Goal: Task Accomplishment & Management: Manage account settings

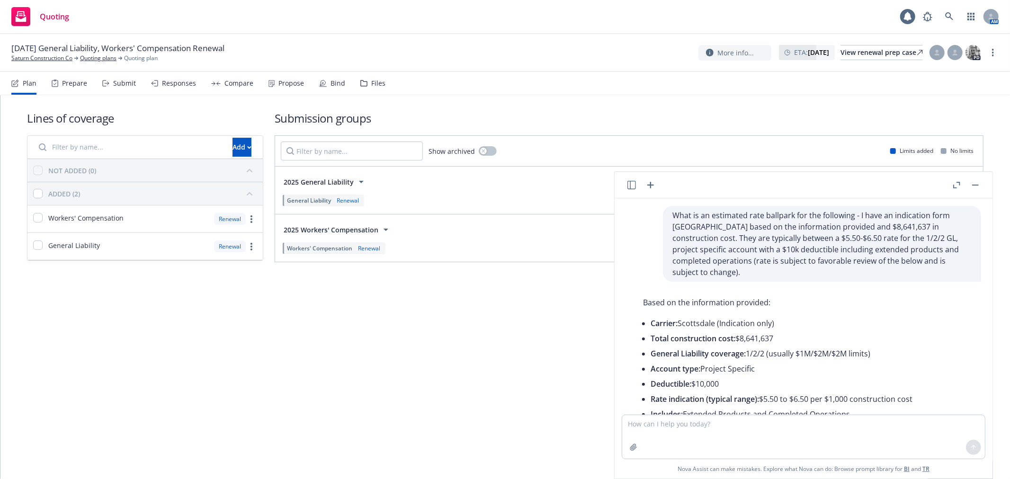
scroll to position [323, 0]
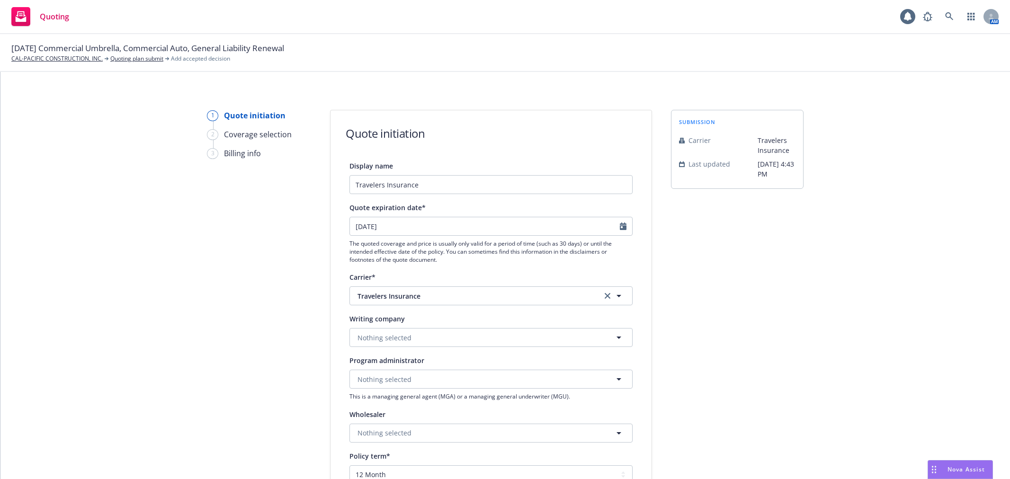
select select "12"
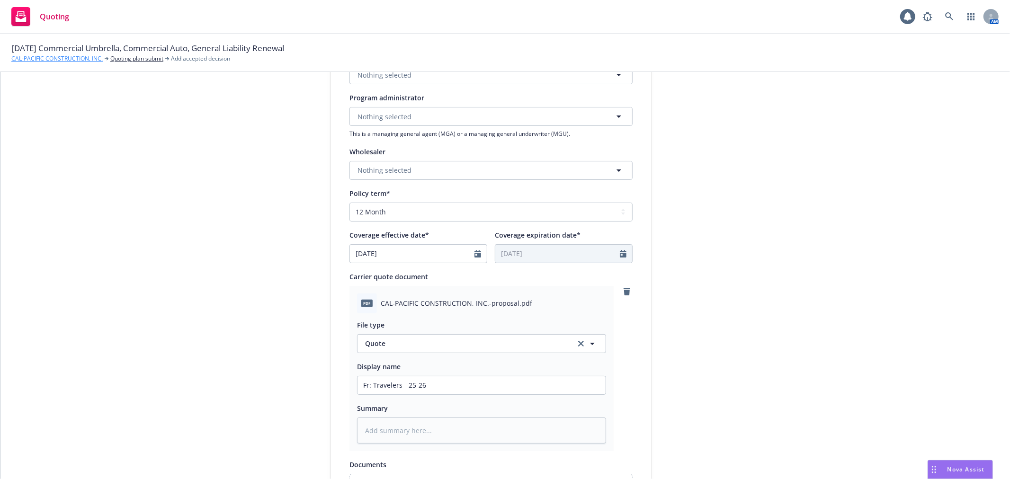
click at [81, 58] on link "CAL-PACIFIC CONSTRUCTION, INC." at bounding box center [56, 58] width 91 height 9
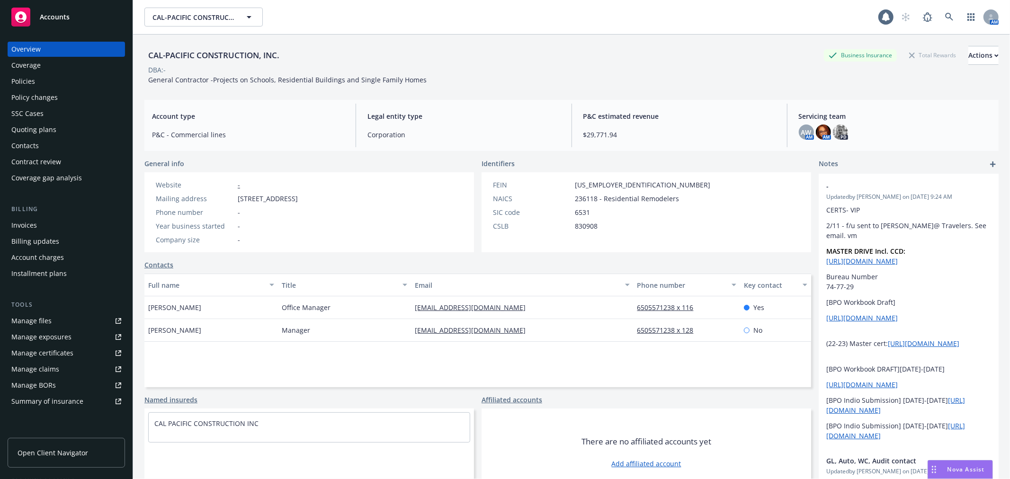
click at [940, 471] on div "Nova Assist" at bounding box center [966, 469] width 53 height 8
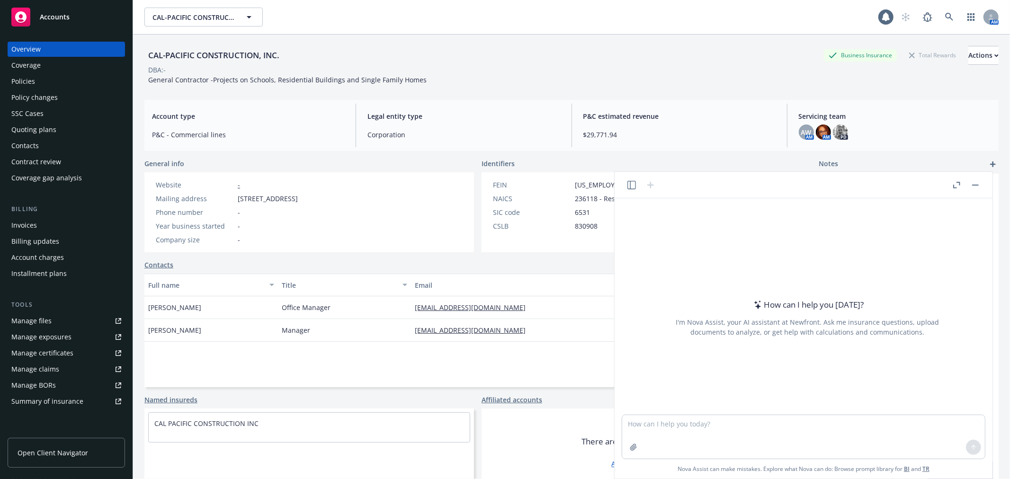
click at [630, 182] on icon "button" at bounding box center [631, 185] width 9 height 9
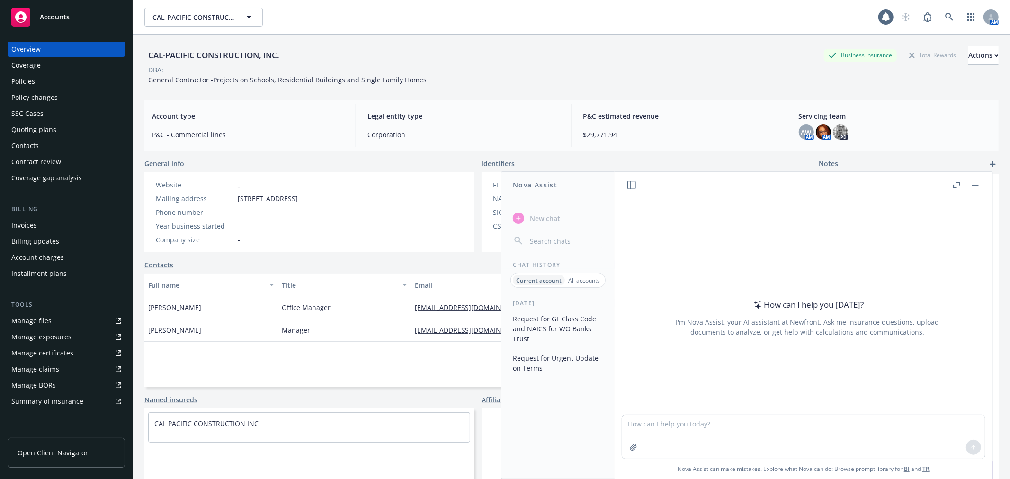
click at [584, 281] on p "All accounts" at bounding box center [584, 280] width 32 height 8
click at [581, 325] on button "Estimating Insurance Rate for Scottsdale Construction Project" at bounding box center [558, 329] width 98 height 36
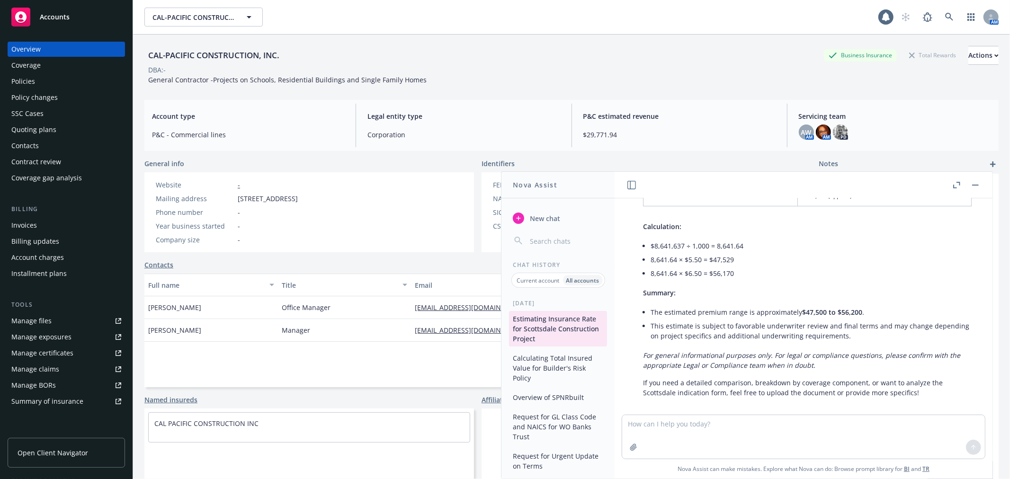
scroll to position [286, 0]
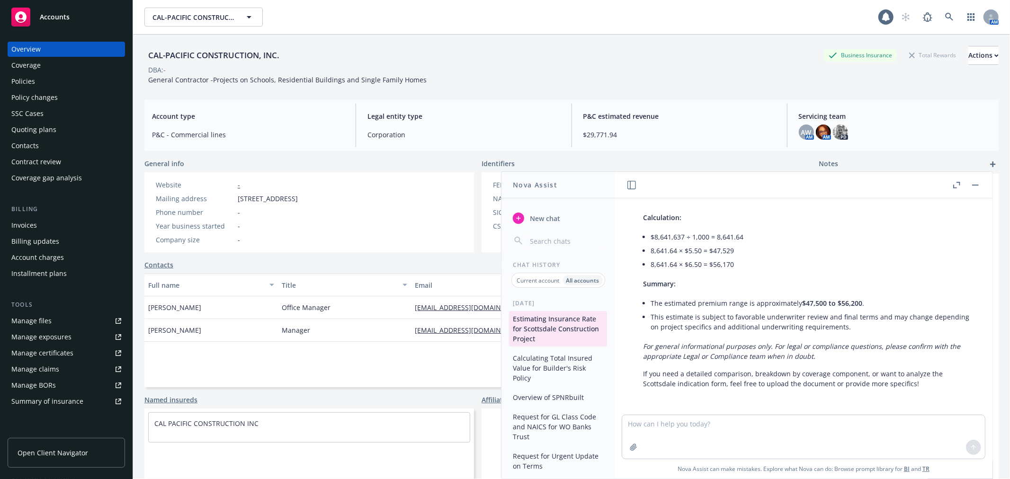
click at [977, 181] on button "button" at bounding box center [975, 184] width 11 height 11
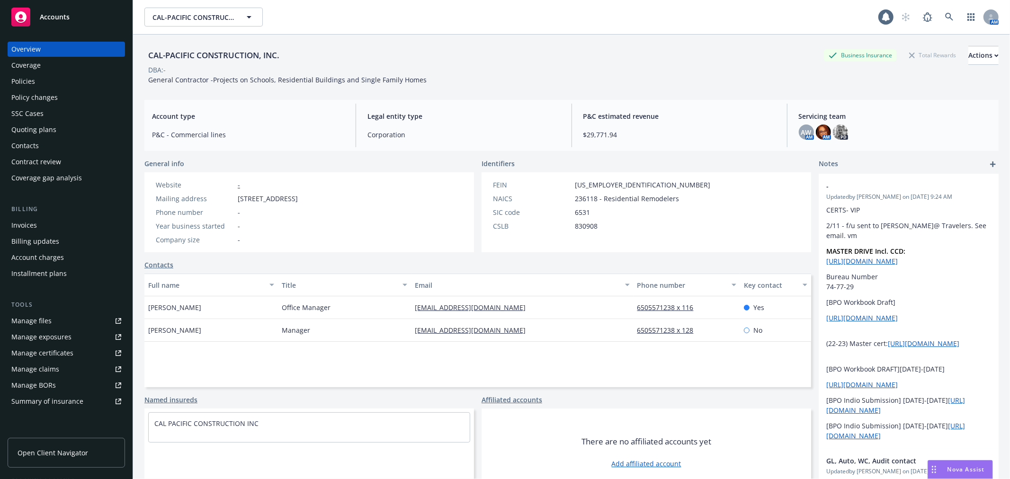
click at [34, 132] on div "Quoting plans" at bounding box center [33, 129] width 45 height 15
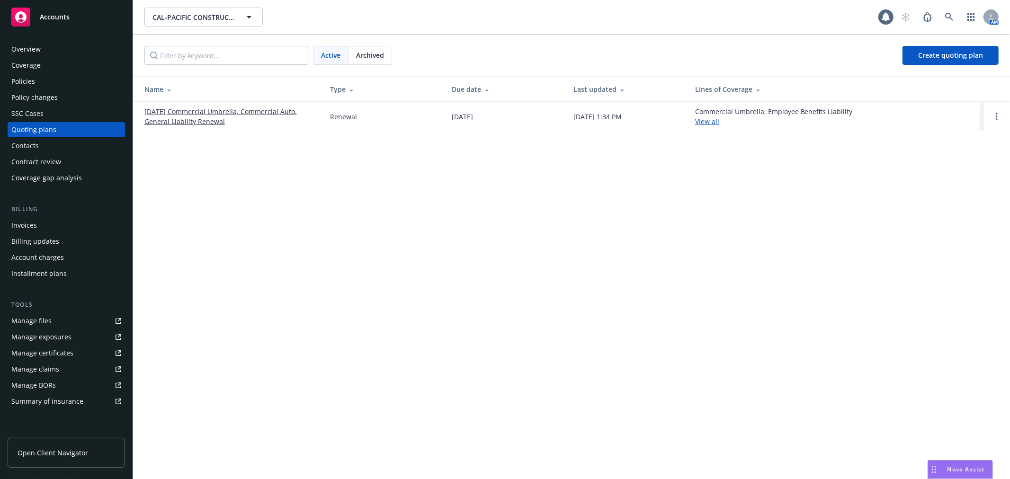
click at [270, 112] on link "[DATE] Commercial Umbrella, Commercial Auto, General Liability Renewal" at bounding box center [229, 117] width 170 height 20
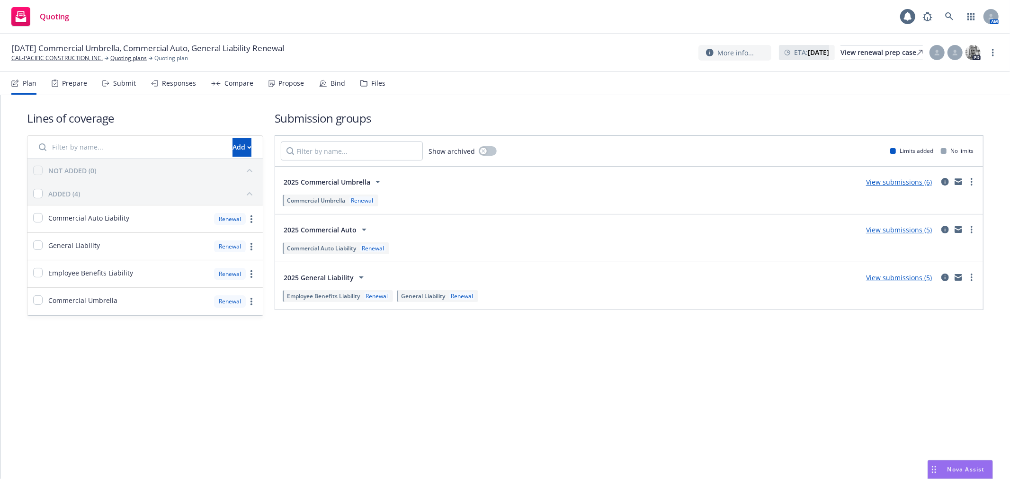
click at [177, 80] on div "Responses" at bounding box center [179, 84] width 34 height 8
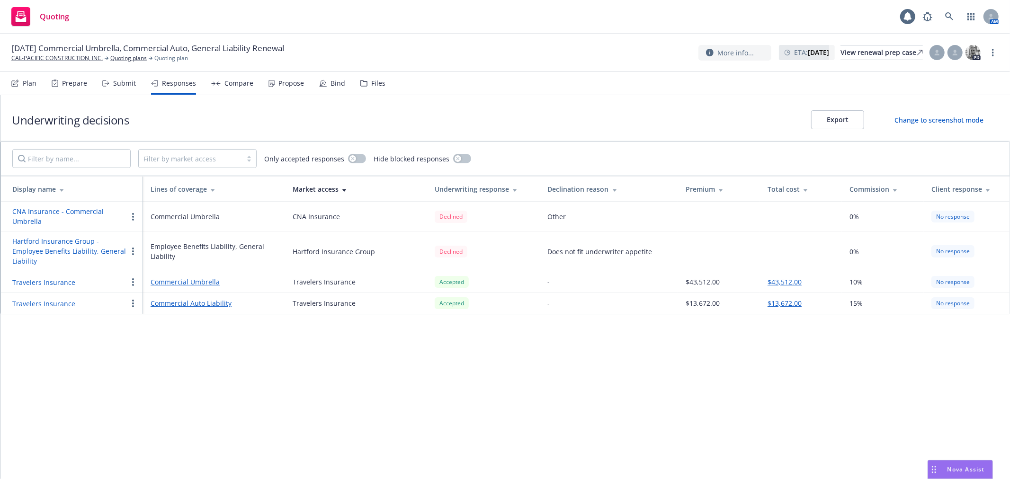
click at [117, 81] on div "Submit" at bounding box center [124, 84] width 23 height 8
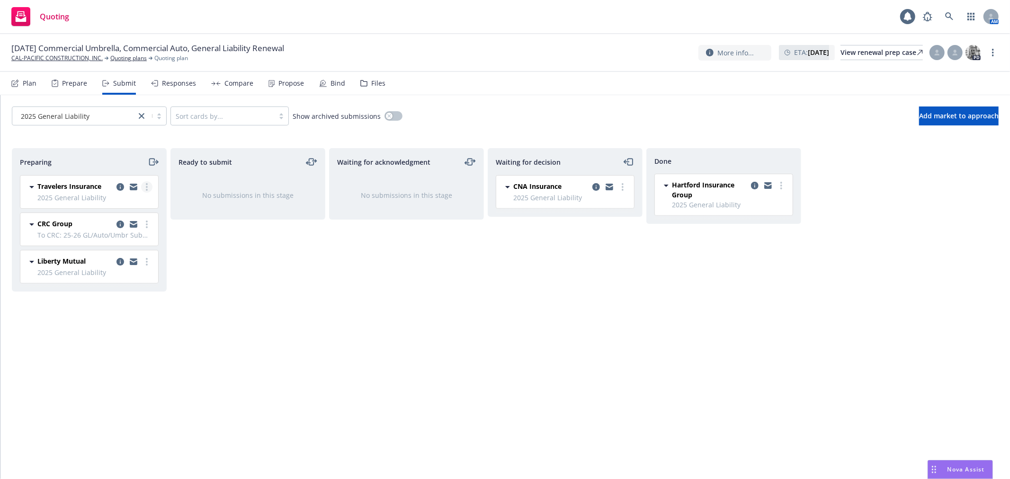
click at [147, 188] on icon "more" at bounding box center [147, 187] width 2 height 8
click at [117, 267] on span "Add accepted decision" at bounding box center [104, 263] width 95 height 9
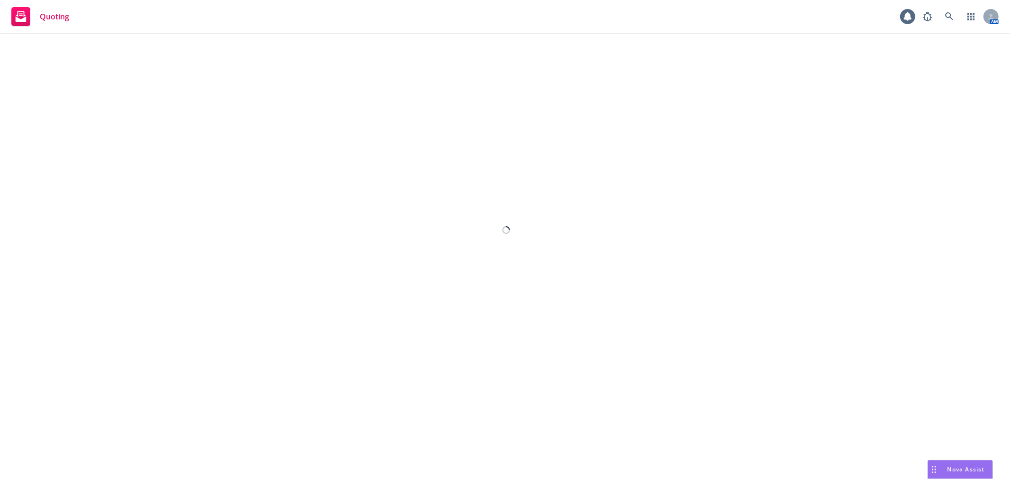
select select "12"
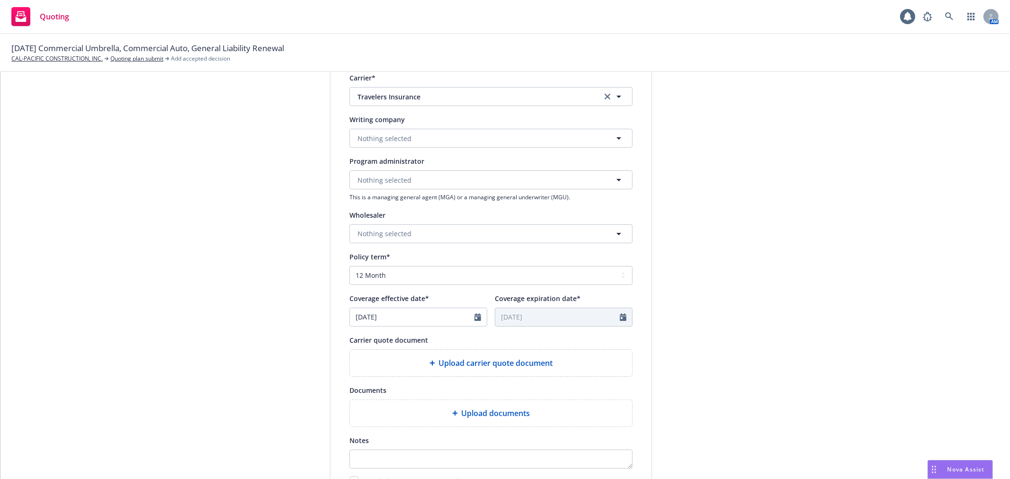
scroll to position [263, 0]
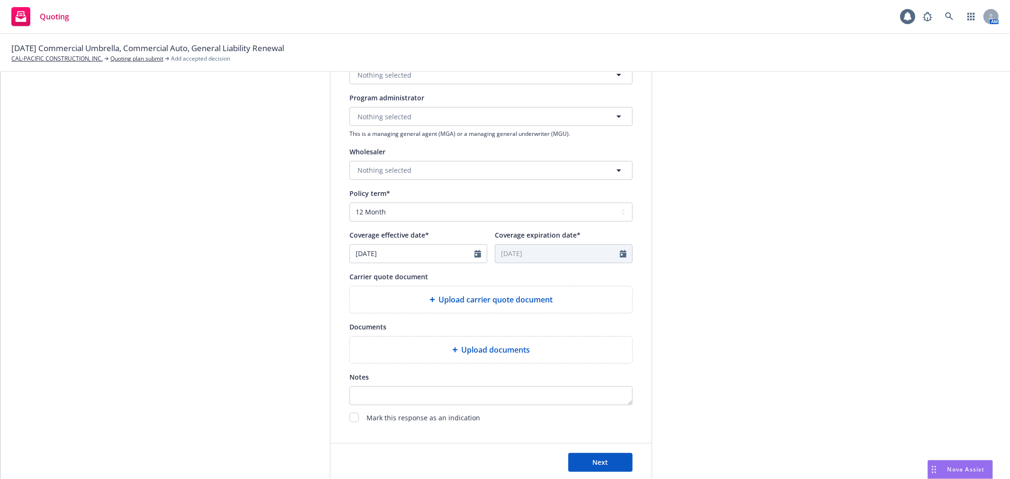
click at [507, 293] on div "Upload carrier quote document" at bounding box center [491, 299] width 282 height 27
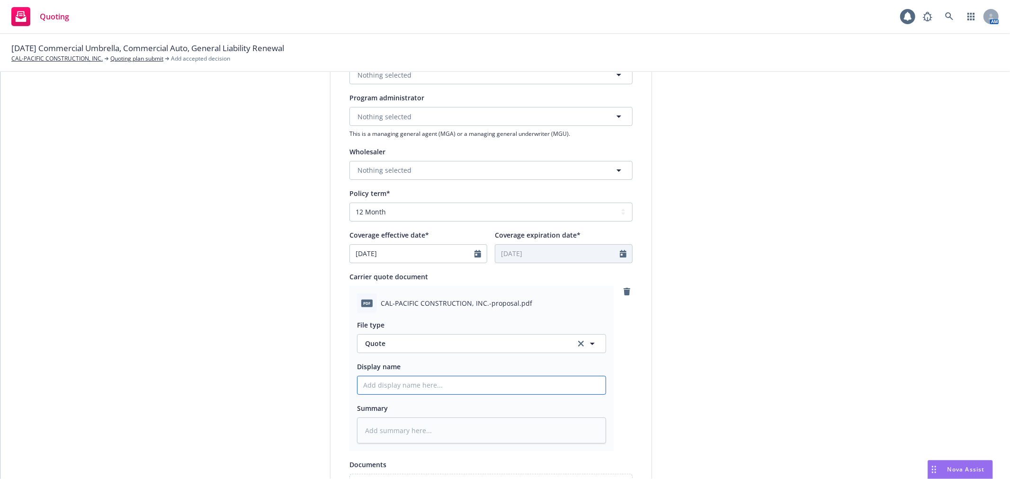
click at [400, 391] on input "Display name" at bounding box center [481, 385] width 248 height 18
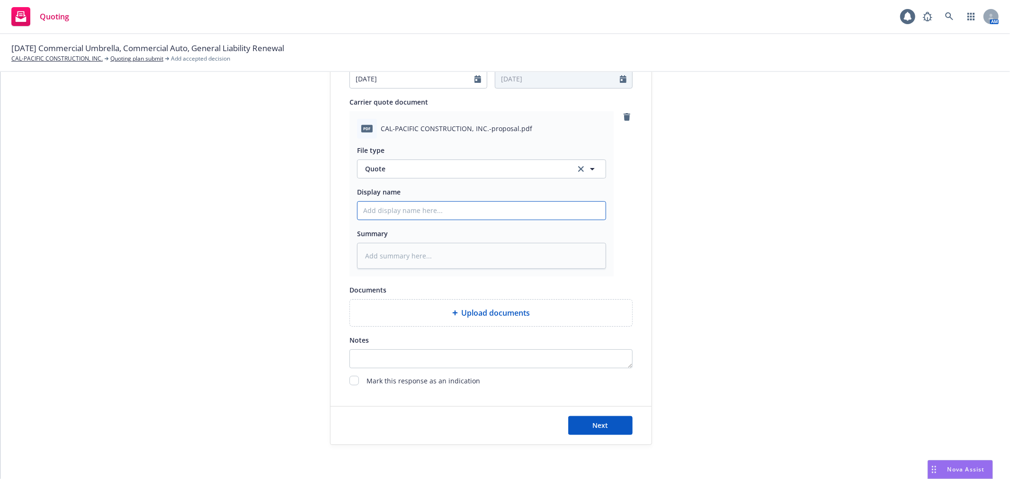
scroll to position [466, 0]
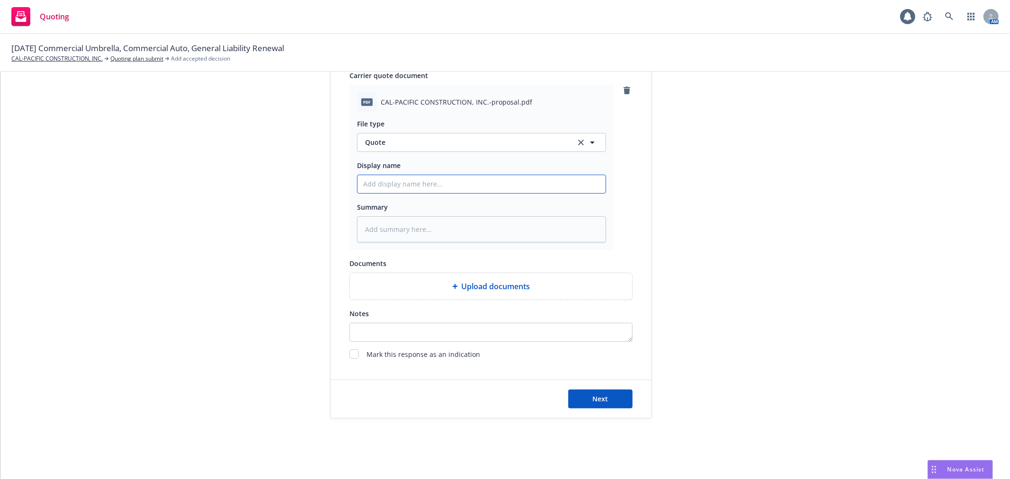
type textarea "x"
type input "F"
type textarea "x"
type input "Fr"
type textarea "x"
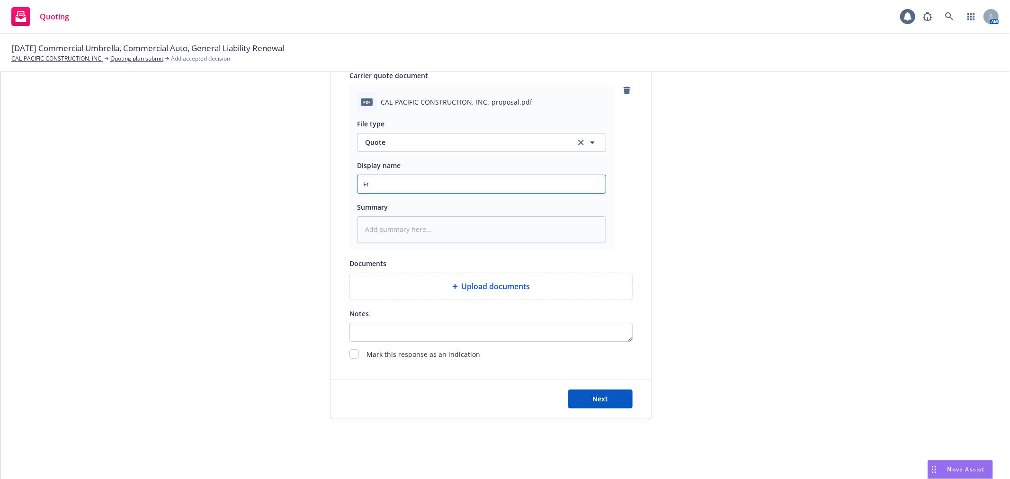
type input "Fr"
type textarea "x"
type input "Fr T"
type textarea "x"
type input "Fr Tr"
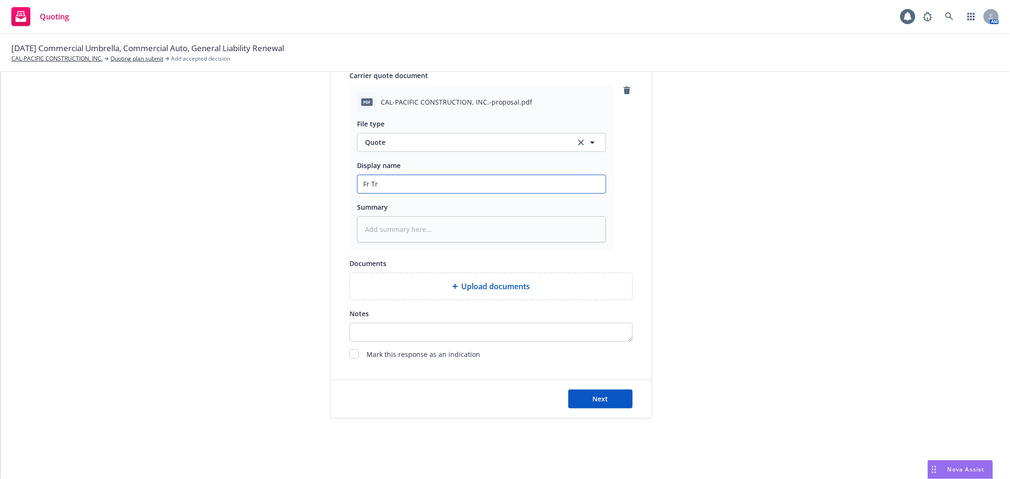
type textarea "x"
type input "Fr Tra"
type textarea "x"
type input "Fr Trav"
type textarea "x"
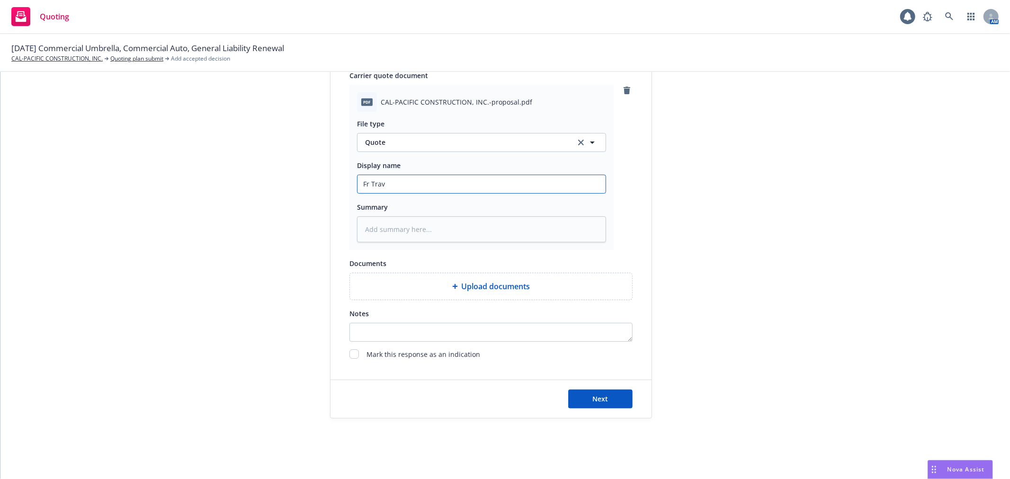
type input "Fr Trave"
type textarea "x"
type input "Fr Travele"
type textarea "x"
type input "Fr Traveler"
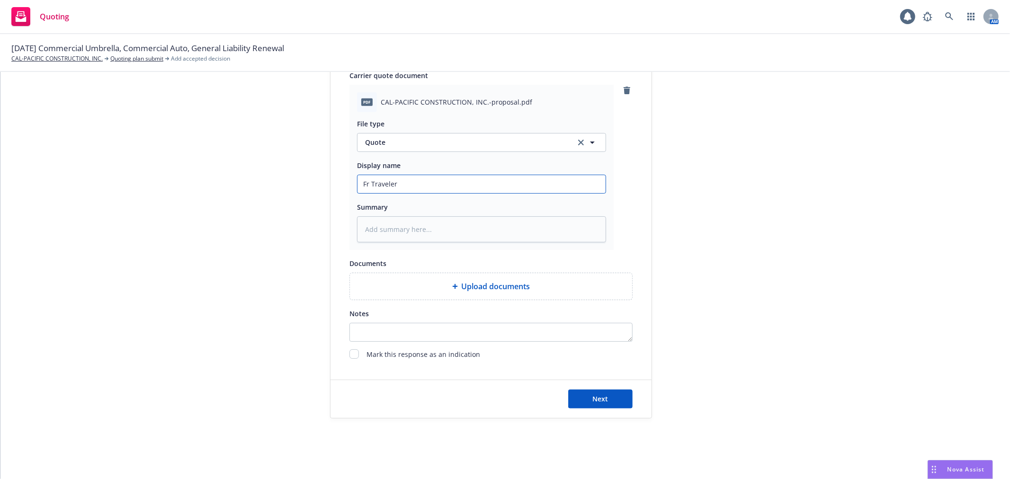
type textarea "x"
type input "Fr Travelers"
type textarea "x"
type input "Fr Travelers:"
type textarea "x"
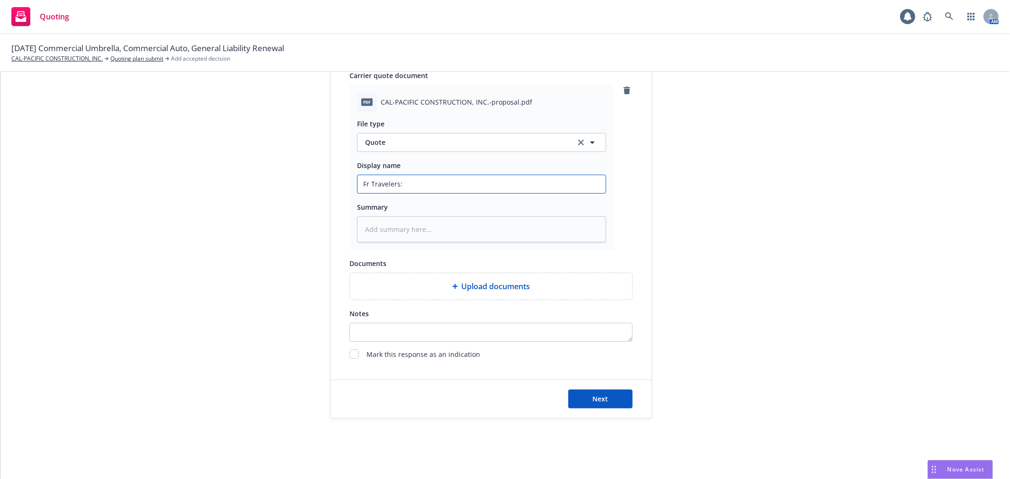
type input "Fr Travelers:"
type textarea "x"
type input "Fr Travelers: 2"
type textarea "x"
type input "Fr Travelers: 25"
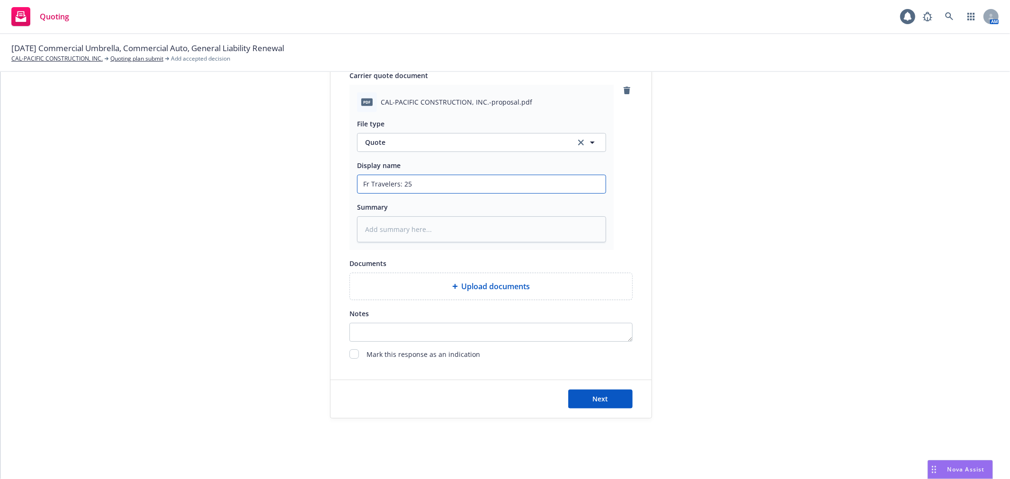
type textarea "x"
type input "Fr Travelers: 25-5"
type textarea "x"
type input "Fr Travelers: 25-52"
type textarea "x"
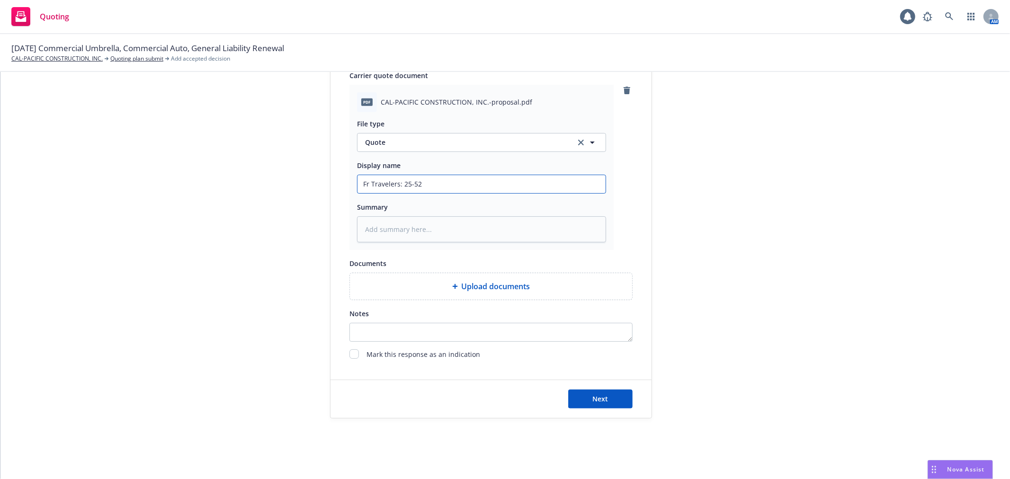
type input "Fr Travelers: 25-5"
type textarea "x"
type input "Fr Travelers: 25-56"
type textarea "x"
type input "Fr Travelers: 25-5"
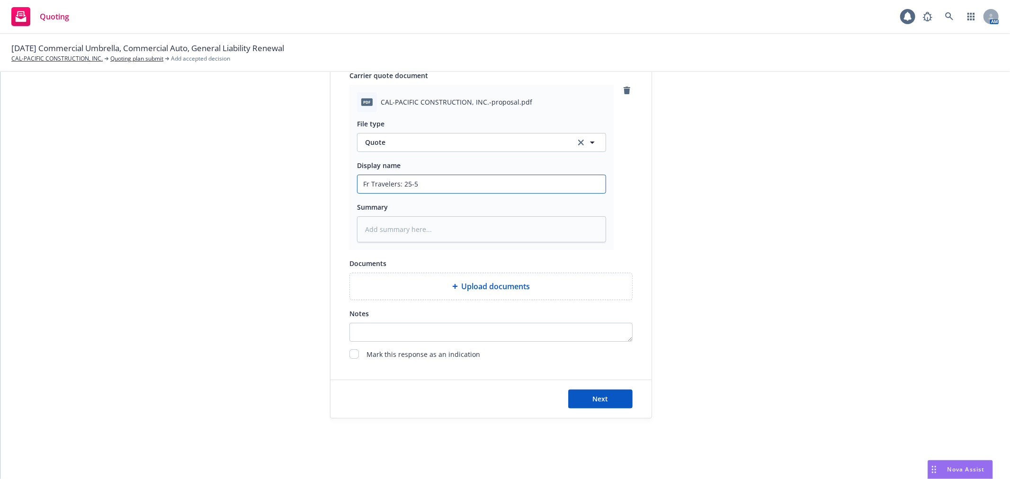
type textarea "x"
type input "Fr Travelers: 25-"
type textarea "x"
type input "Fr Travelers: 25-2"
type textarea "x"
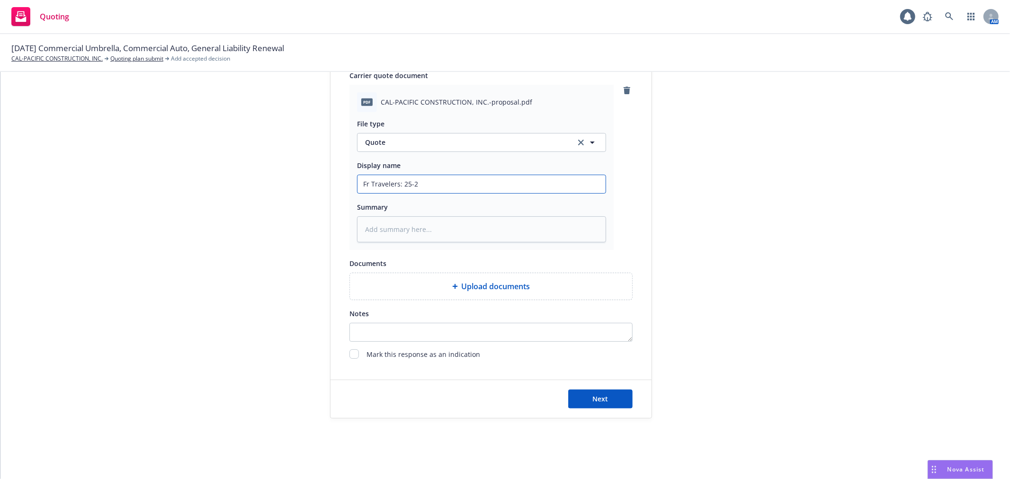
type input "Fr Travelers: 25-26"
type textarea "x"
type input "Fr Travelers: 25-26"
type textarea "x"
type input "Fr Travelers: 25-26 G"
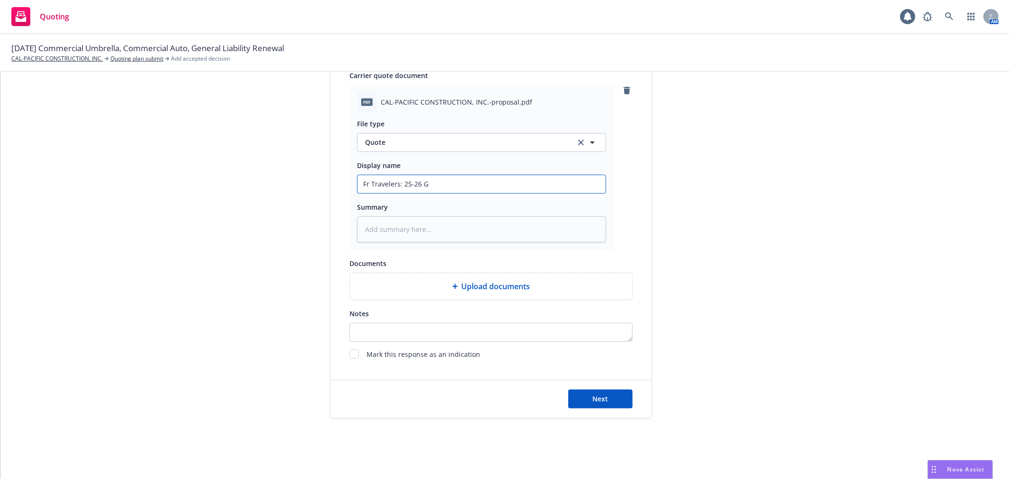
type textarea "x"
type input "Fr Travelers: 25-26 GL"
type textarea "x"
type input "Fr Travelers: 25-26 GL/"
type textarea "x"
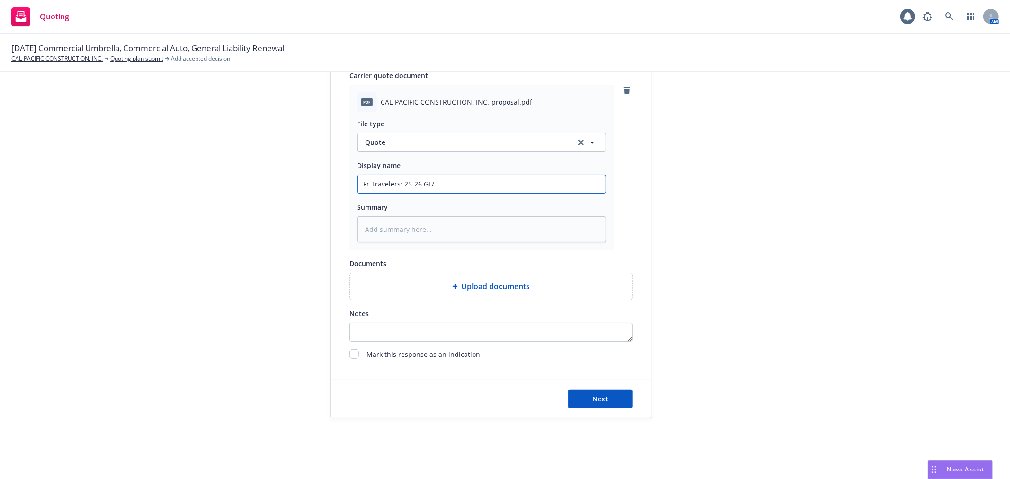
type input "Fr Travelers: 25-26 GL/A"
type textarea "x"
type input "Fr Travelers: 25-26 GL/Au"
type textarea "x"
type input "Fr Travelers: 25-26 GL/Aut"
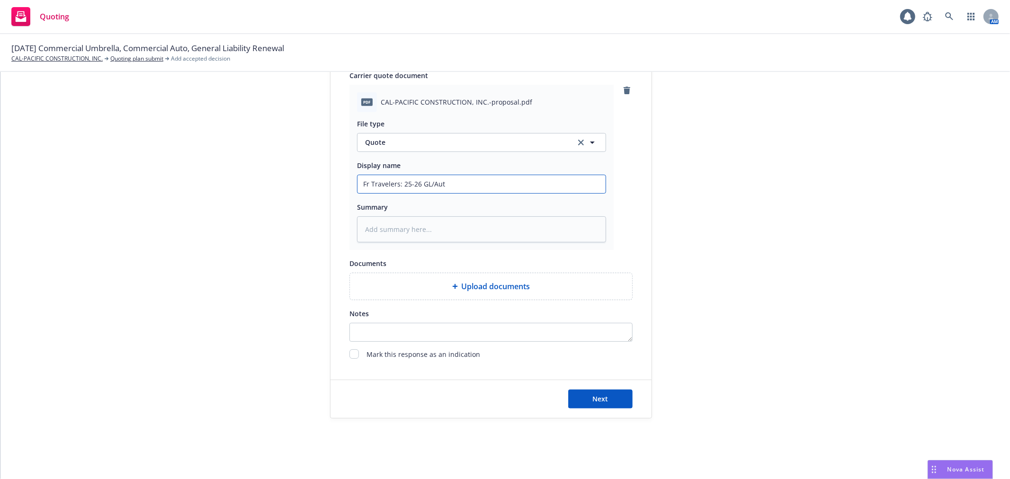
type textarea "x"
type input "Fr Travelers: 25-26 GL/Auto"
type textarea "x"
type input "Fr Travelers: 25-26 GL/Auto/"
type textarea "x"
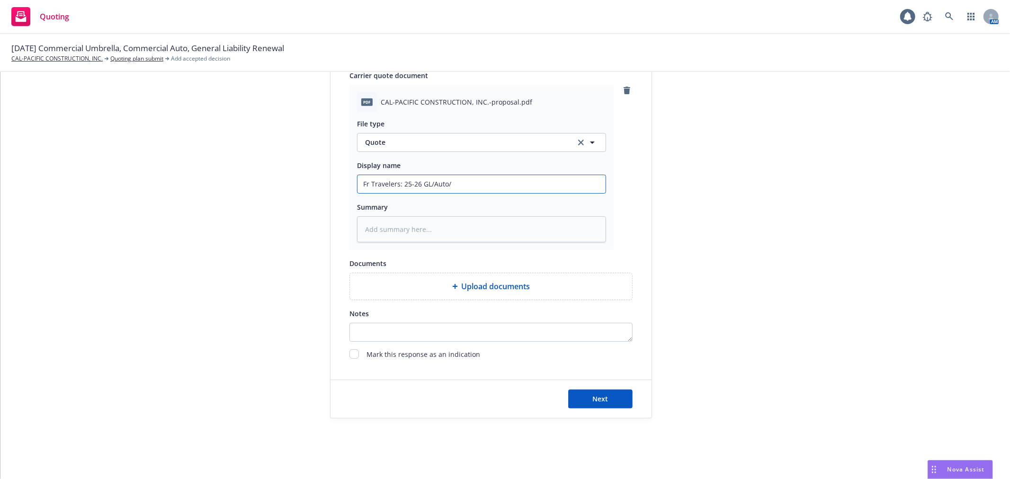
type input "Fr Travelers: 25-26 GL/Auto/U"
type textarea "x"
type input "Fr Travelers: 25-26 GL/Auto/Um"
type textarea "x"
type input "Fr Travelers: 25-26 GL/Auto/Umb"
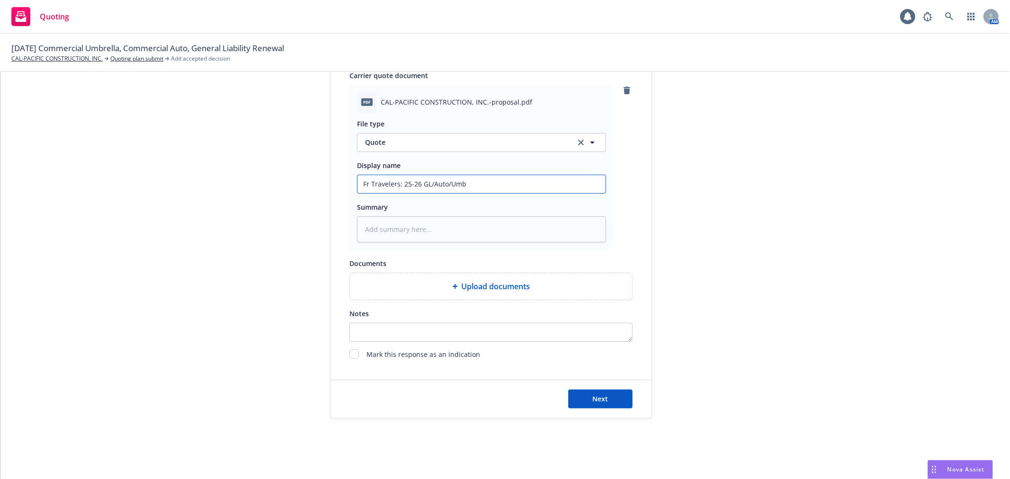
type textarea "x"
type input "Fr Travelers: 25-26 GL/Auto/Umbr"
type textarea "x"
type input "Fr Travelers: 25-26 GL/Auto/Umbr"
type textarea "x"
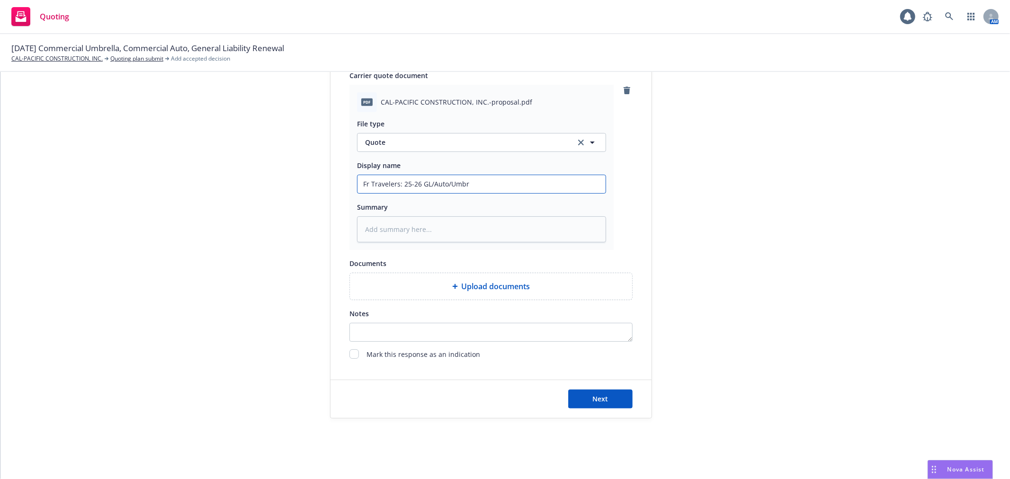
type input "Fr Travelers: 25-26 GL/Auto/Umbr Q"
type textarea "x"
type input "Fr Travelers: 25-26 GL/Auto/Umbr Qu"
type textarea "x"
type input "Fr Travelers: 25-26 GL/Auto/Umbr Quo"
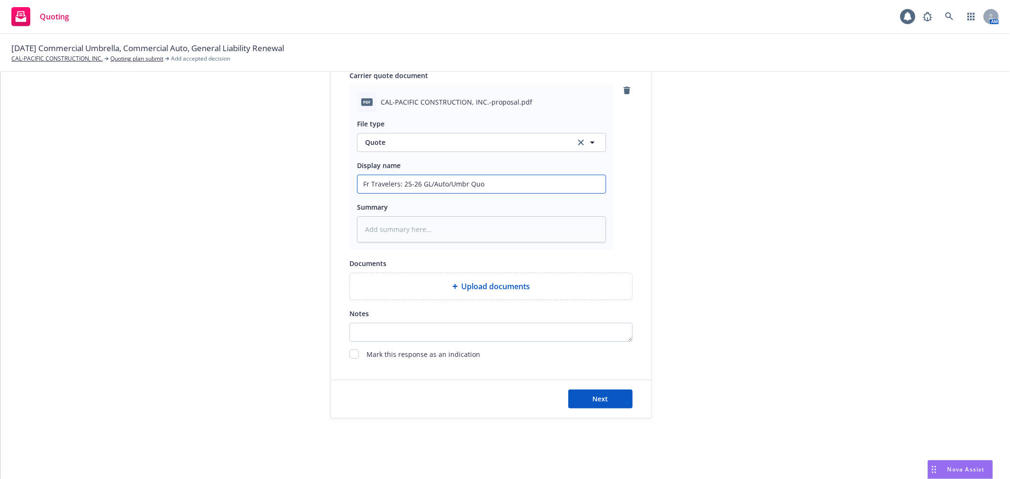
type textarea "x"
type input "Fr Travelers: 25-26 GL/Auto/Umbr Quot"
type textarea "x"
type input "Fr Travelers: 25-26 GL/Auto/Umbr Quote"
type textarea "x"
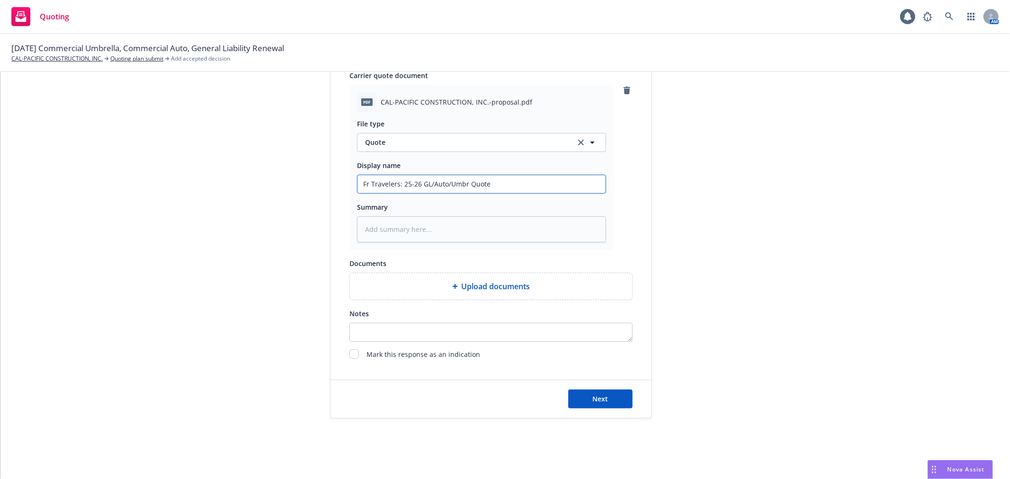
type input "Fr Travelers: 25-26 GL/Auto/Umbr Quoter"
type textarea "x"
type input "Fr Travelers: 25-26 GL/Auto/Umbr Quote"
click at [466, 183] on input "Fr Travelers: 25-26 GL/Auto/Umbr Quote" at bounding box center [481, 184] width 248 height 18
type textarea "x"
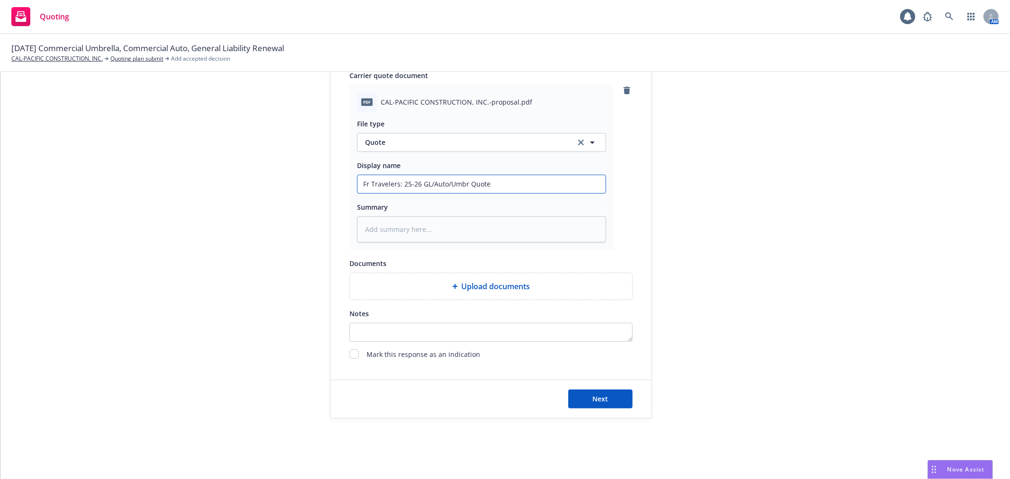
type input "Fr Travelers: 25-26 GL/Auto/Umbr RQuote"
type textarea "x"
type input "Fr Travelers: 25-26 GL/Auto/Umbr RnQuote"
type textarea "x"
type input "Fr Travelers: 25-26 GL/Auto/Umbr RnwQuote"
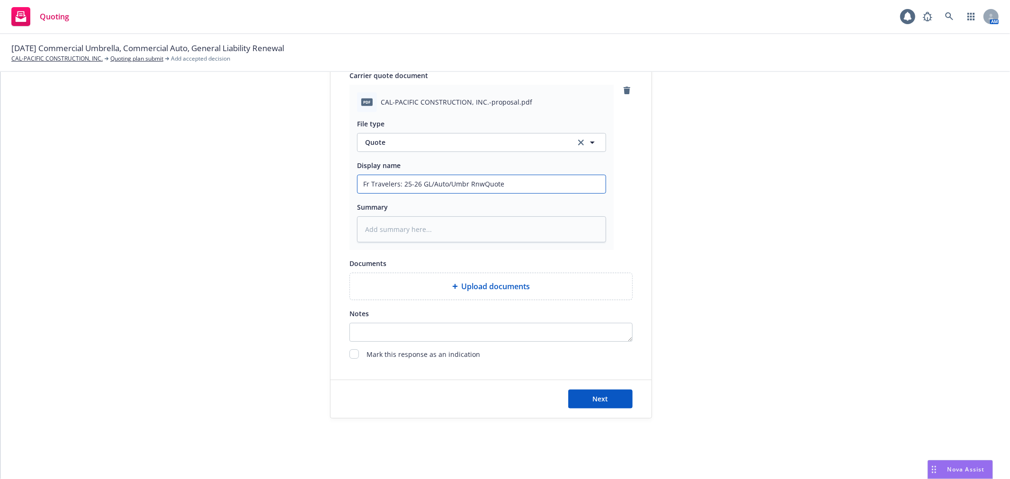
type textarea "x"
type input "Fr Travelers: 25-26 GL/Auto/Umbr RnwlQuote"
type textarea "x"
type input "Fr Travelers: 25-26 GL/Auto/Umbr Rnwl Quote"
click at [594, 394] on span "Next" at bounding box center [601, 398] width 16 height 9
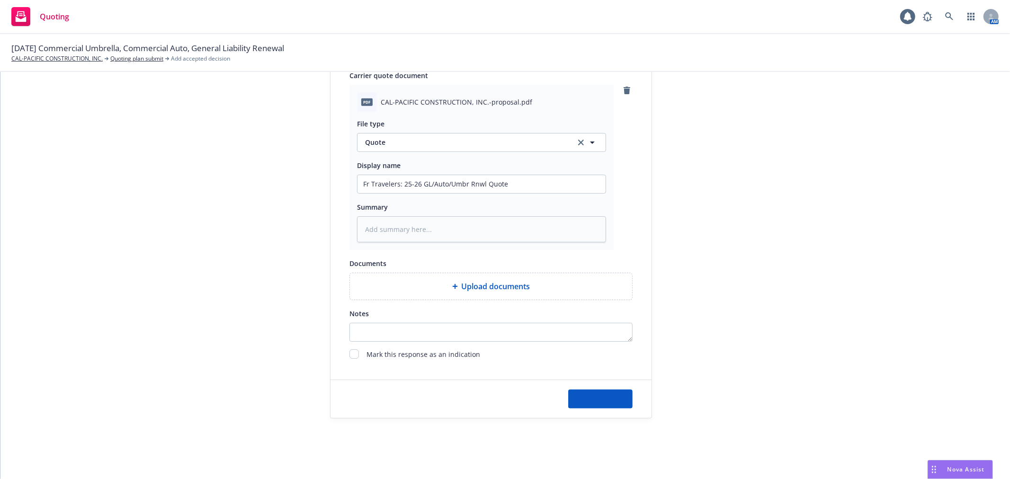
type textarea "x"
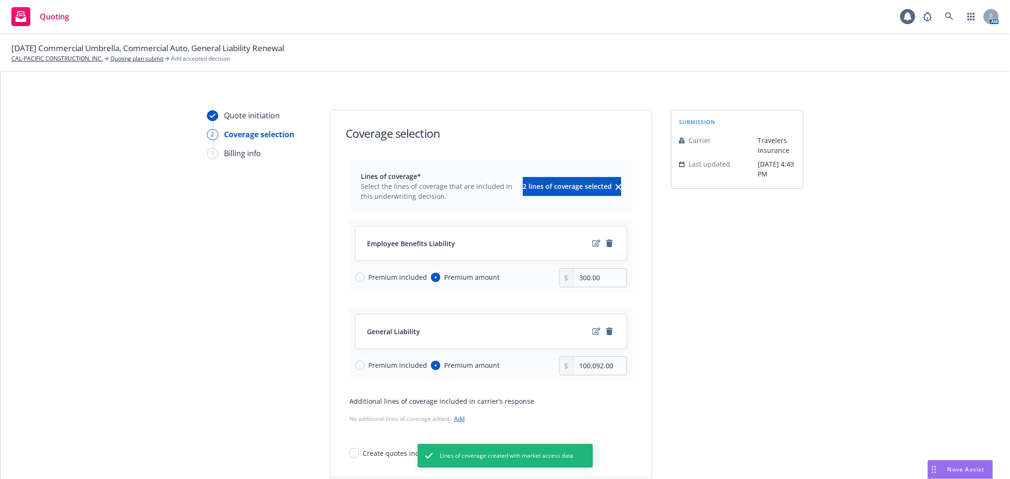
scroll to position [53, 0]
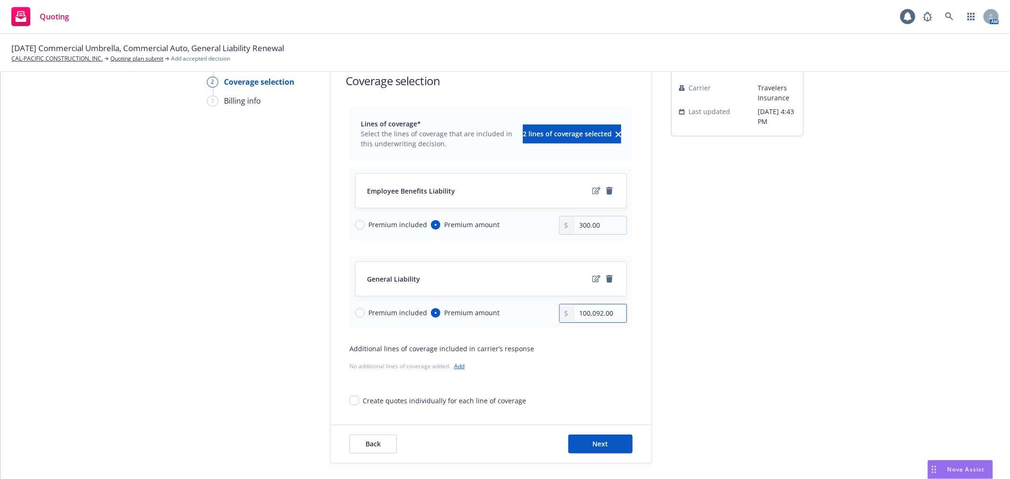
click at [591, 319] on input "100,092.00" at bounding box center [600, 313] width 53 height 18
drag, startPoint x: 573, startPoint y: 313, endPoint x: 633, endPoint y: 311, distance: 60.6
click at [633, 311] on div "Lines of coverage* Select the lines of coverage that are included in this under…" at bounding box center [490, 256] width 321 height 298
type input "93,104.00"
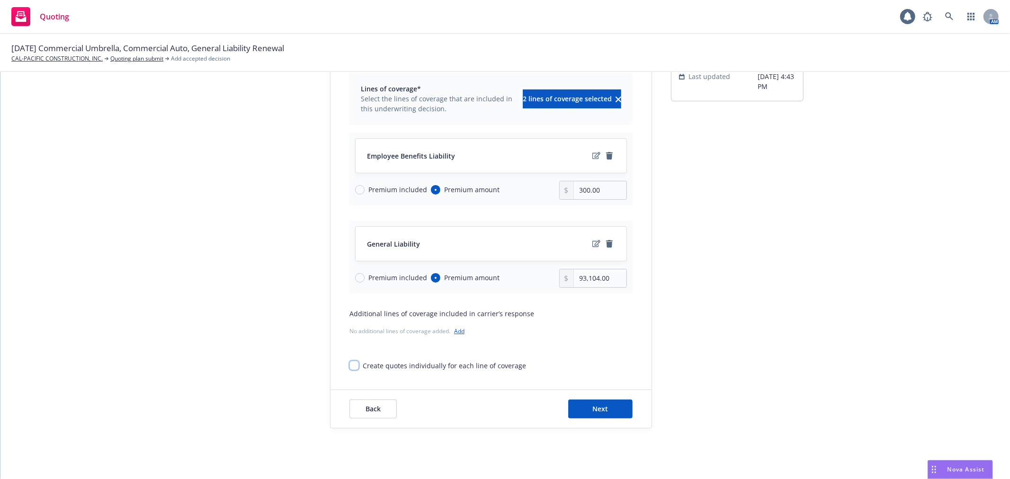
scroll to position [98, 0]
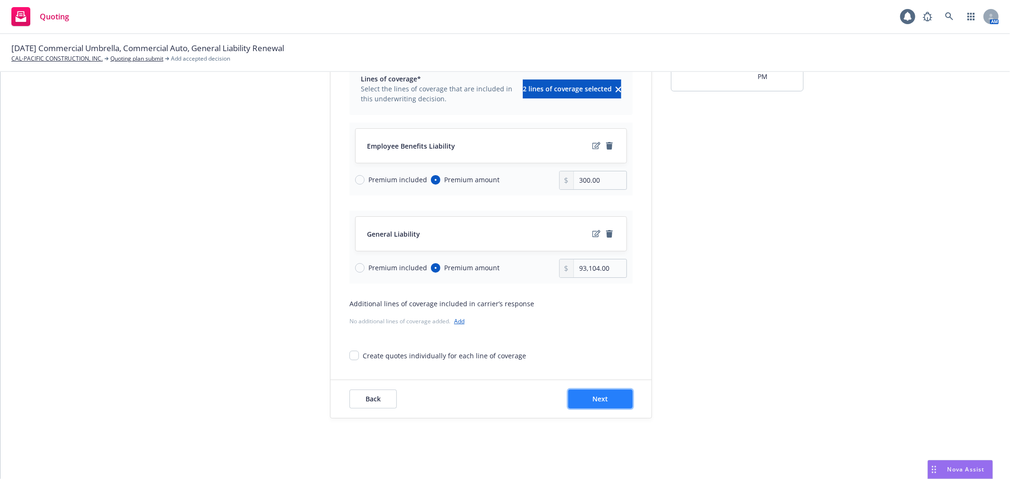
click at [607, 398] on button "Next" at bounding box center [600, 399] width 64 height 19
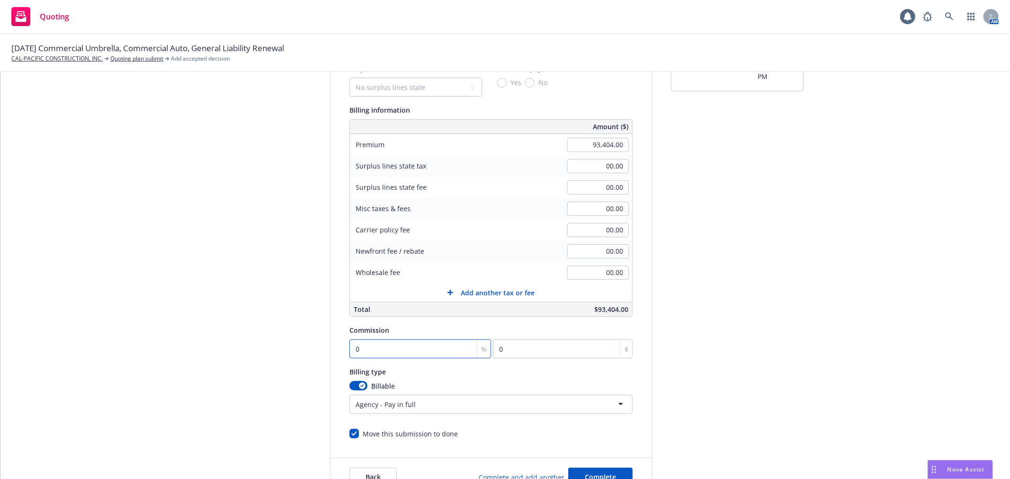
click at [416, 348] on input "0" at bounding box center [420, 348] width 142 height 19
type input "1"
type input "934.04"
type input "15"
type input "14010.6"
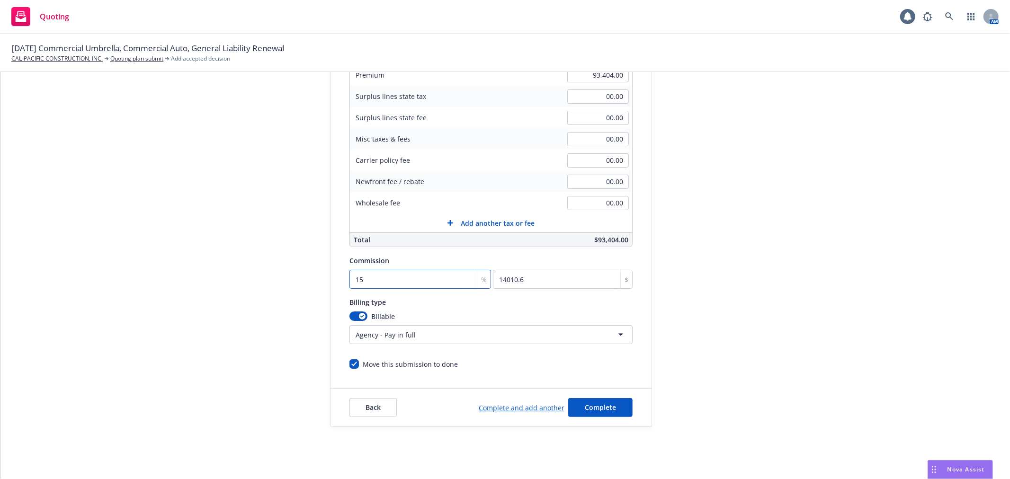
scroll to position [176, 0]
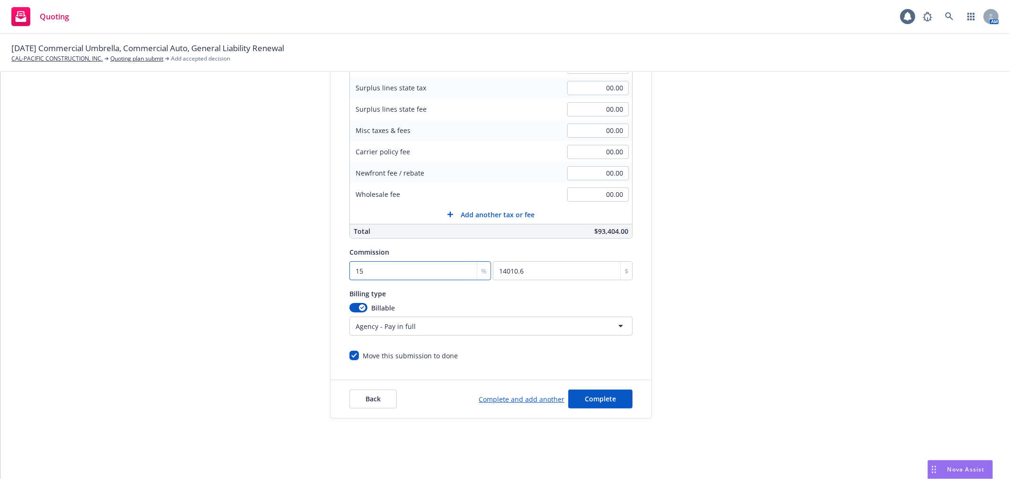
type input "15"
click at [468, 323] on html "Quoting 1 AM 08/18/25 Commercial Umbrella, Commercial Auto, General Liability R…" at bounding box center [505, 239] width 1010 height 479
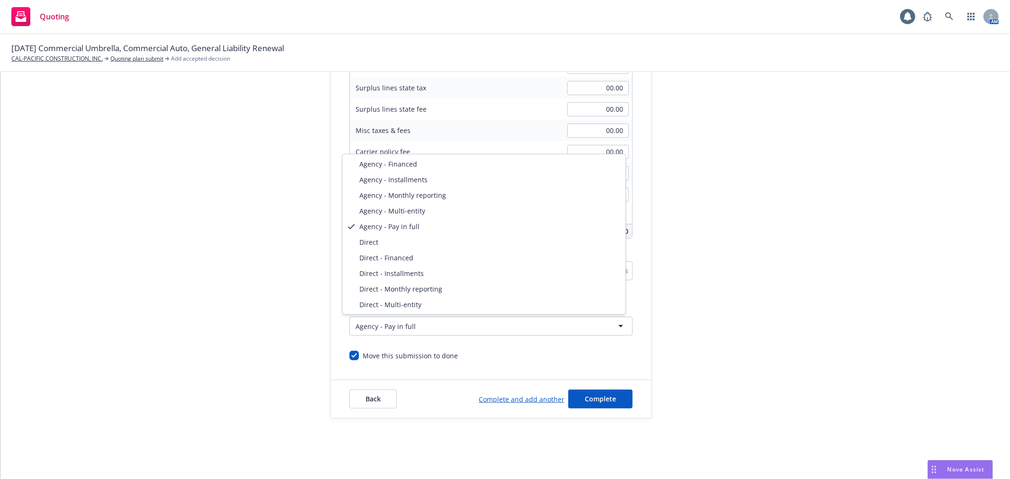
select select "DIRECT"
drag, startPoint x: 443, startPoint y: 250, endPoint x: 444, endPoint y: 237, distance: 13.3
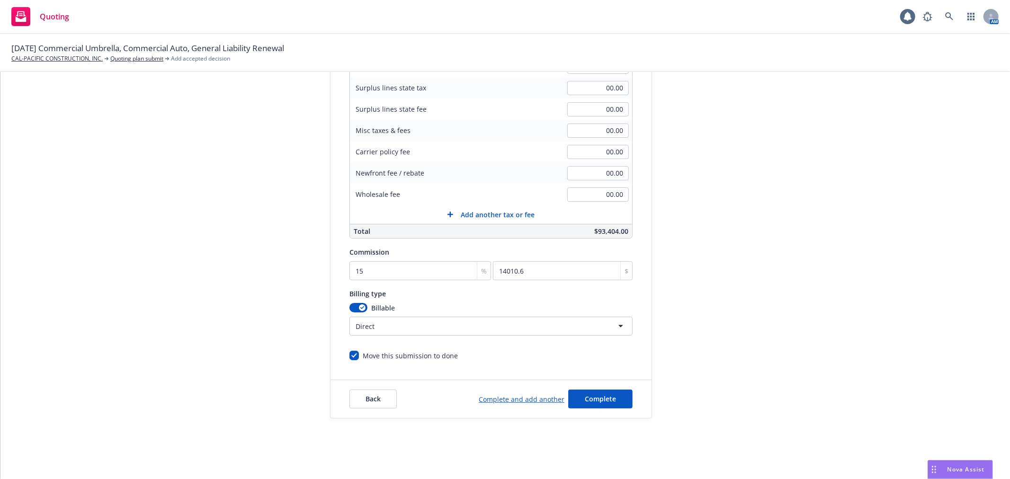
click at [483, 355] on div "Move this submission to done" at bounding box center [490, 352] width 283 height 18
click at [588, 396] on span "Complete" at bounding box center [600, 398] width 31 height 9
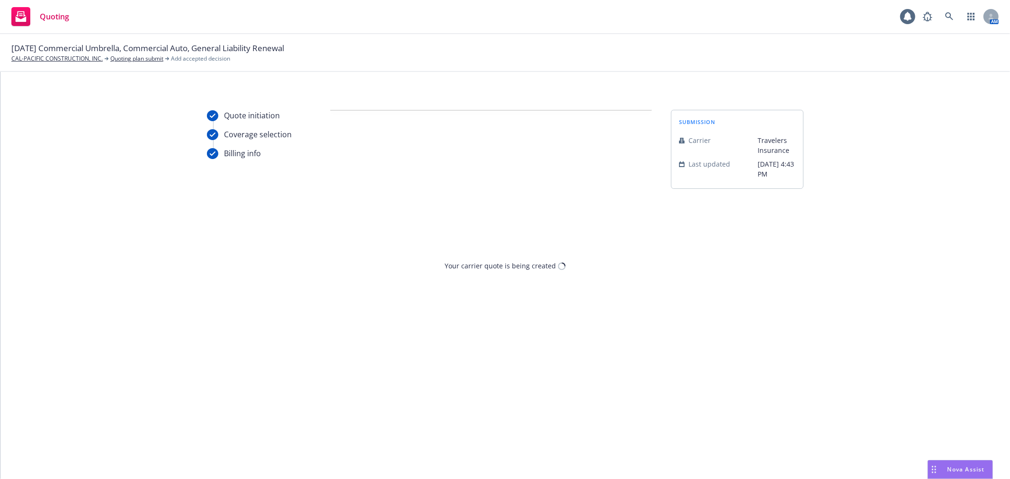
scroll to position [0, 0]
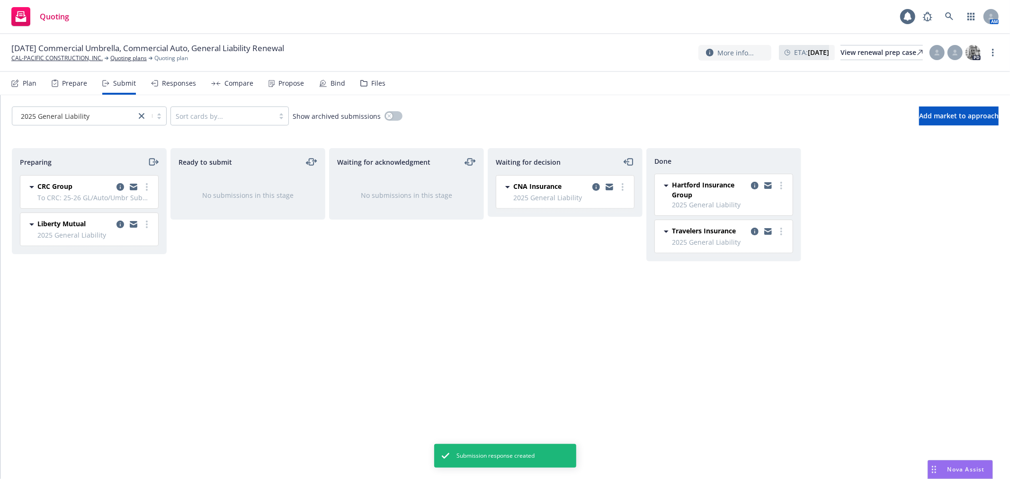
click at [287, 83] on div "Propose" at bounding box center [291, 84] width 26 height 8
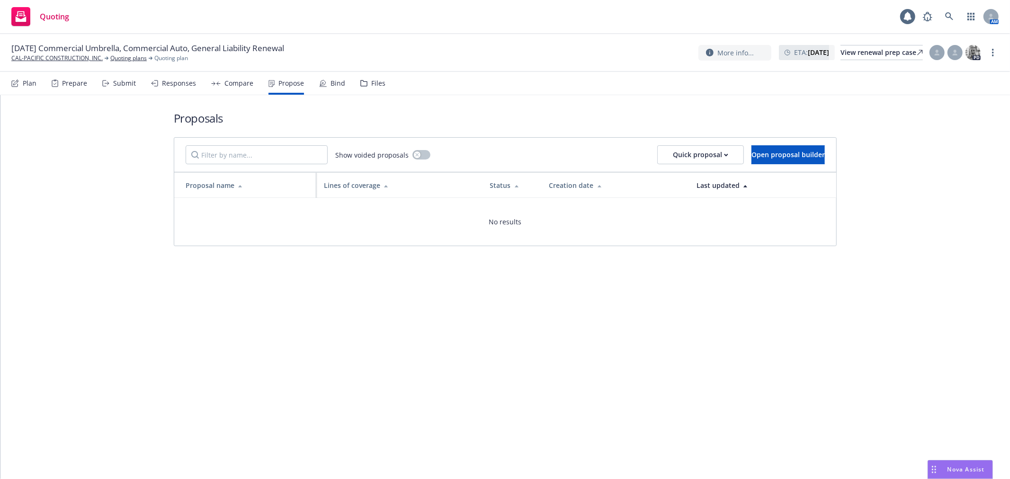
click at [232, 82] on div "Compare" at bounding box center [238, 84] width 29 height 8
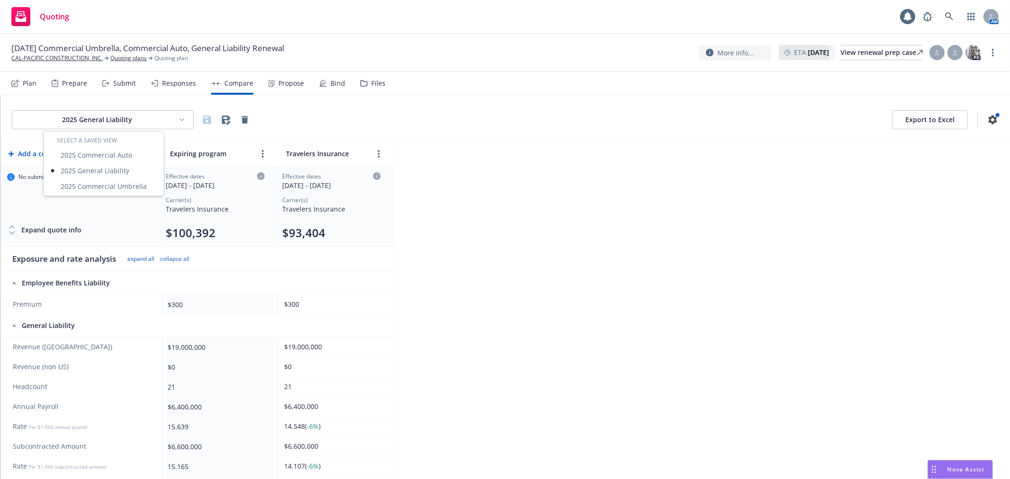
click at [181, 122] on html "Quoting 1 AM 08/18/25 Commercial Umbrella, Commercial Auto, General Liability R…" at bounding box center [505, 239] width 1010 height 479
click at [126, 153] on div "2025 Commercial Auto" at bounding box center [103, 155] width 116 height 16
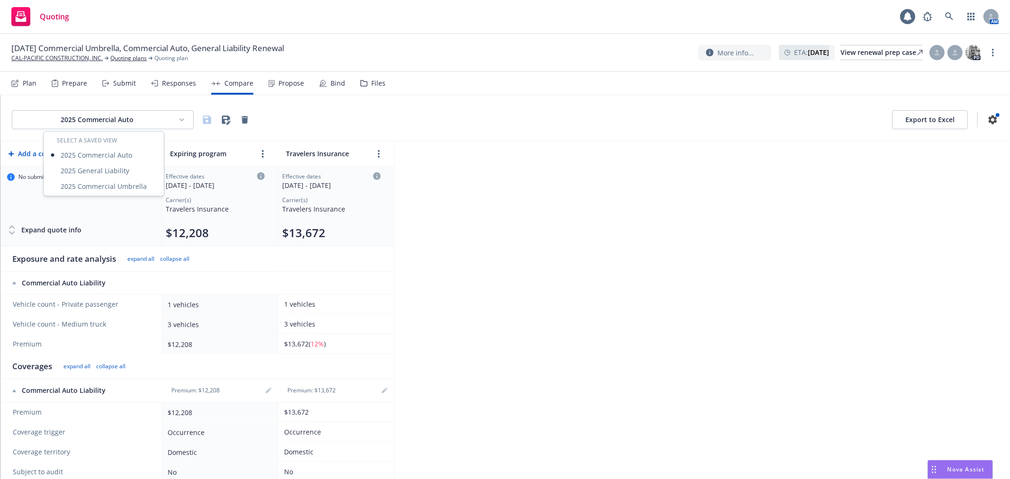
click at [167, 117] on html "Quoting 1 AM 08/18/25 Commercial Umbrella, Commercial Auto, General Liability R…" at bounding box center [505, 239] width 1010 height 479
click at [141, 186] on div "2025 Commercial Umbrella" at bounding box center [103, 186] width 116 height 16
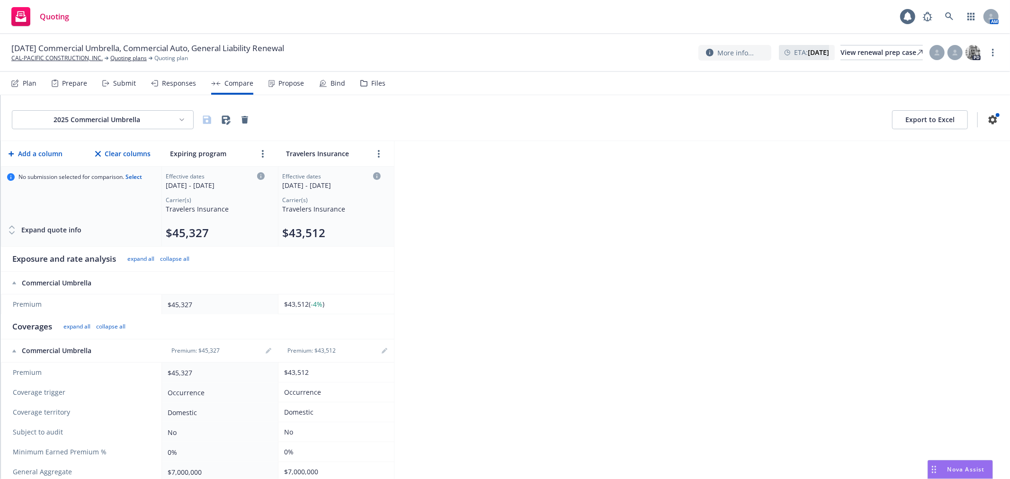
click at [287, 85] on div "Propose" at bounding box center [291, 84] width 26 height 8
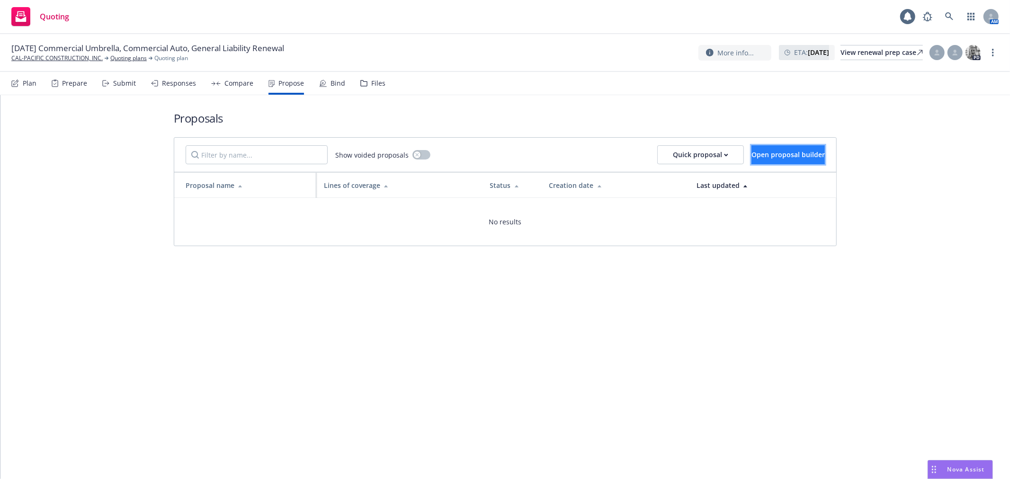
click at [767, 152] on span "Open proposal builder" at bounding box center [787, 154] width 73 height 9
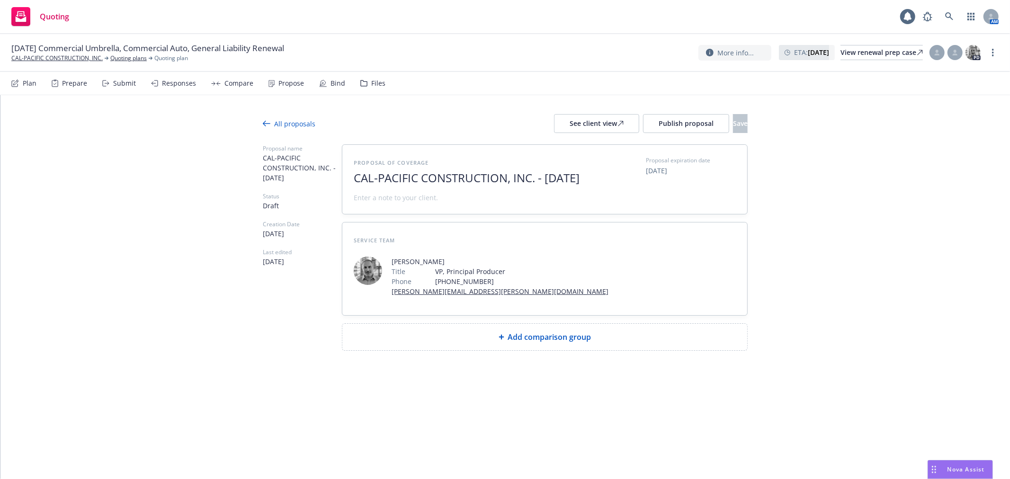
click at [573, 343] on span "Add comparison group" at bounding box center [549, 336] width 83 height 11
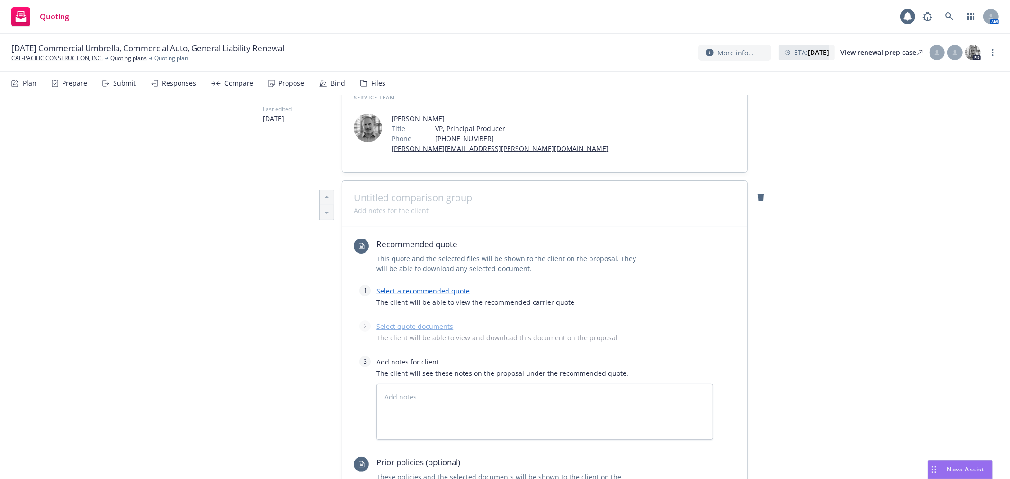
scroll to position [158, 0]
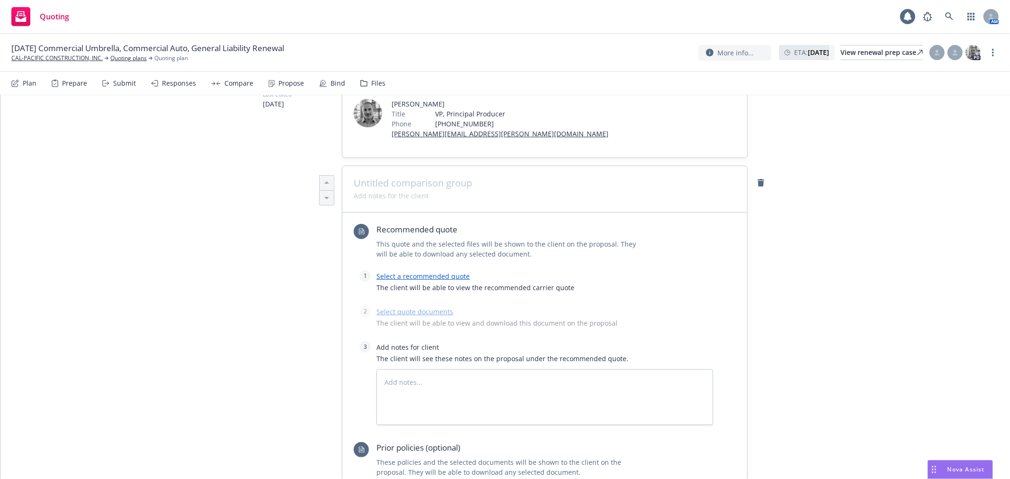
click at [424, 281] on link "Select a recommended quote" at bounding box center [422, 276] width 93 height 9
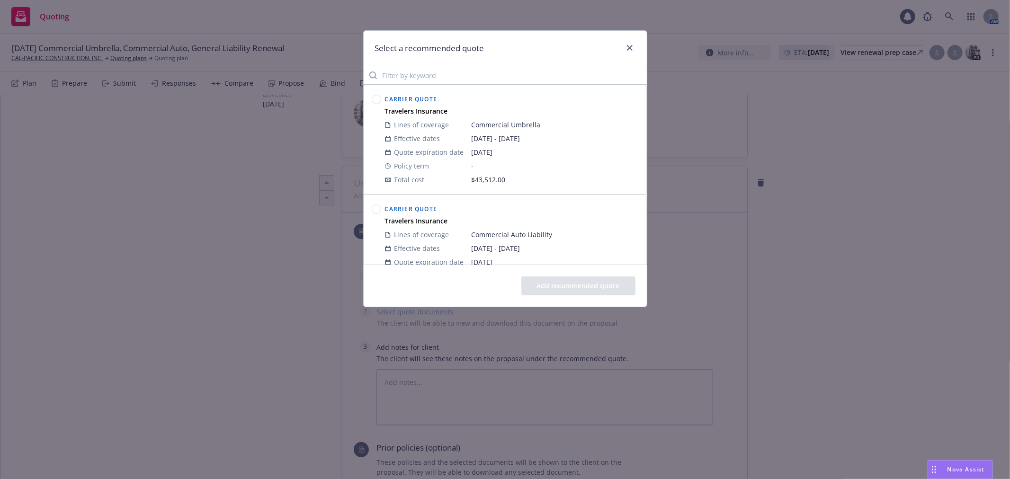
drag, startPoint x: 379, startPoint y: 101, endPoint x: 512, endPoint y: 136, distance: 137.6
click at [512, 136] on div "Carrier Quote Travelers Insurance Lines of coverage Commercial Umbrella Effecti…" at bounding box center [505, 140] width 271 height 98
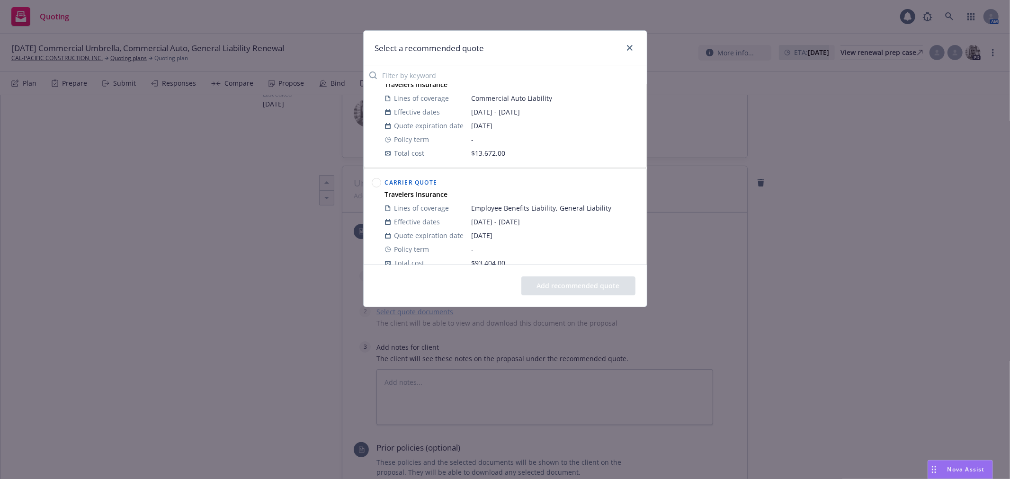
scroll to position [157, 0]
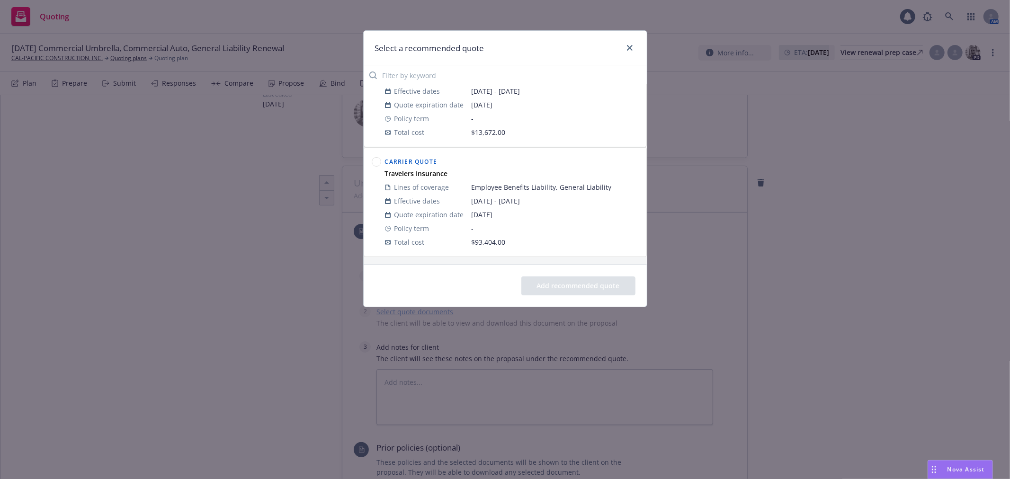
click at [373, 163] on circle at bounding box center [376, 162] width 9 height 9
click at [571, 286] on button "Add recommended quote" at bounding box center [578, 285] width 114 height 19
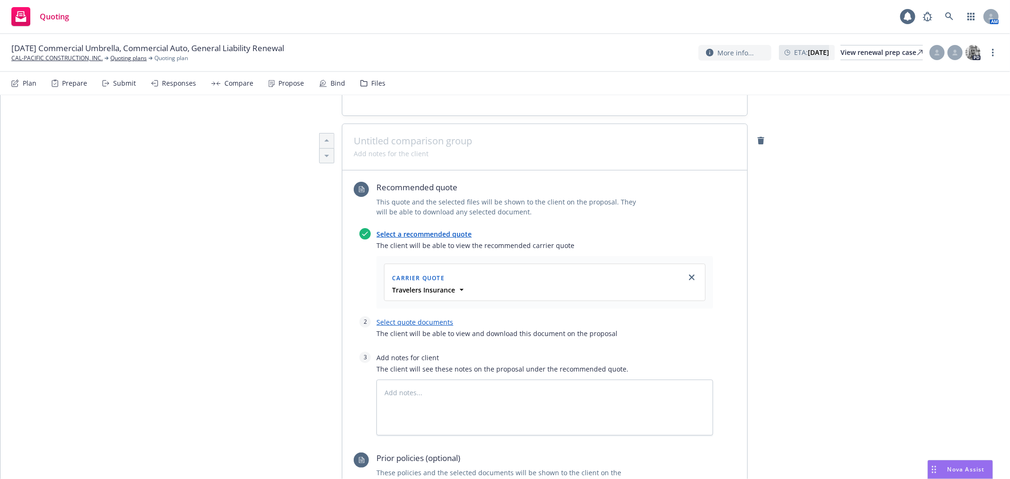
scroll to position [263, 0]
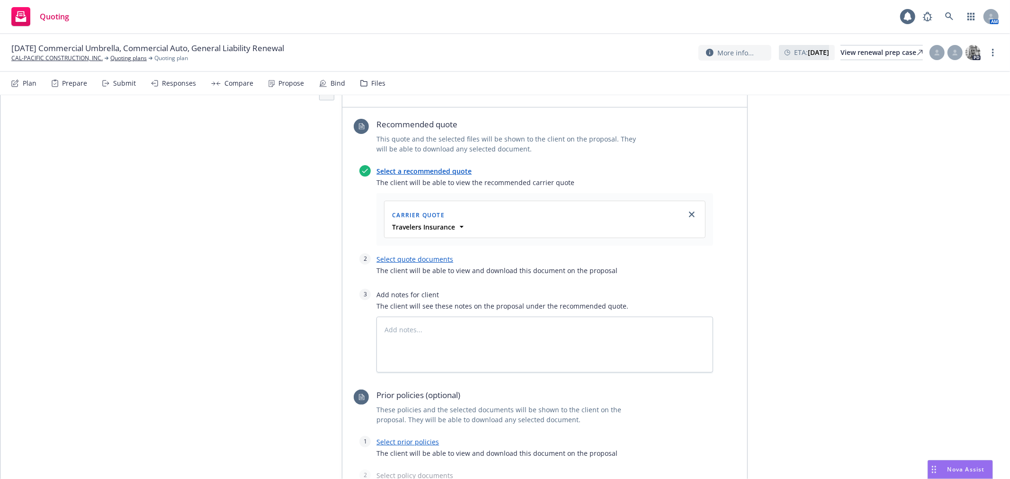
click at [424, 264] on link "Select quote documents" at bounding box center [414, 259] width 77 height 9
type textarea "x"
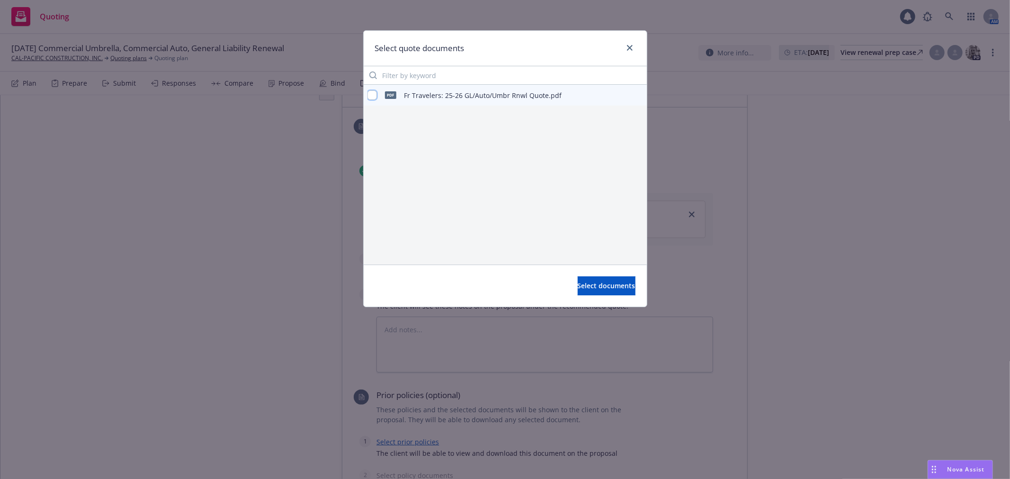
click at [372, 91] on input "checkbox" at bounding box center [371, 94] width 9 height 9
checkbox input "true"
click at [599, 283] on span "Select documents" at bounding box center [607, 285] width 58 height 9
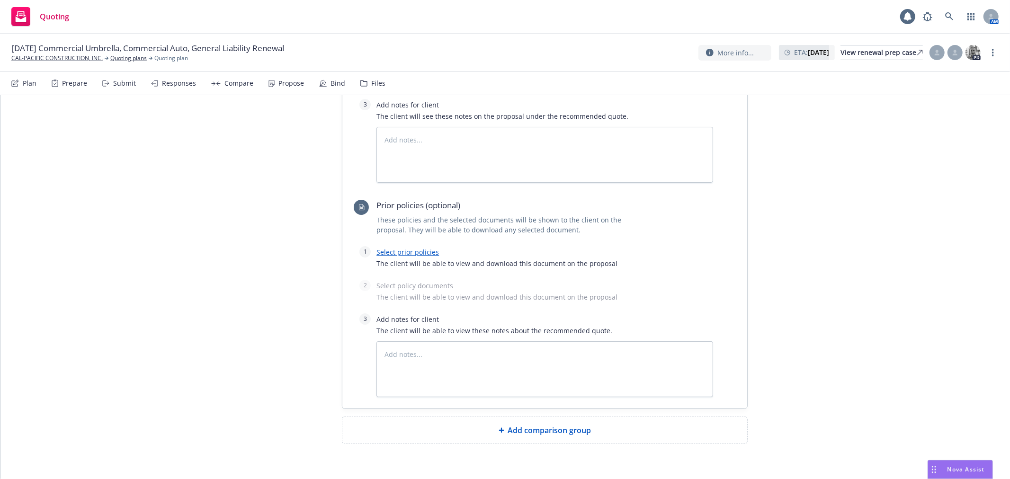
scroll to position [510, 0]
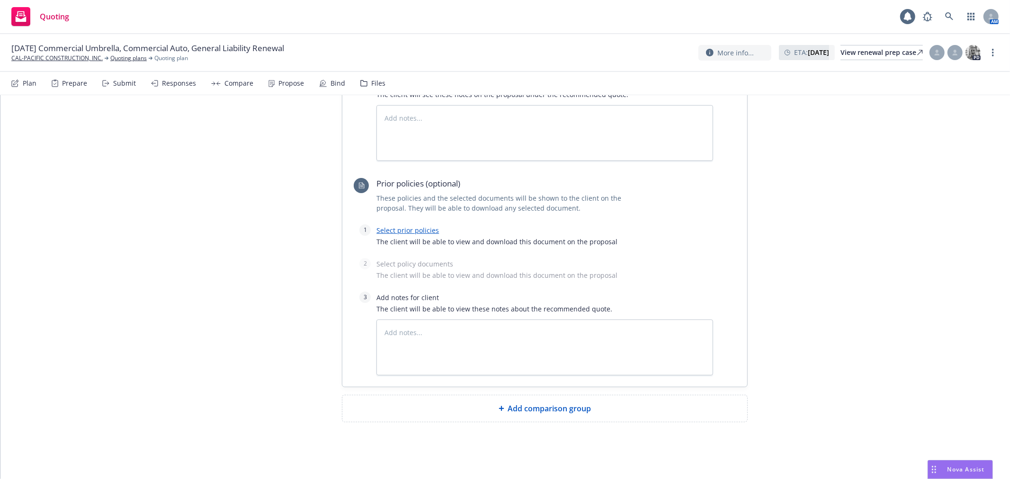
click at [406, 227] on link "Select prior policies" at bounding box center [407, 230] width 62 height 9
type textarea "x"
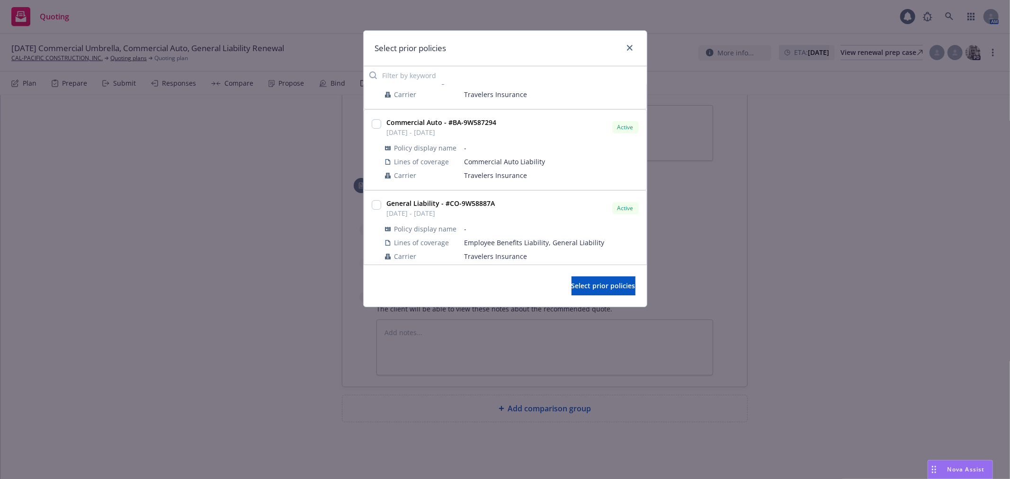
scroll to position [152, 0]
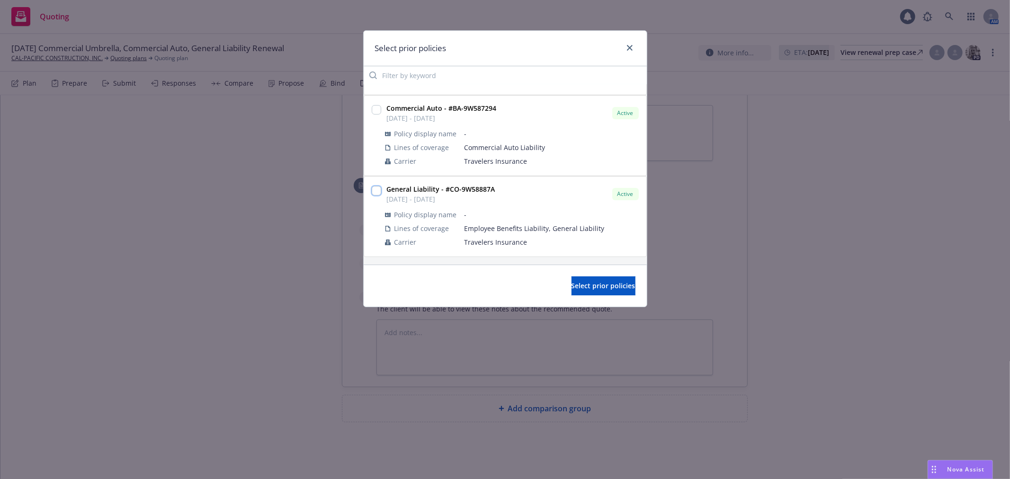
click at [378, 191] on input "checkbox" at bounding box center [376, 190] width 9 height 9
checkbox input "true"
click at [571, 282] on span "Select prior policies" at bounding box center [603, 285] width 64 height 9
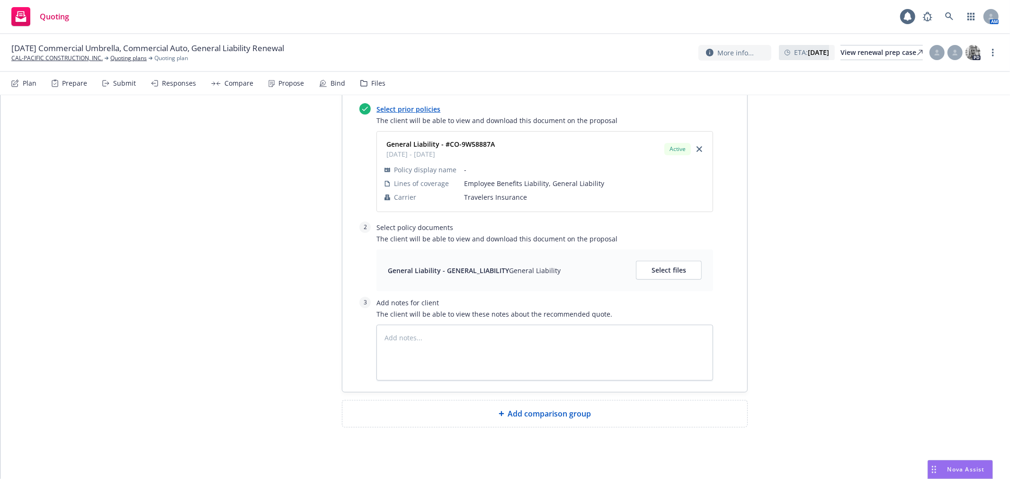
scroll to position [637, 0]
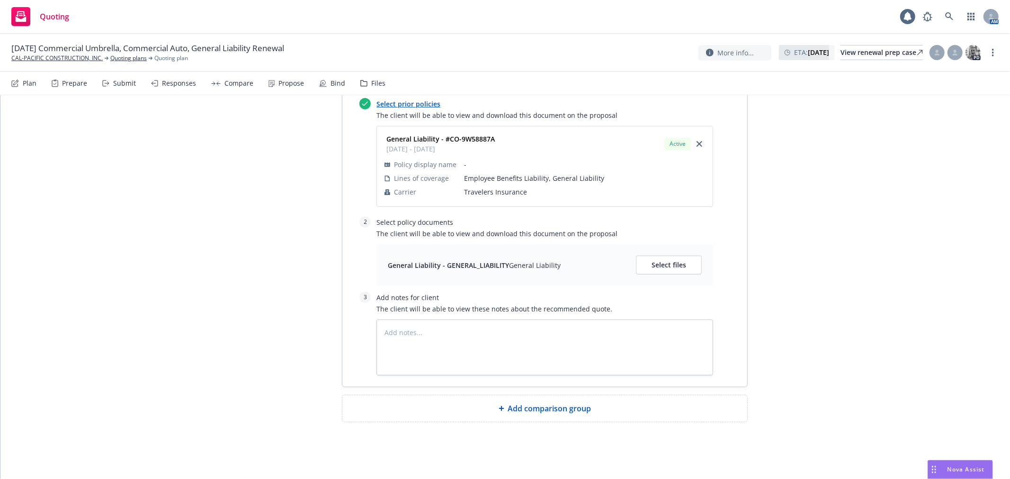
click at [527, 408] on span "Add comparison group" at bounding box center [549, 408] width 83 height 11
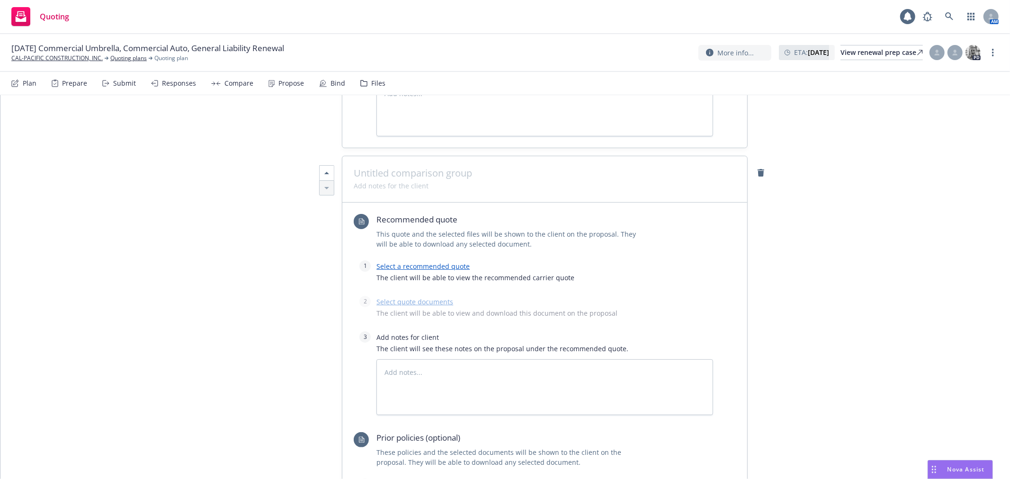
scroll to position [900, 0]
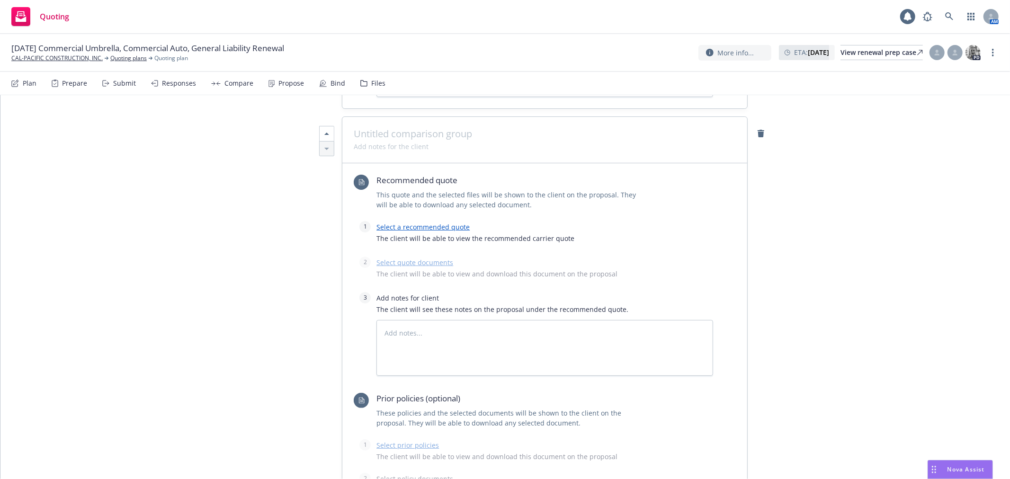
click at [439, 232] on link "Select a recommended quote" at bounding box center [422, 227] width 93 height 9
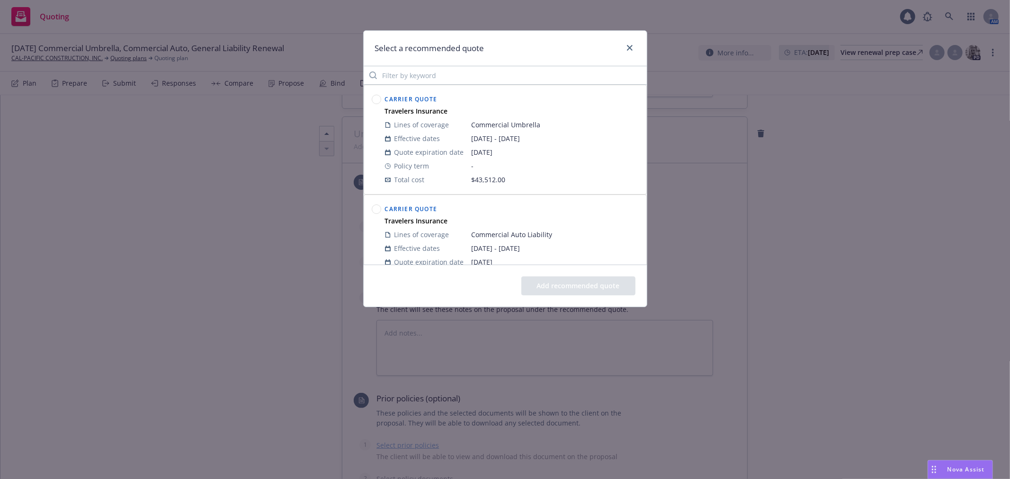
click at [379, 212] on circle at bounding box center [376, 209] width 9 height 9
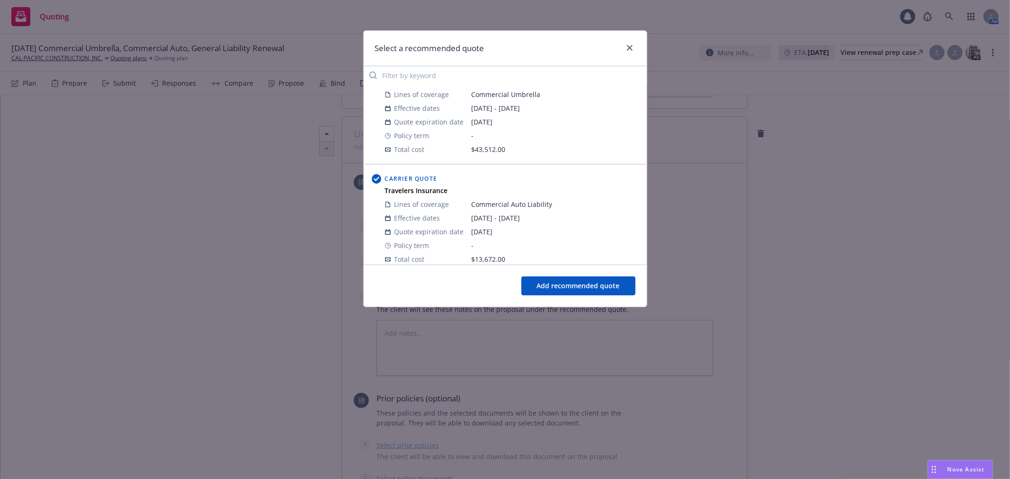
scroll to position [47, 0]
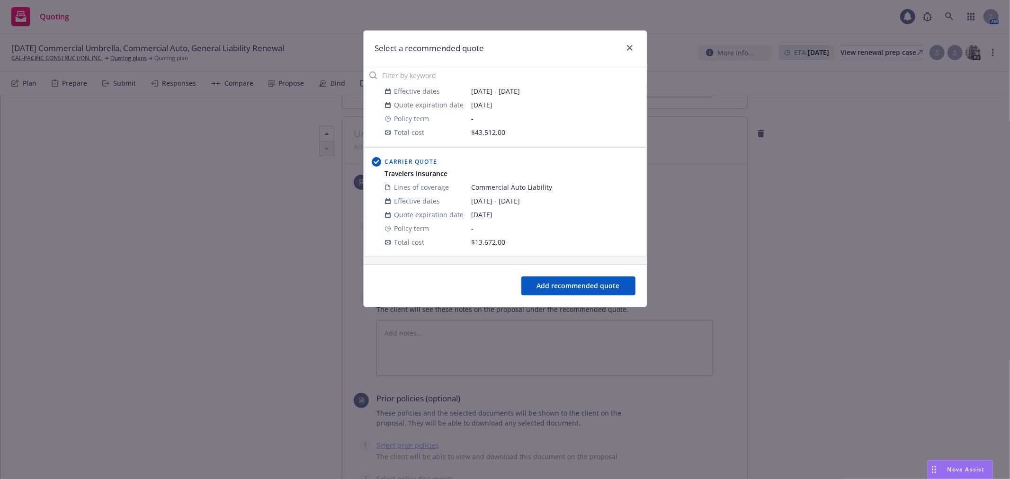
click at [571, 291] on button "Add recommended quote" at bounding box center [578, 285] width 114 height 19
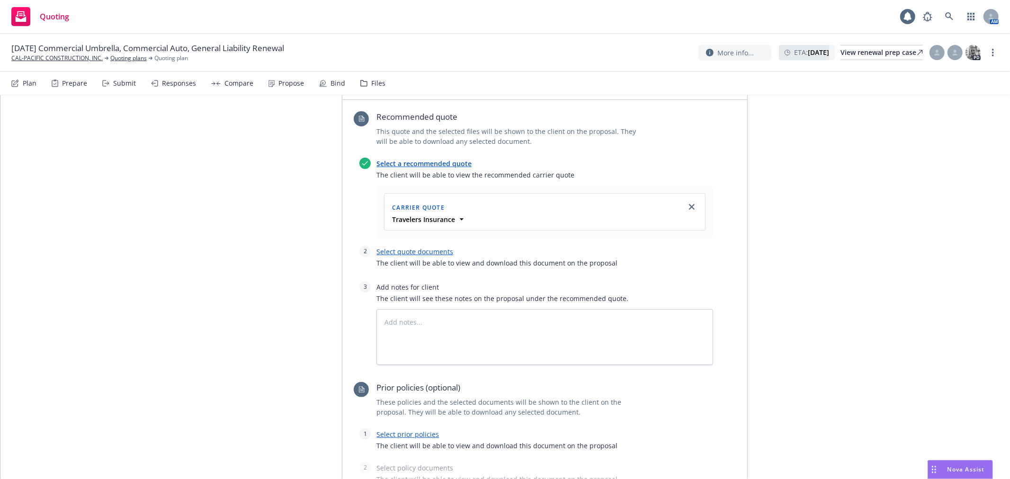
scroll to position [1005, 0]
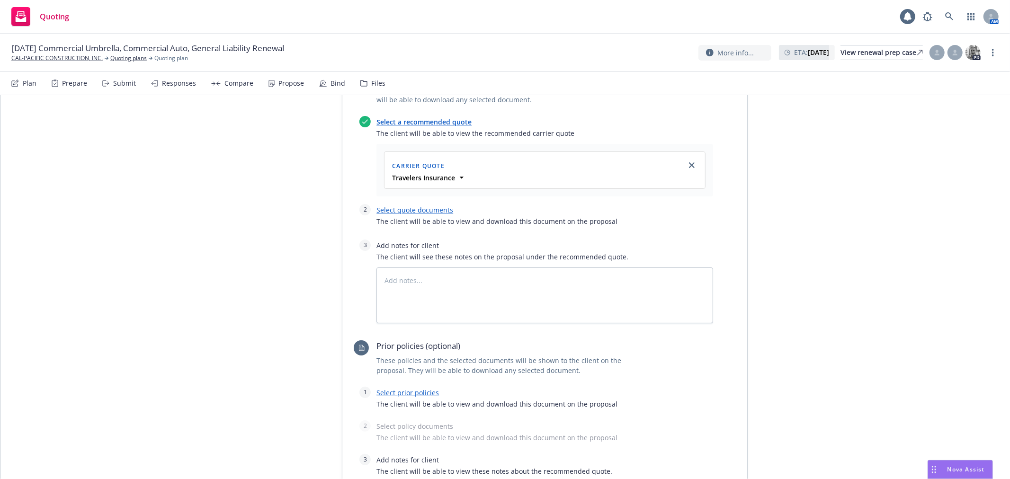
click at [413, 214] on link "Select quote documents" at bounding box center [414, 209] width 77 height 9
type textarea "x"
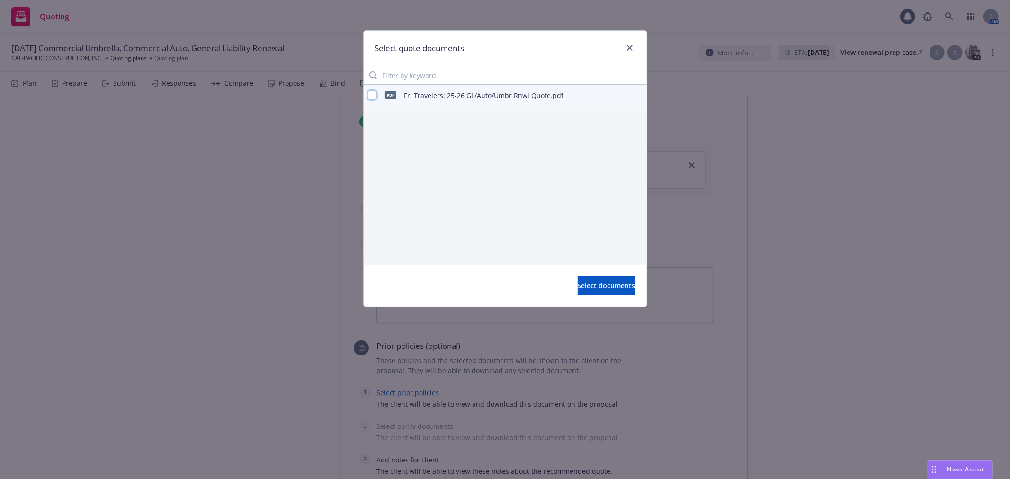
click at [372, 93] on input "checkbox" at bounding box center [371, 94] width 9 height 9
checkbox input "true"
click at [607, 286] on span "Select documents" at bounding box center [607, 285] width 58 height 9
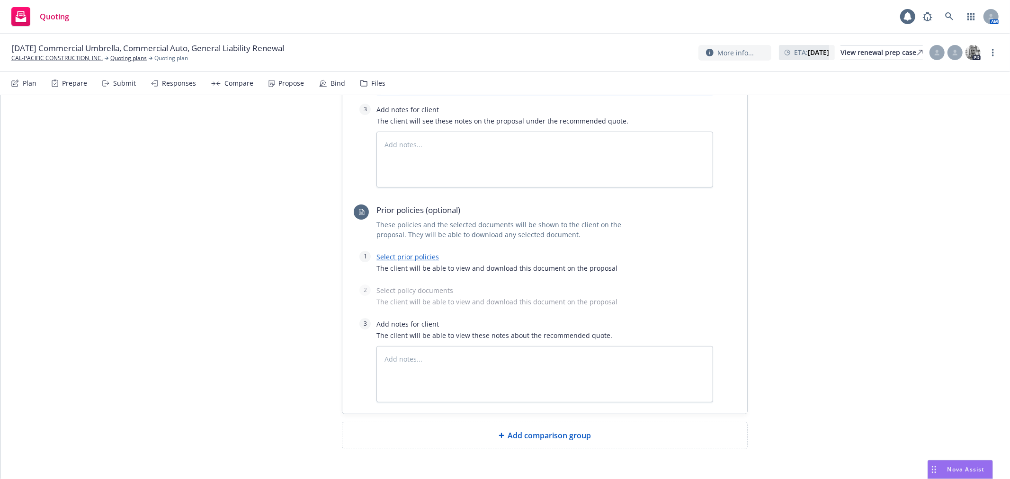
scroll to position [1163, 0]
click at [420, 260] on link "Select prior policies" at bounding box center [407, 255] width 62 height 9
type textarea "x"
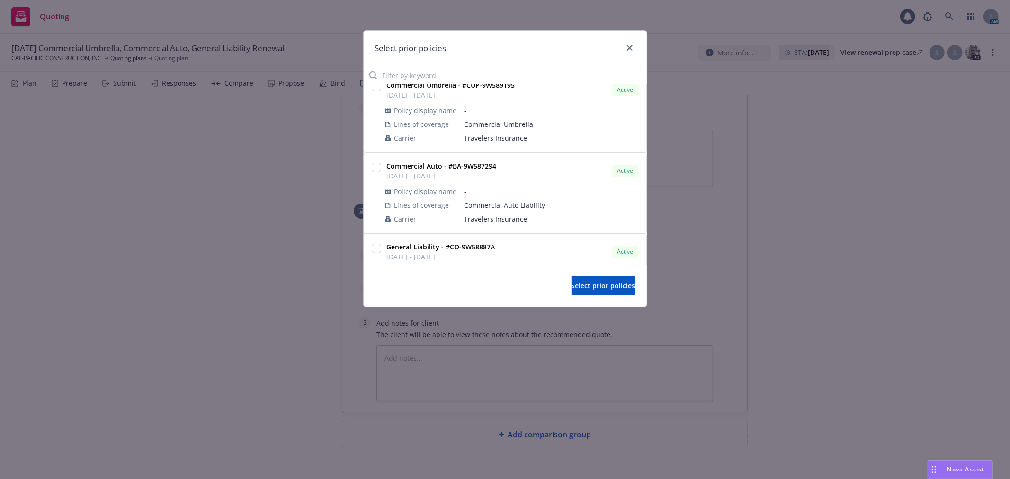
scroll to position [105, 0]
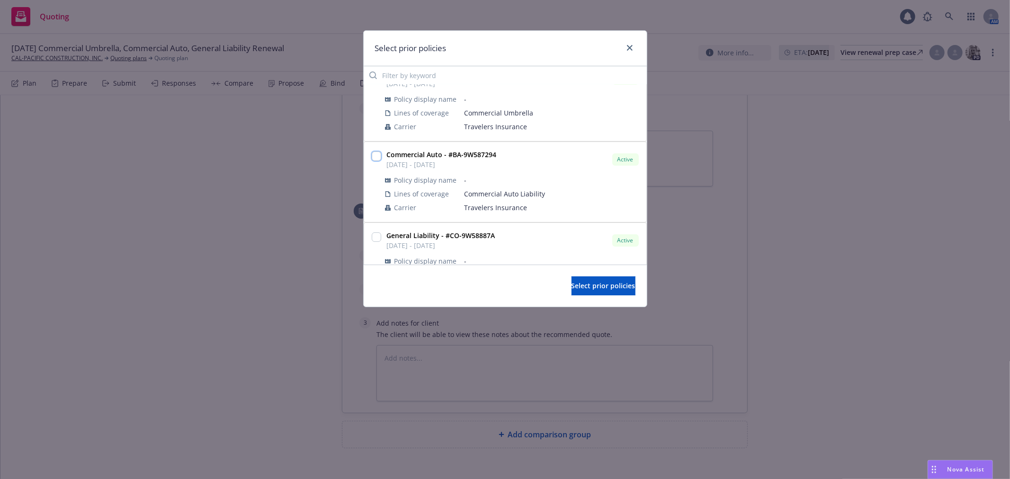
click at [377, 157] on input "checkbox" at bounding box center [376, 156] width 9 height 9
checkbox input "true"
click at [580, 286] on span "Select prior policies" at bounding box center [603, 285] width 64 height 9
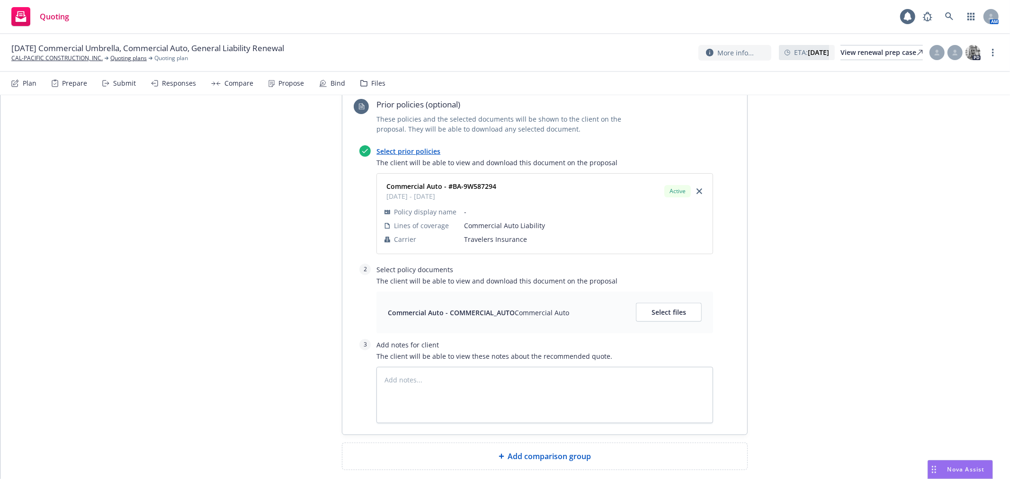
scroll to position [1331, 0]
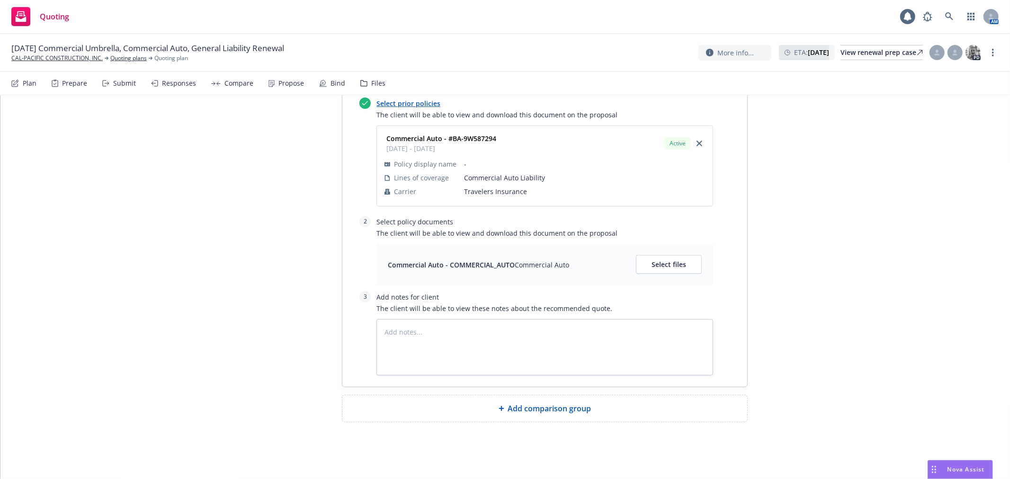
click at [566, 409] on span "Add comparison group" at bounding box center [549, 408] width 83 height 11
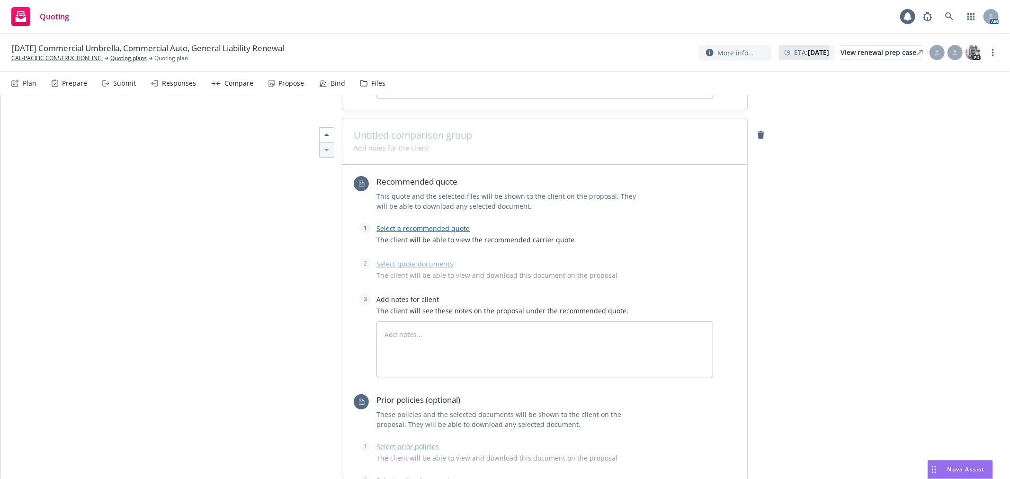
scroll to position [1594, 0]
click at [440, 231] on link "Select a recommended quote" at bounding box center [422, 226] width 93 height 9
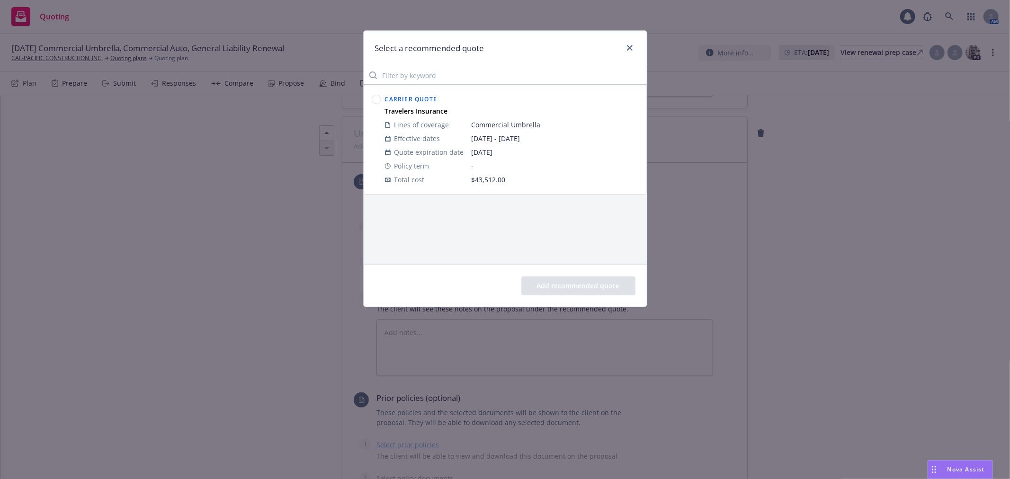
click at [374, 101] on circle at bounding box center [376, 99] width 9 height 9
click at [603, 287] on button "Add recommended quote" at bounding box center [578, 285] width 114 height 19
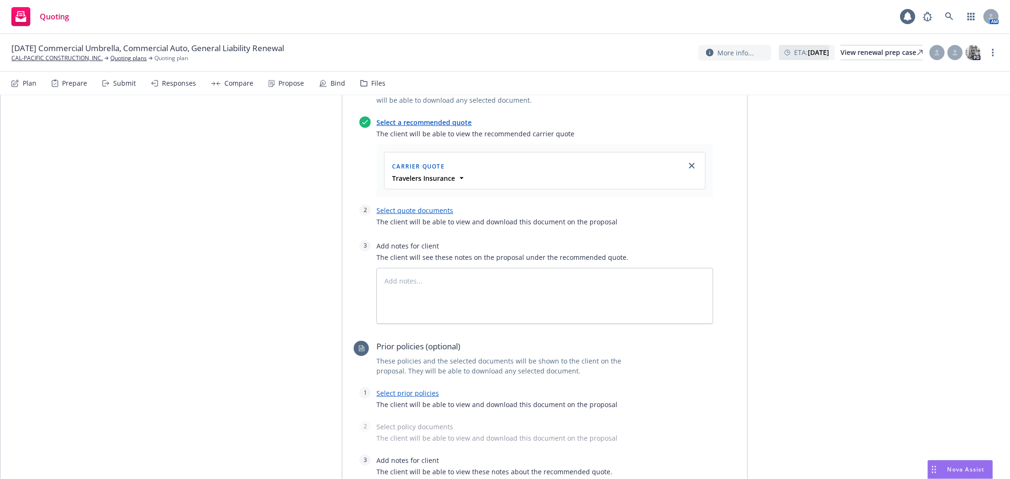
scroll to position [1700, 0]
click at [423, 214] on link "Select quote documents" at bounding box center [414, 209] width 77 height 9
type textarea "x"
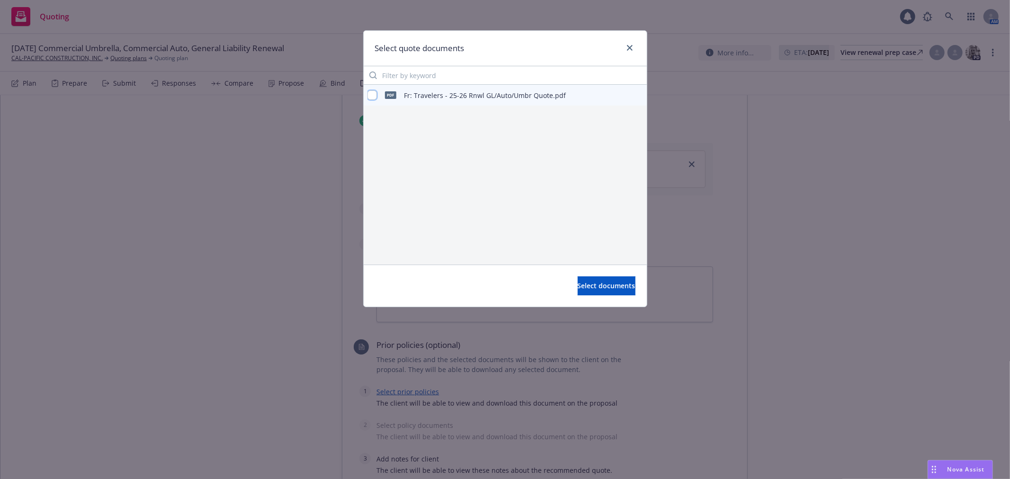
click at [370, 94] on input "checkbox" at bounding box center [371, 94] width 9 height 9
checkbox input "true"
click at [599, 284] on span "Select documents" at bounding box center [607, 285] width 58 height 9
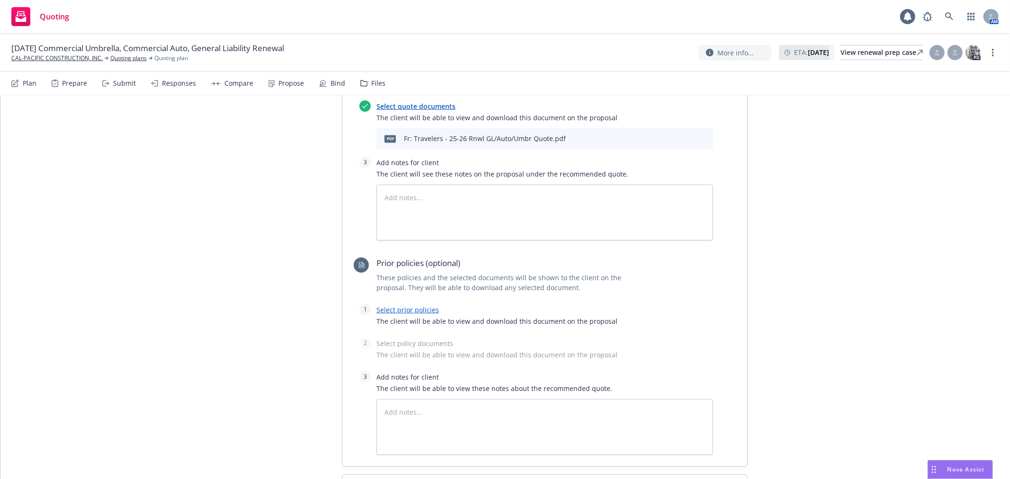
scroll to position [1857, 0]
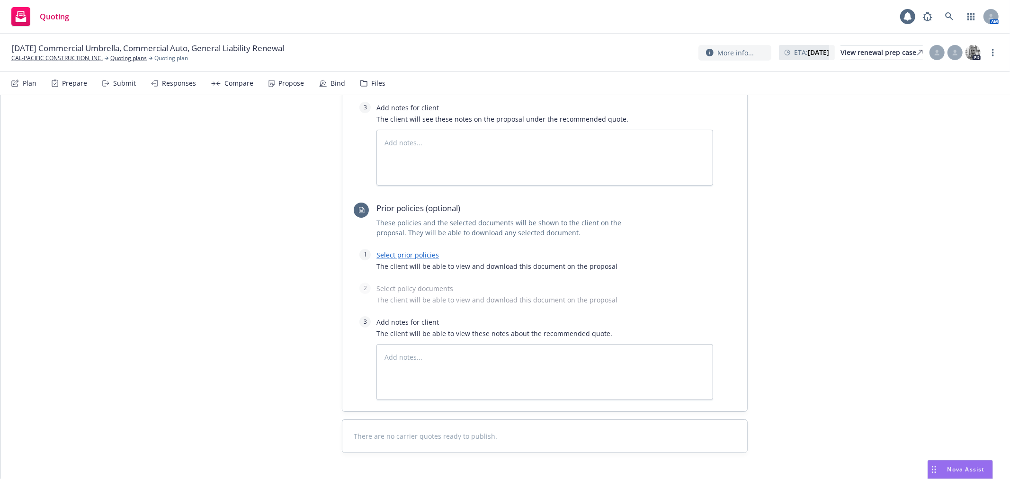
click at [412, 259] on link "Select prior policies" at bounding box center [407, 254] width 62 height 9
type textarea "x"
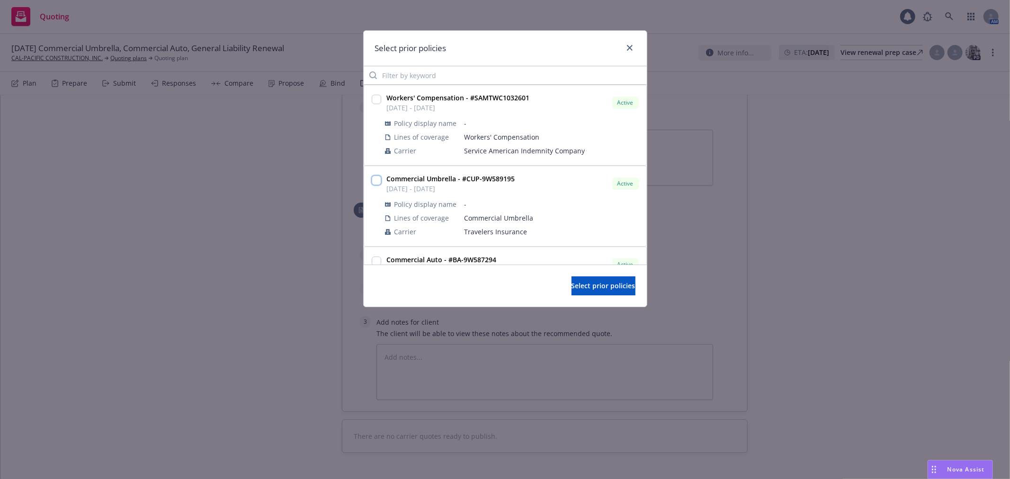
click at [375, 177] on input "checkbox" at bounding box center [376, 180] width 9 height 9
checkbox input "true"
click at [605, 282] on span "Select prior policies" at bounding box center [603, 285] width 64 height 9
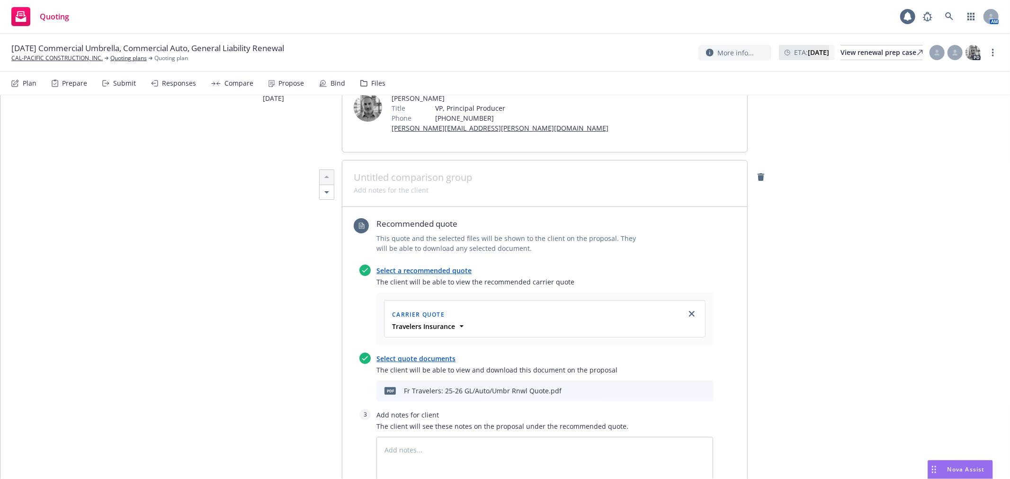
scroll to position [0, 0]
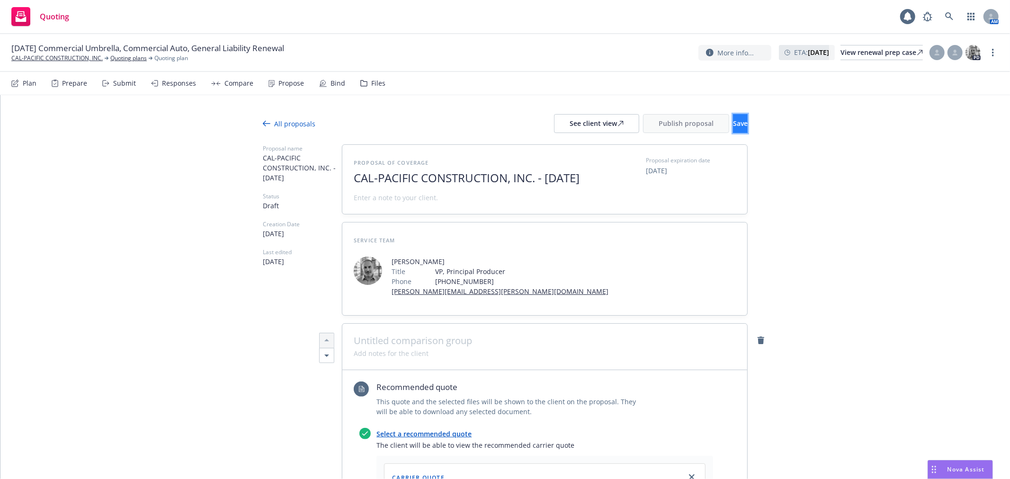
click at [739, 123] on button "Save" at bounding box center [740, 123] width 15 height 19
click at [570, 124] on div "See client view" at bounding box center [597, 124] width 54 height 18
type textarea "x"
click at [993, 53] on circle "more" at bounding box center [993, 53] width 2 height 2
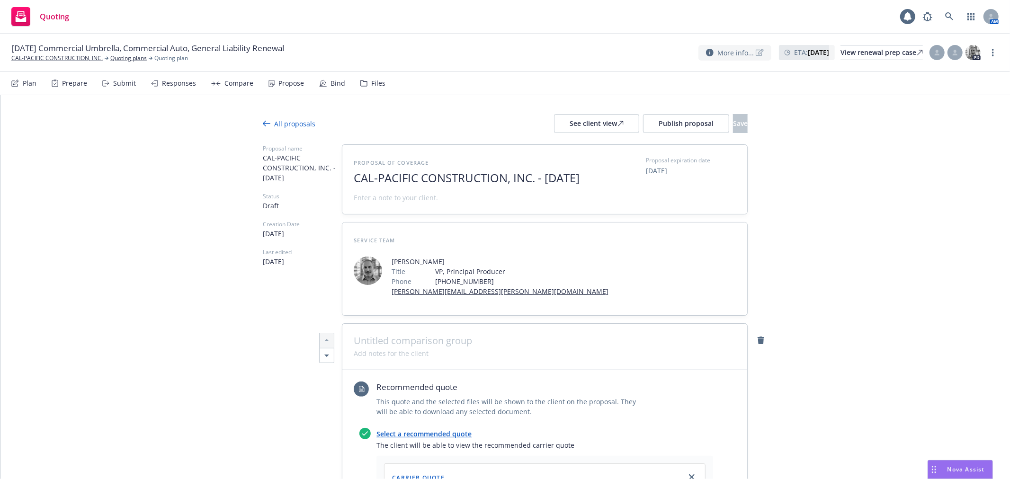
click at [756, 51] on icon at bounding box center [760, 53] width 8 height 8
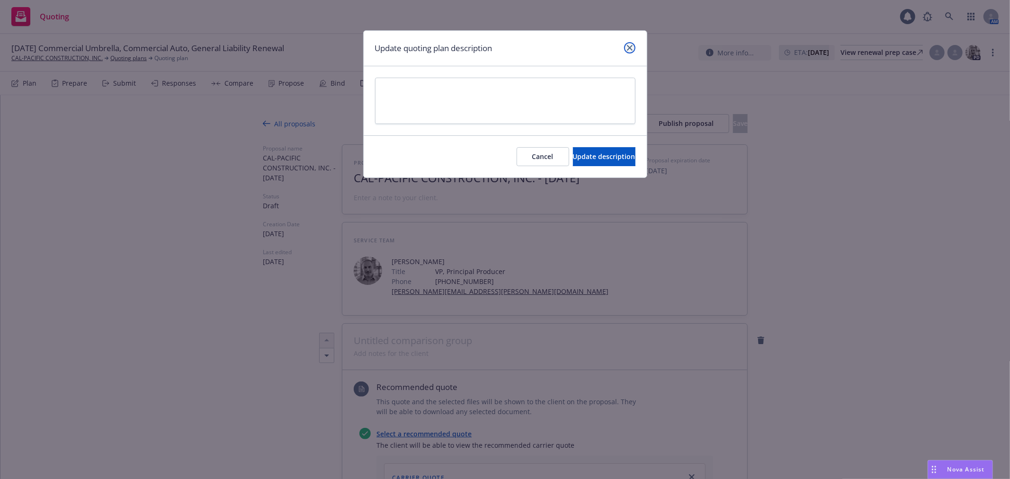
click at [632, 46] on link "close" at bounding box center [629, 47] width 11 height 11
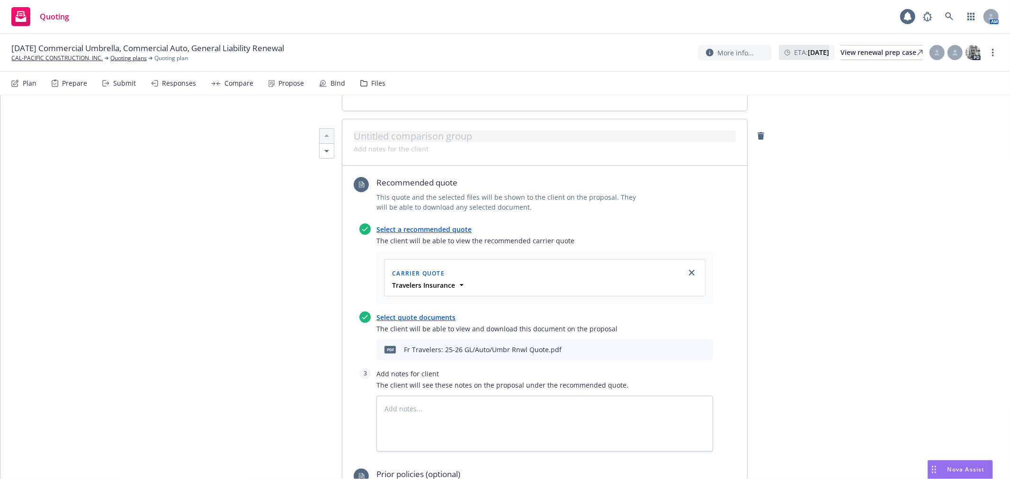
scroll to position [210, 0]
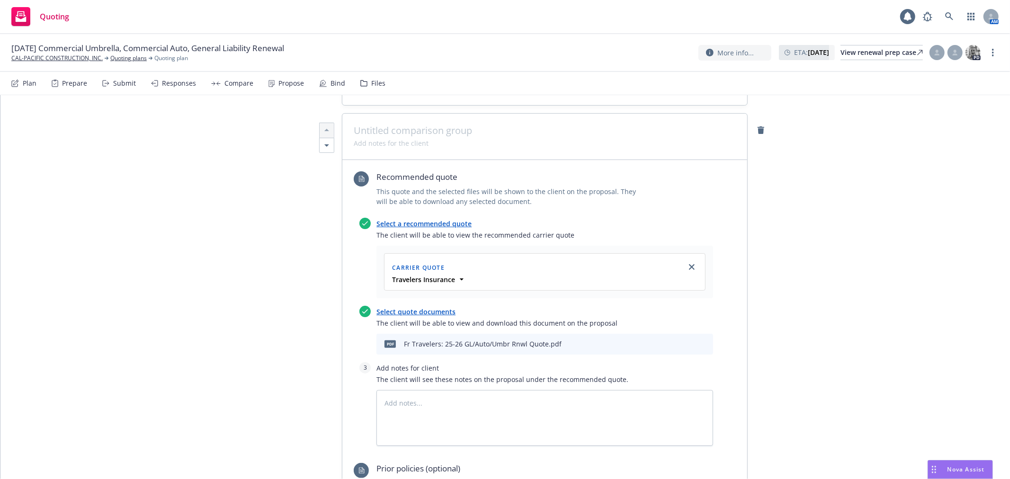
click at [437, 136] on div at bounding box center [544, 137] width 405 height 46
click at [437, 136] on span at bounding box center [545, 130] width 382 height 11
click at [354, 136] on span "General Liability Renewal" at bounding box center [545, 130] width 382 height 11
click at [524, 136] on span "25-26 General Liability Renewal" at bounding box center [545, 130] width 382 height 11
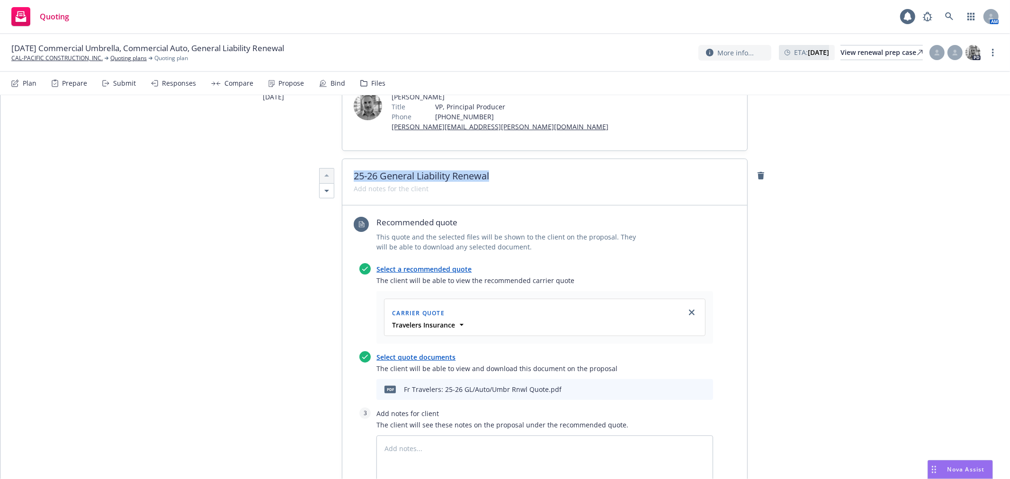
drag, startPoint x: 511, startPoint y: 146, endPoint x: 121, endPoint y: 98, distance: 393.4
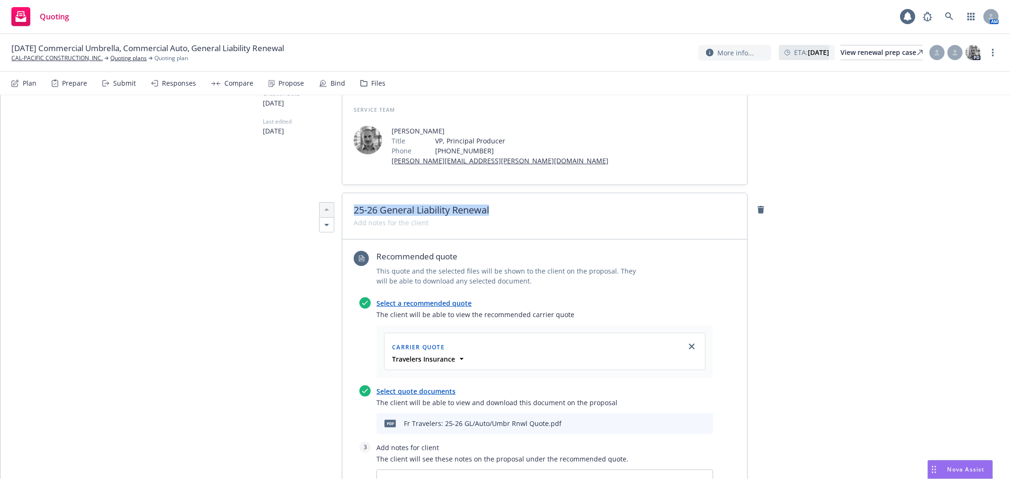
copy span "25-26 General Liability Renewal"
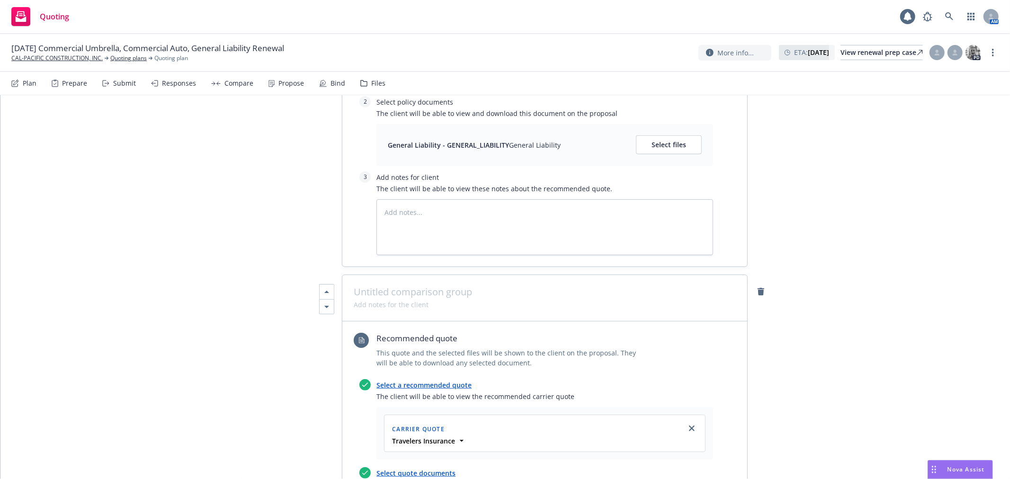
scroll to position [762, 0]
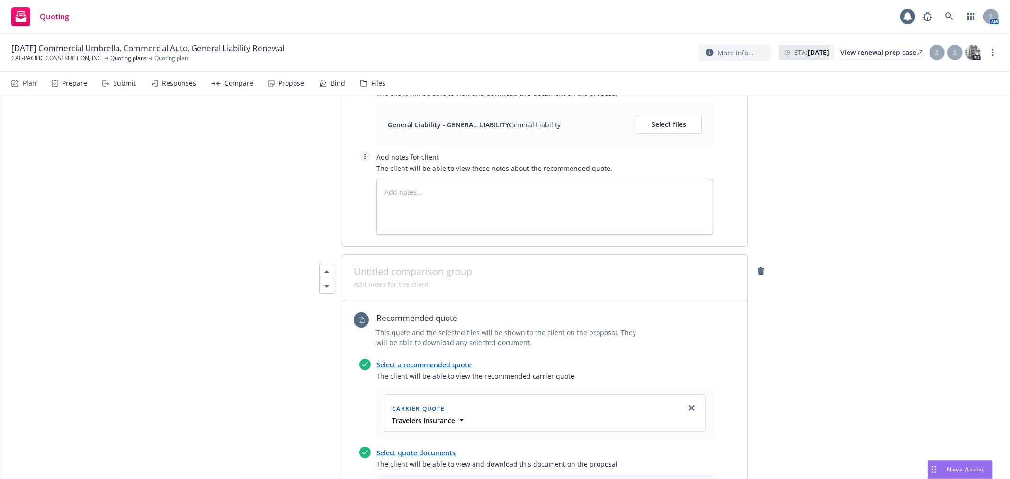
type textarea "x"
click at [413, 277] on span at bounding box center [545, 271] width 382 height 11
paste span
drag, startPoint x: 377, startPoint y: 285, endPoint x: 413, endPoint y: 286, distance: 36.0
click at [413, 277] on span "25-26 General Liability Renewal" at bounding box center [545, 271] width 382 height 11
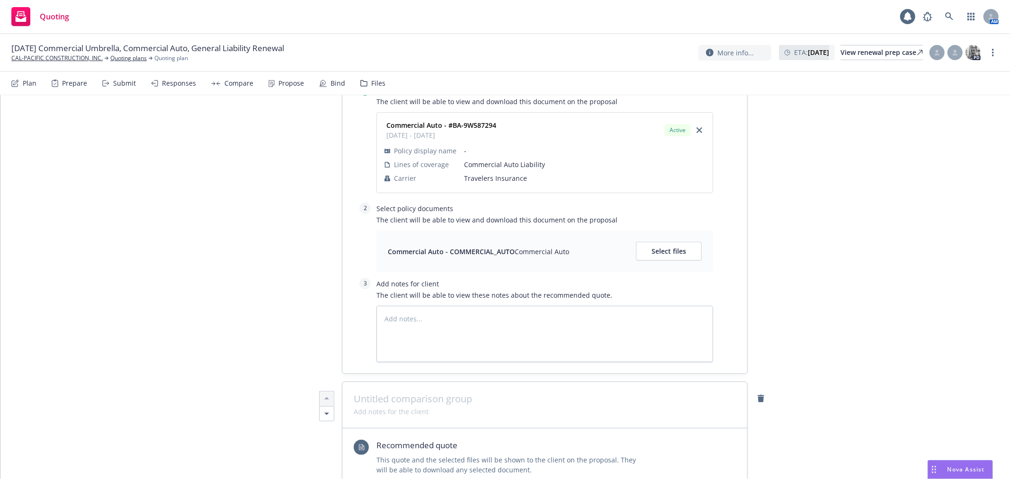
scroll to position [1446, 0]
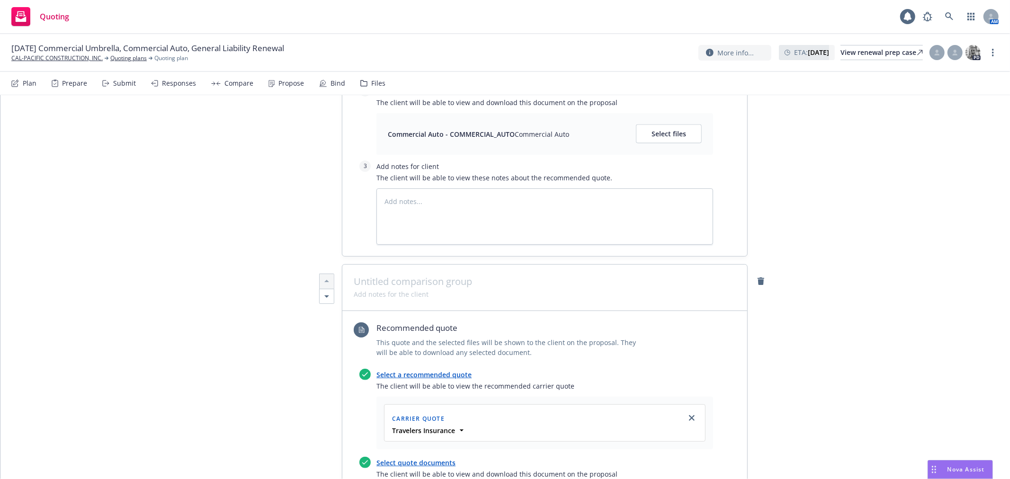
type textarea "x"
paste span
drag, startPoint x: 379, startPoint y: 299, endPoint x: 412, endPoint y: 303, distance: 33.5
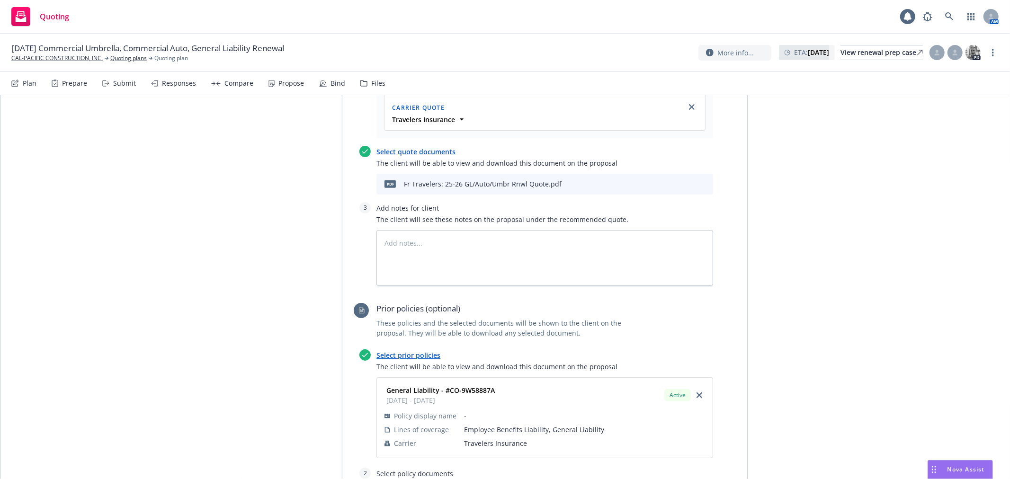
scroll to position [0, 0]
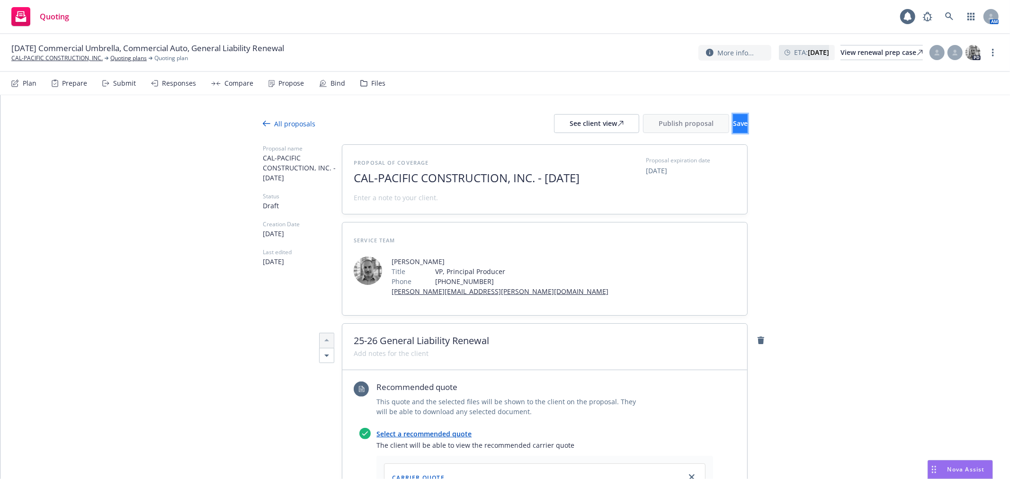
click at [736, 116] on button "Save" at bounding box center [740, 123] width 15 height 19
click at [579, 125] on div "See client view" at bounding box center [597, 124] width 54 height 18
type textarea "x"
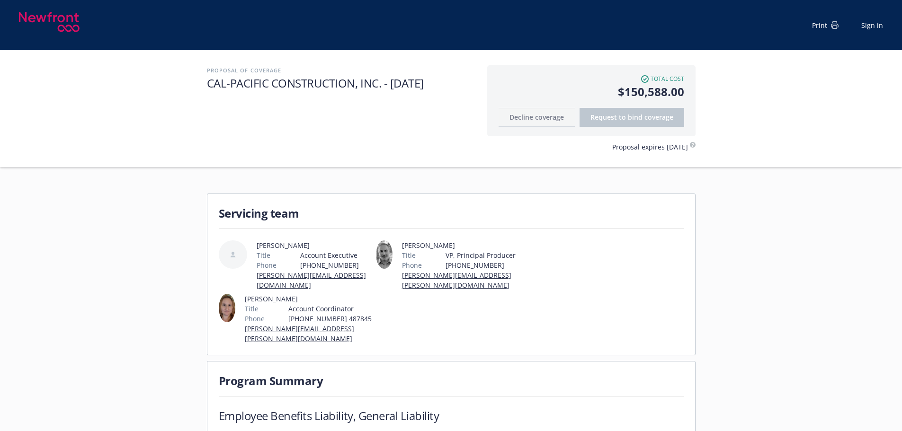
drag, startPoint x: 838, startPoint y: 22, endPoint x: 739, endPoint y: 369, distance: 361.2
click at [837, 22] on icon at bounding box center [835, 22] width 4 height 1
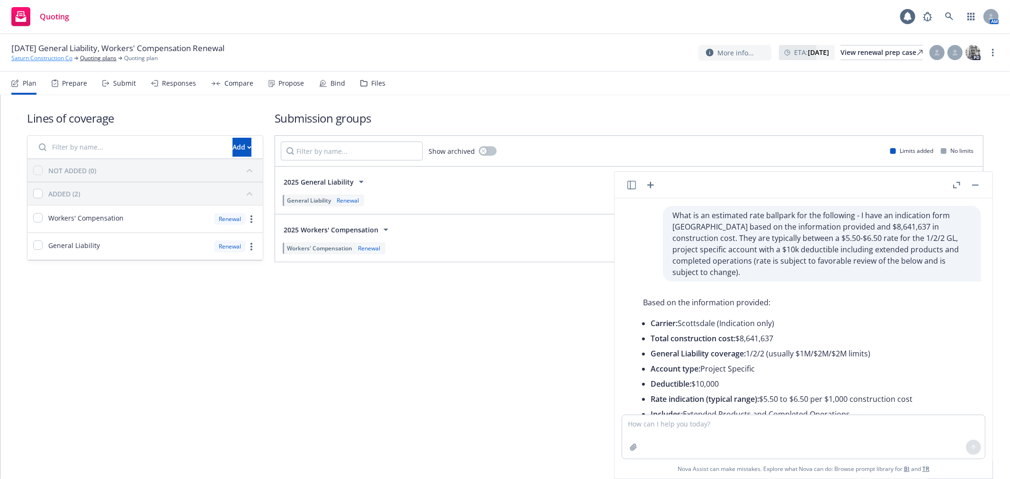
scroll to position [323, 0]
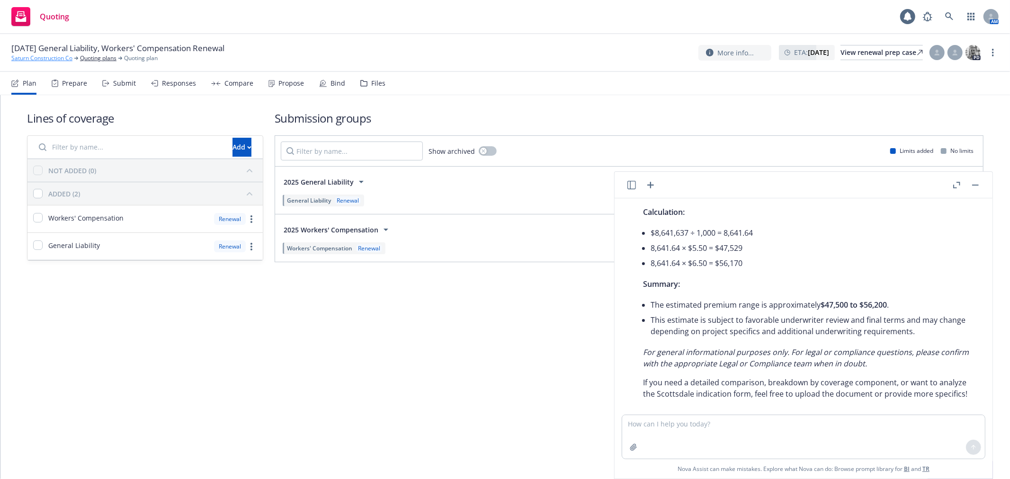
click at [43, 57] on link "Saturn Construction Co" at bounding box center [41, 58] width 61 height 9
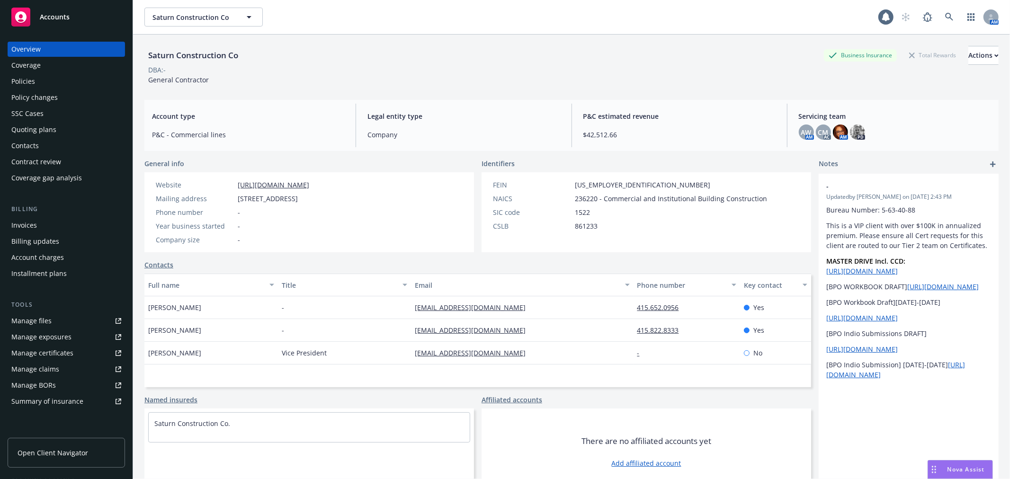
click at [46, 16] on span "Accounts" at bounding box center [55, 17] width 30 height 8
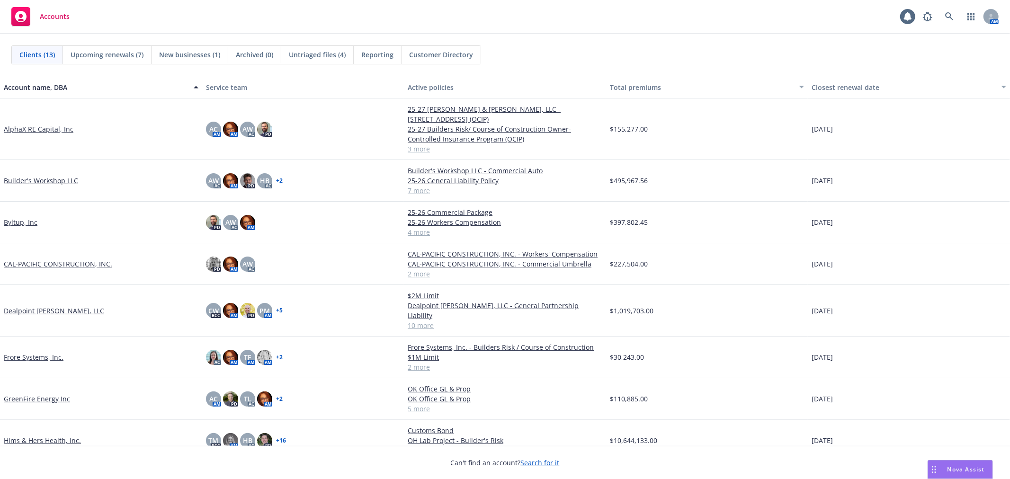
click at [39, 259] on link "CAL-PACIFIC CONSTRUCTION, INC." at bounding box center [58, 264] width 108 height 10
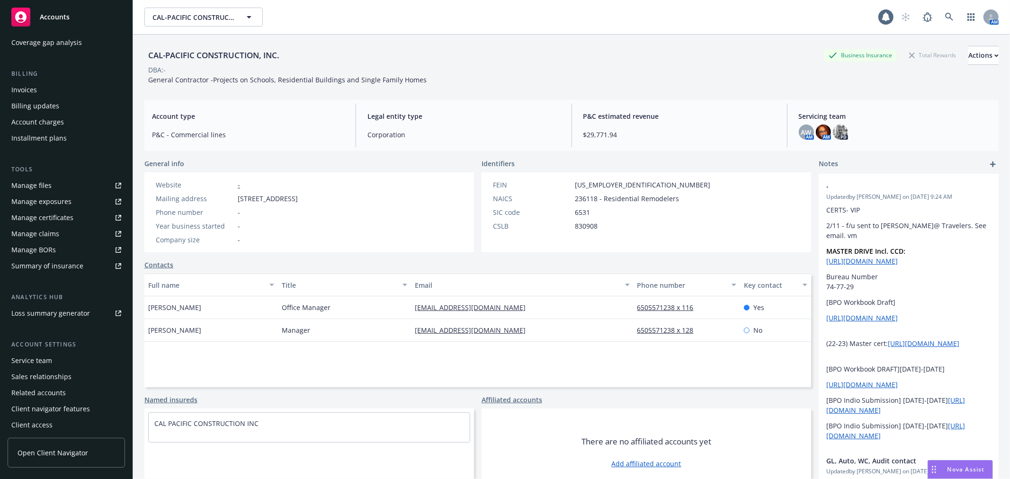
scroll to position [138, 0]
click at [40, 357] on div "Service team" at bounding box center [31, 358] width 41 height 15
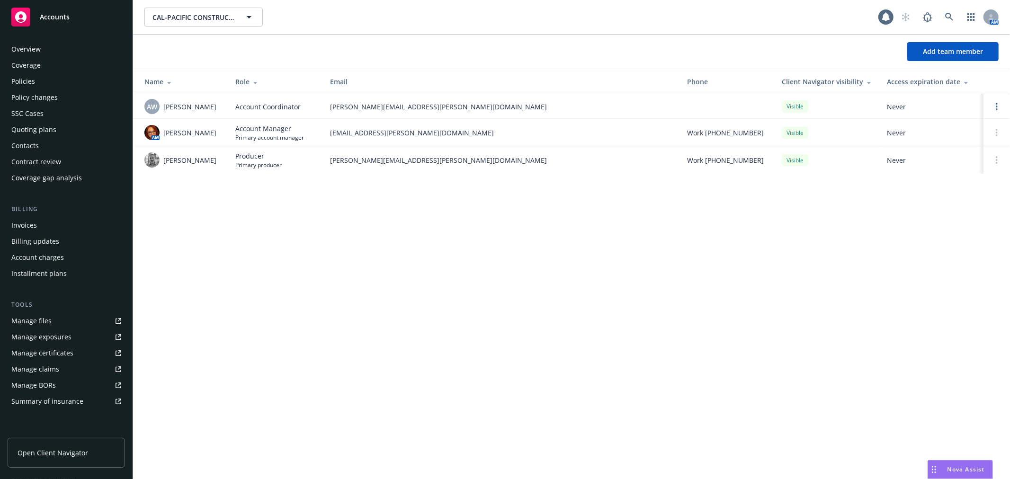
click at [56, 81] on div "Policies" at bounding box center [66, 81] width 110 height 15
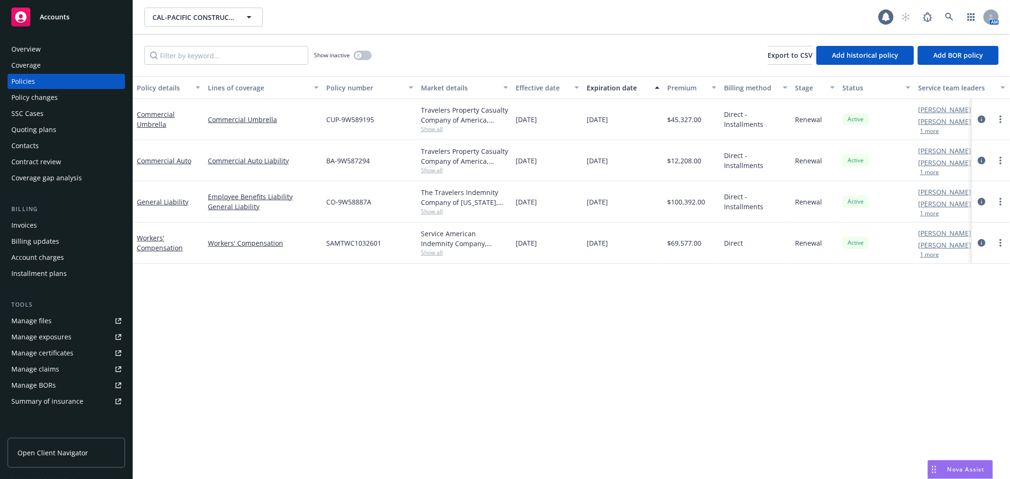
click at [932, 254] on button "1 more" at bounding box center [929, 255] width 19 height 6
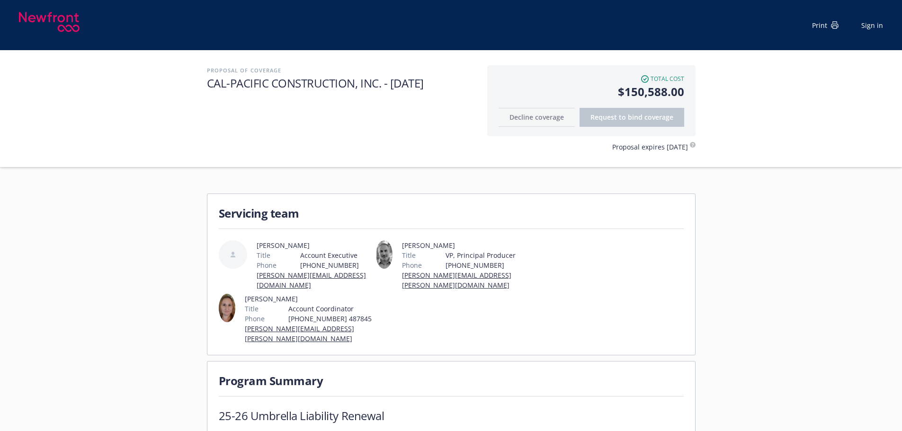
click at [832, 25] on icon at bounding box center [835, 25] width 8 height 8
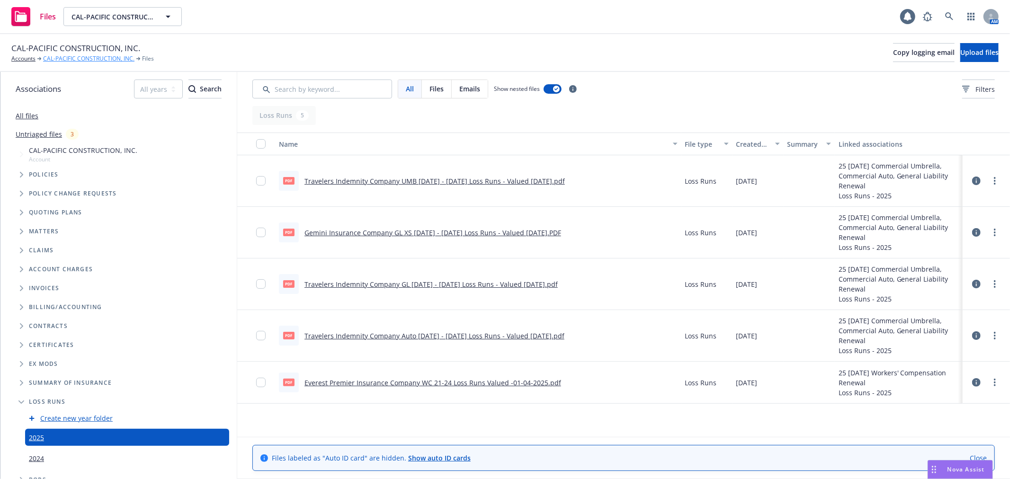
click at [74, 57] on link "CAL-PACIFIC CONSTRUCTION, INC." at bounding box center [88, 58] width 91 height 9
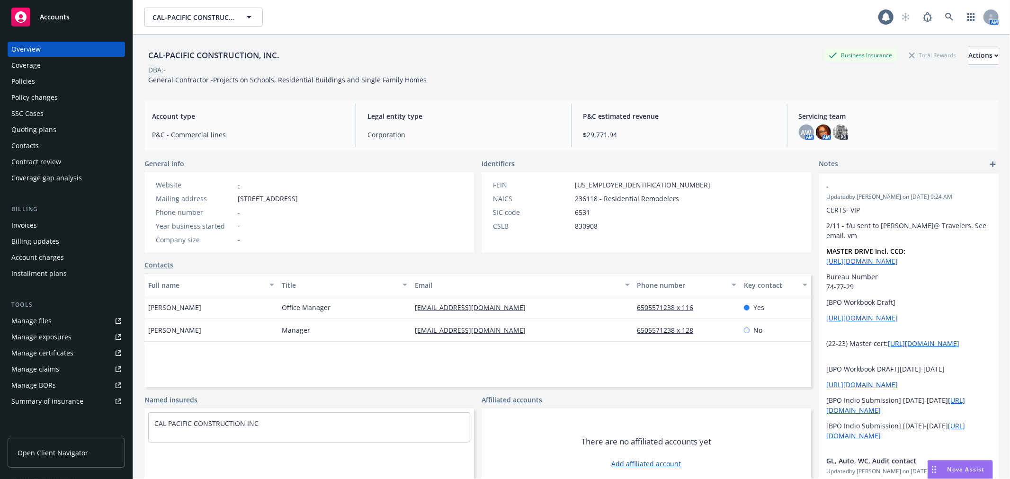
click at [25, 126] on div "Quoting plans" at bounding box center [33, 129] width 45 height 15
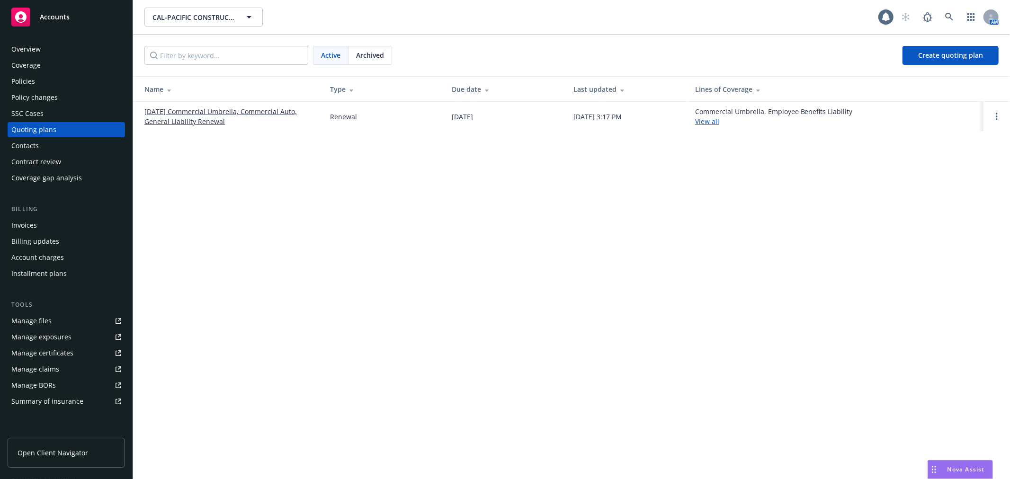
click at [191, 110] on link "[DATE] Commercial Umbrella, Commercial Auto, General Liability Renewal" at bounding box center [229, 117] width 170 height 20
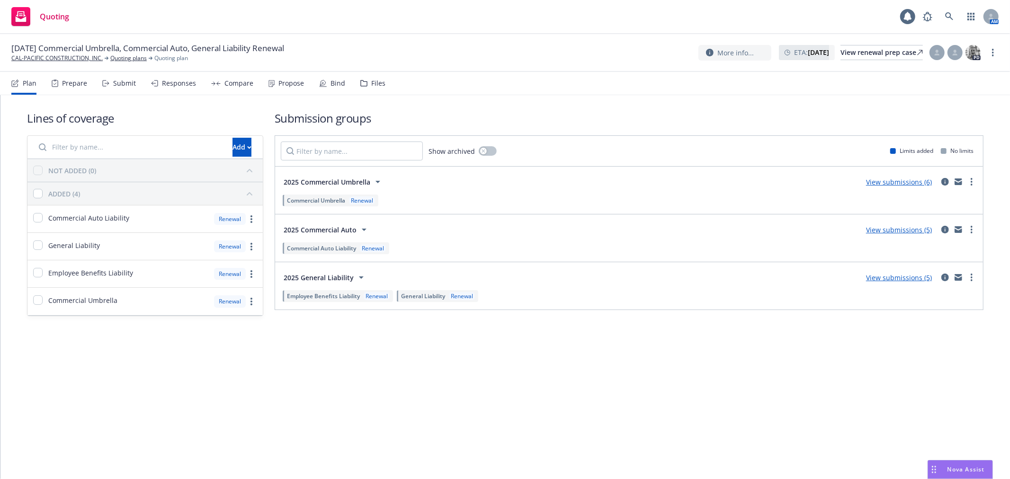
click at [180, 81] on div "Responses" at bounding box center [179, 84] width 34 height 8
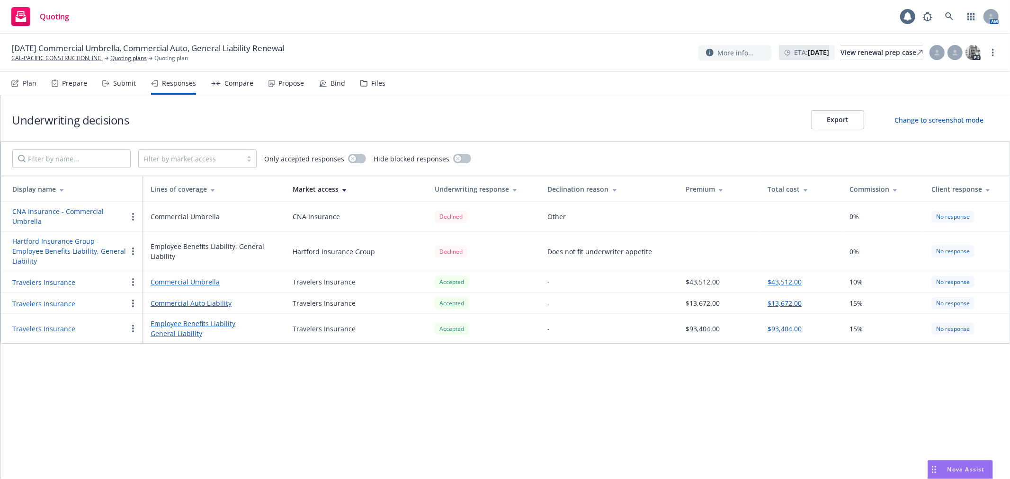
click at [120, 84] on div "Submit" at bounding box center [124, 84] width 23 height 8
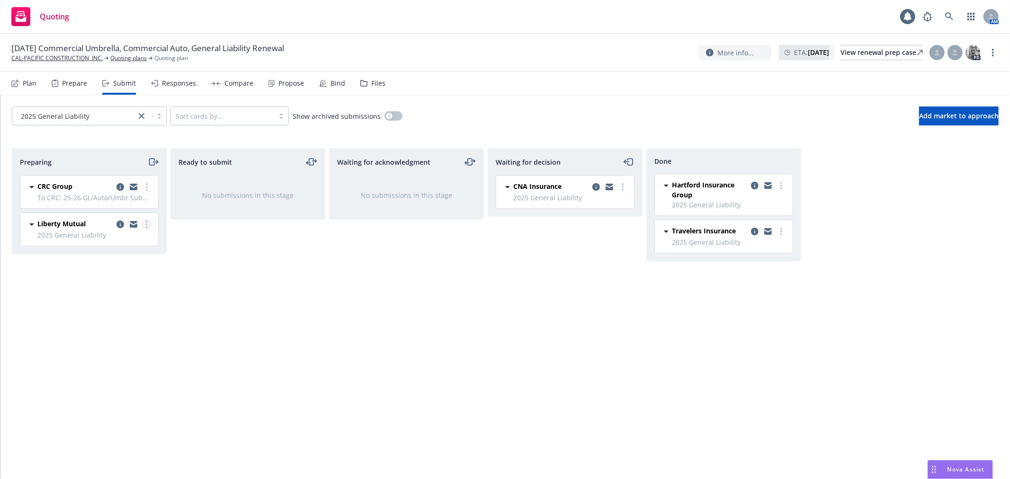
click at [145, 223] on link "more" at bounding box center [146, 224] width 11 height 11
click at [125, 316] on span "Add declined decision" at bounding box center [103, 319] width 93 height 9
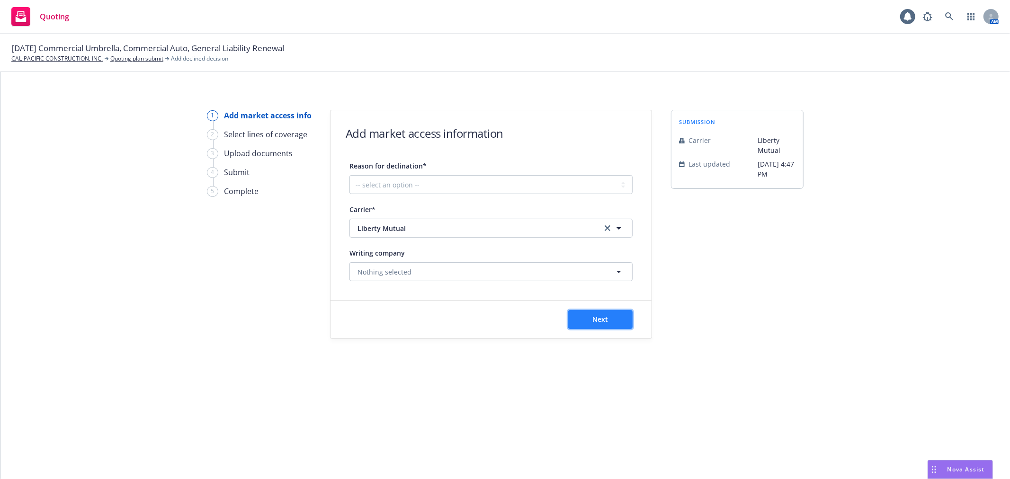
click at [624, 315] on button "Next" at bounding box center [600, 319] width 64 height 19
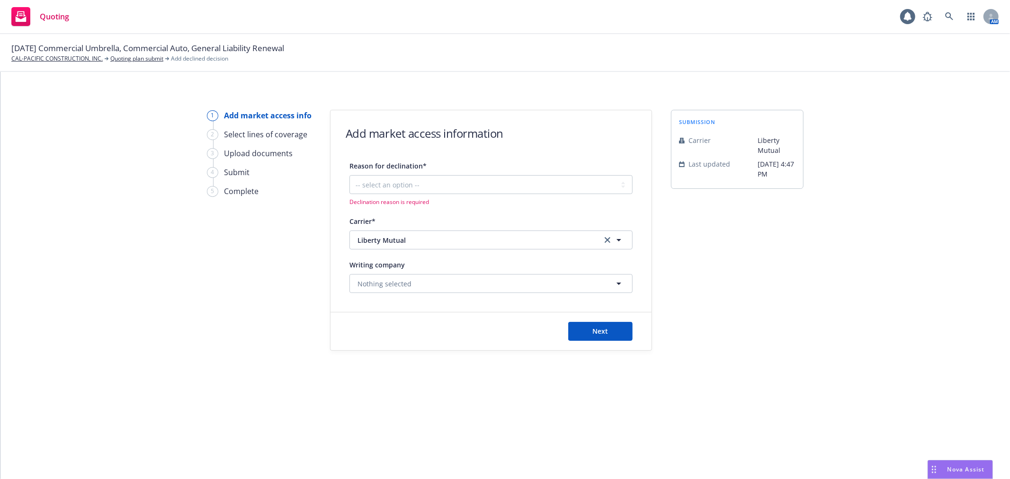
click at [470, 174] on div "Reason for declination* -- select an option -- Cannot compete with other market…" at bounding box center [490, 183] width 283 height 46
click at [466, 184] on select "-- select an option -- Cannot compete with other markets Carrier non-renewed Ca…" at bounding box center [490, 184] width 283 height 19
select select "CLIENT_CLAIM_LOSS_HISTORY"
click at [349, 175] on select "-- select an option -- Cannot compete with other markets Carrier non-renewed Ca…" at bounding box center [490, 184] width 283 height 19
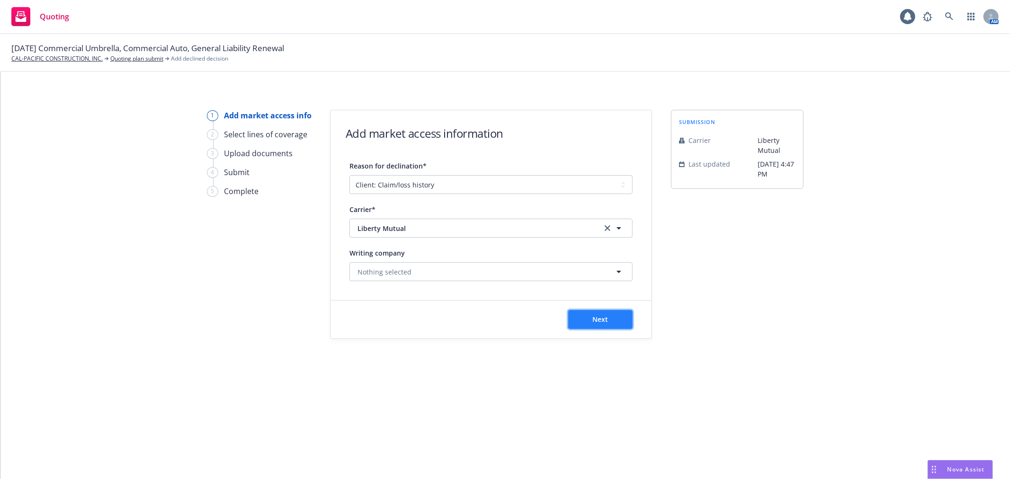
click at [621, 315] on button "Next" at bounding box center [600, 319] width 64 height 19
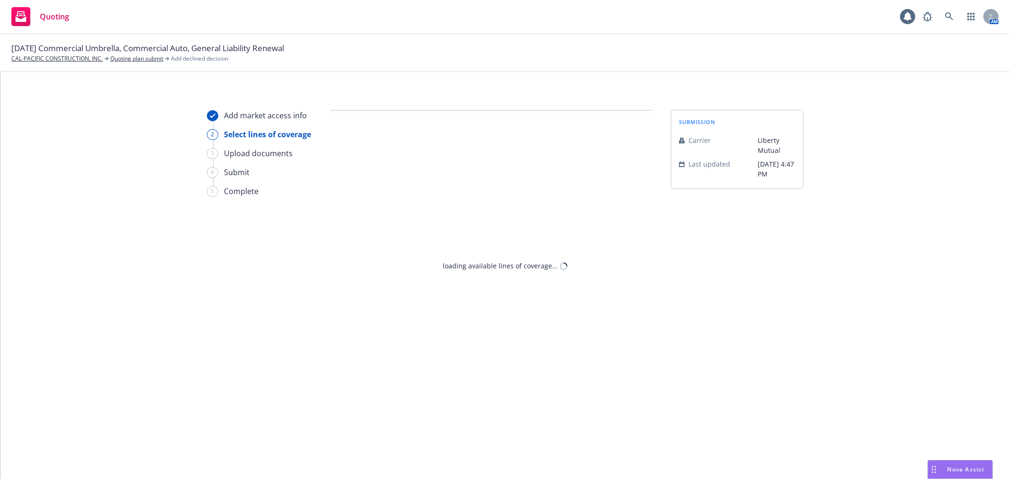
select select "CLIENT_CLAIM_LOSS_HISTORY"
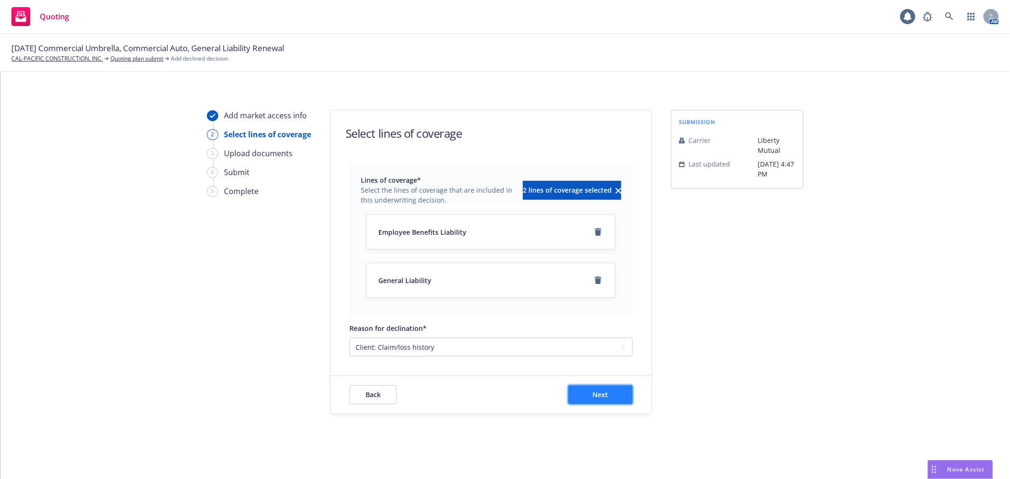
click at [615, 394] on button "Next" at bounding box center [600, 394] width 64 height 19
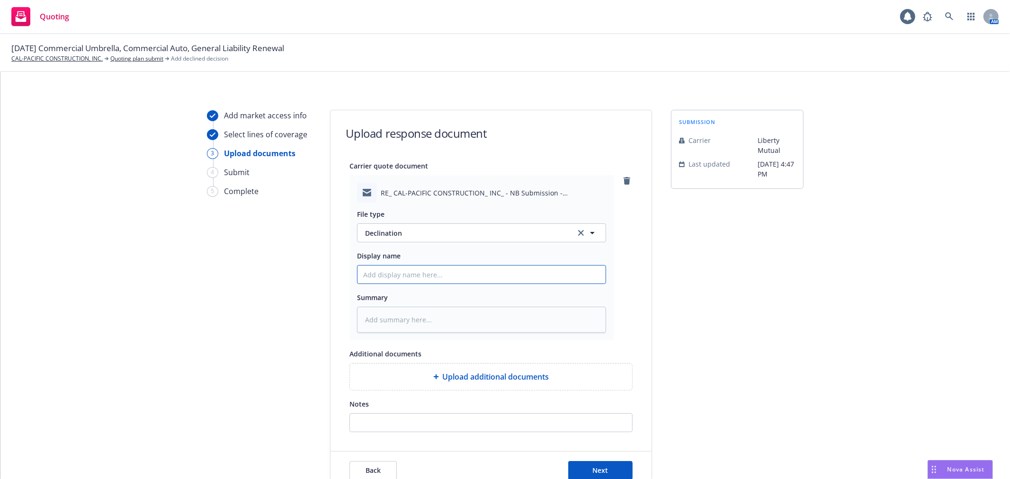
click at [424, 282] on input "Display name" at bounding box center [481, 275] width 248 height 18
type textarea "x"
type input "F"
type textarea "x"
type input "Fr"
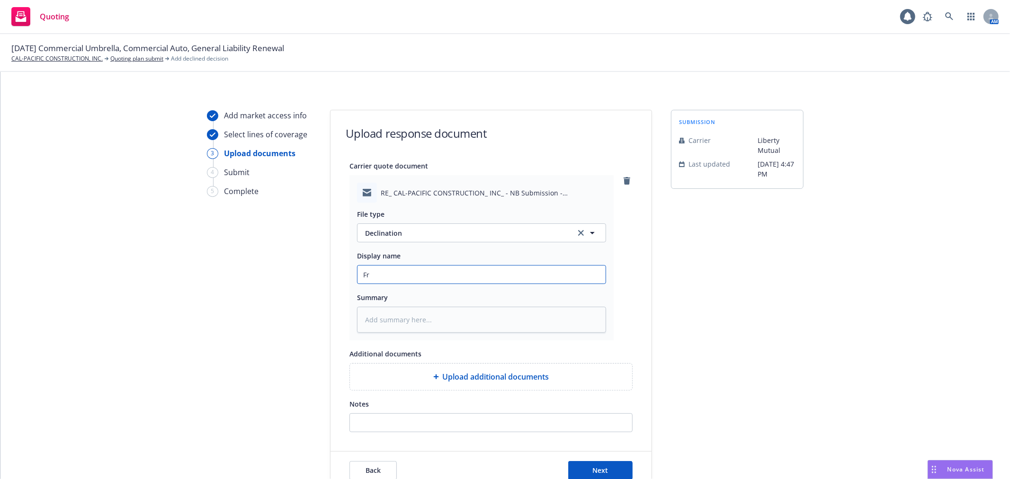
type textarea "x"
type input "Fr:"
type textarea "x"
type input "Fr:"
type textarea "x"
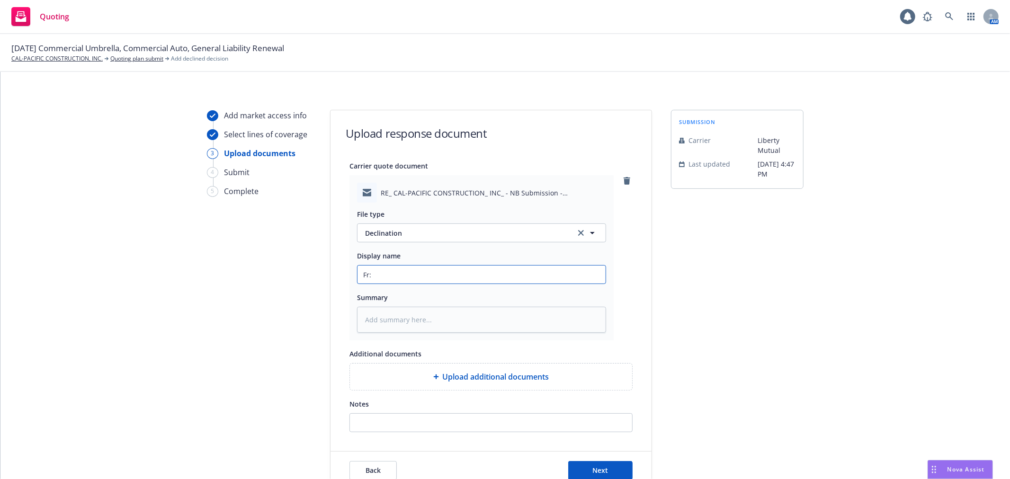
type input "Fr: L"
type textarea "x"
type input "Fr: Lib"
type textarea "x"
type input "Fr: Libe"
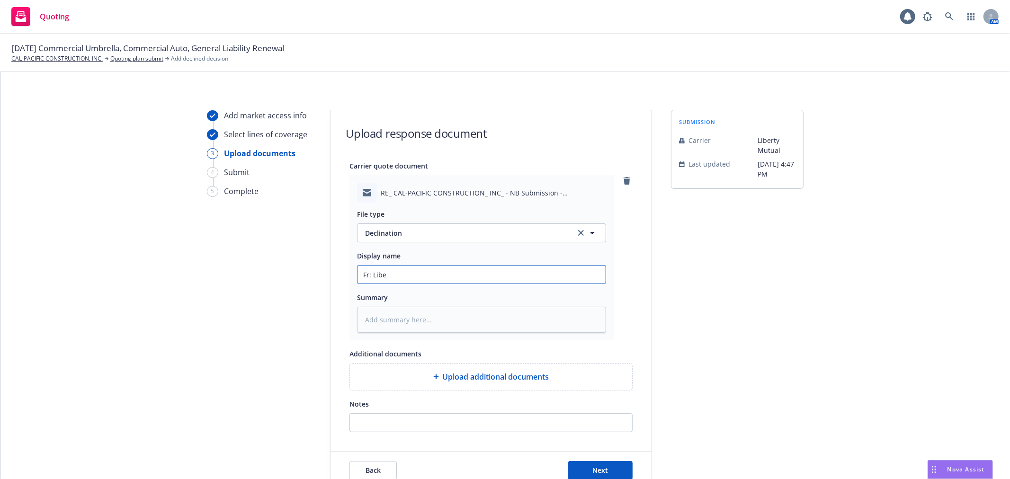
type textarea "x"
type input "Fr: Liber"
type textarea "x"
type input "Fr: Libert"
type textarea "x"
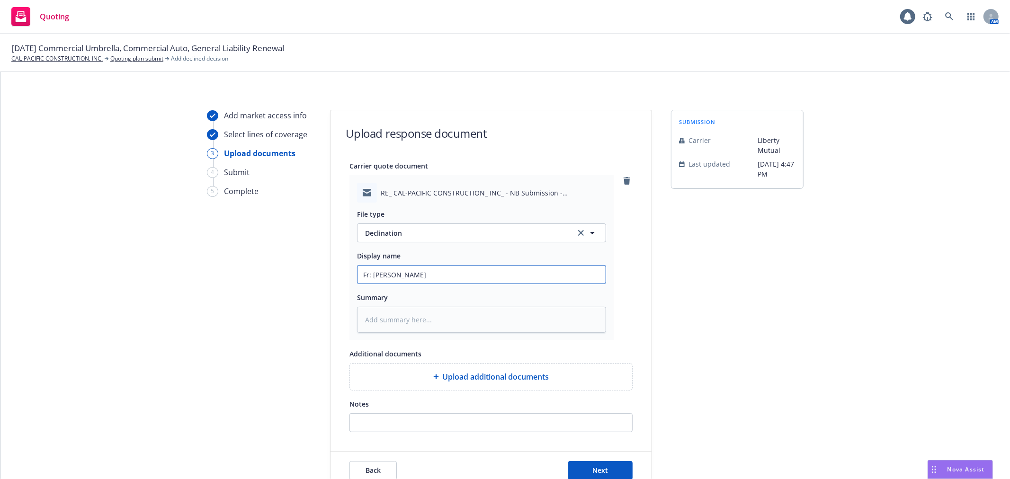
type input "Fr: Liberty"
type textarea "x"
type input "Fr: Liberty"
type textarea "x"
type input "Fr: Liberty M"
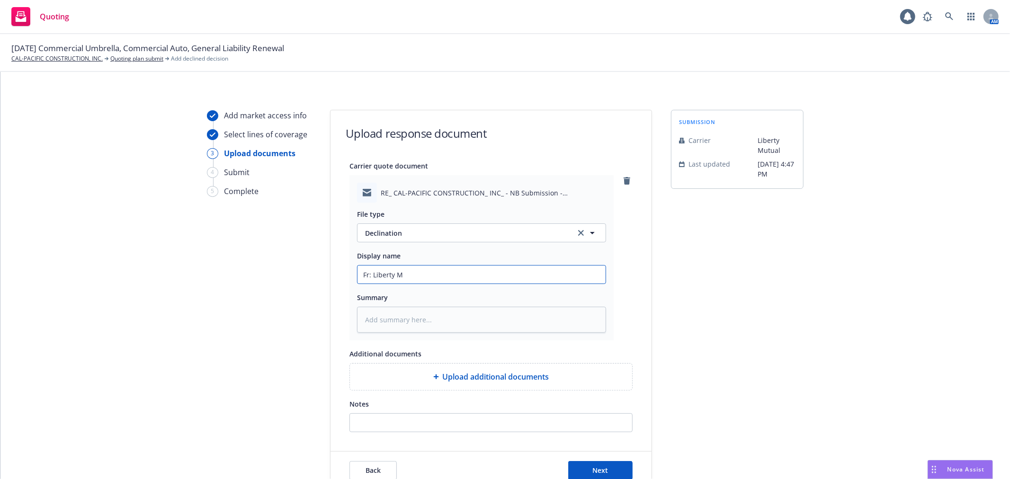
type textarea "x"
type input "Fr: Liberty Mu"
type textarea "x"
type input "Fr: Liberty Mut"
type textarea "x"
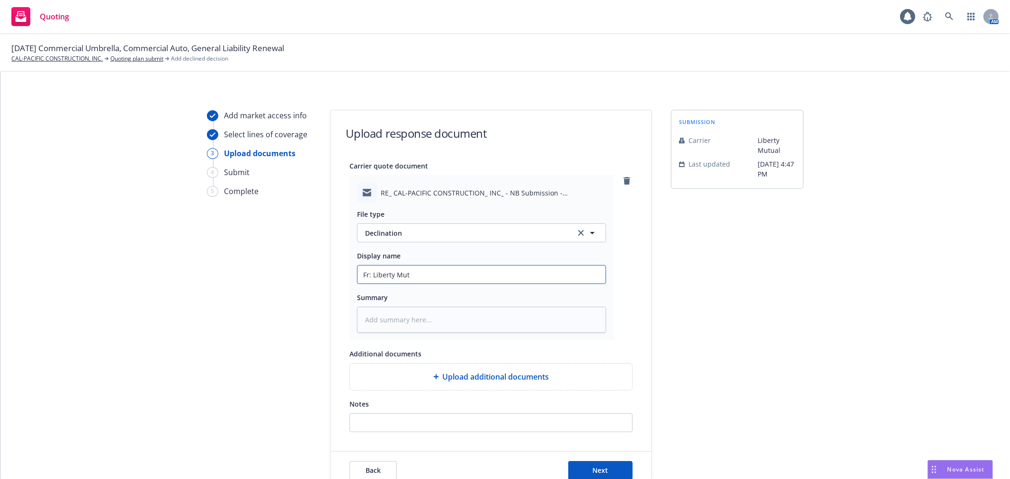
type input "Fr: Liberty Mutu"
type textarea "x"
type input "Fr: Liberty Mutua"
type textarea "x"
type input "Fr: Liberty Mutual"
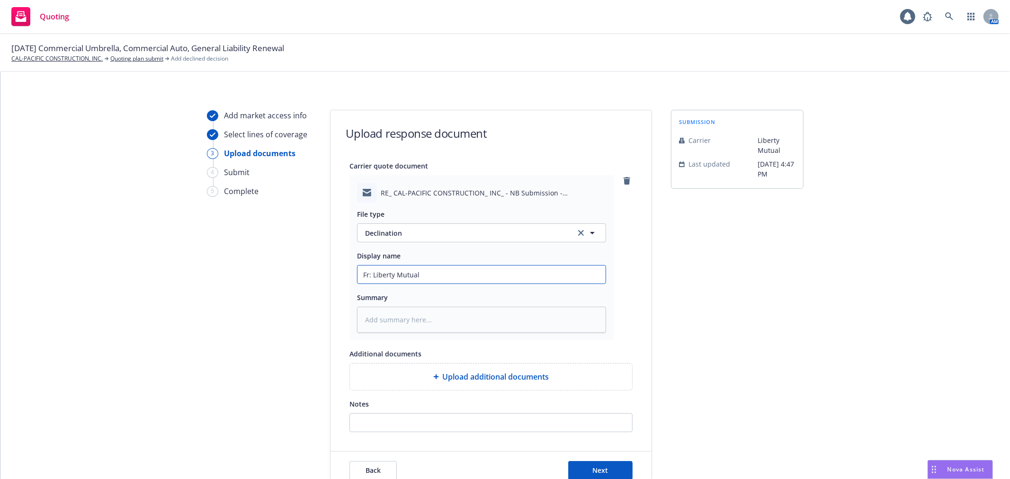
type textarea "x"
type input "Fr: Liberty Mutual"
type textarea "x"
type input "Fr: Liberty Mutual -"
type textarea "x"
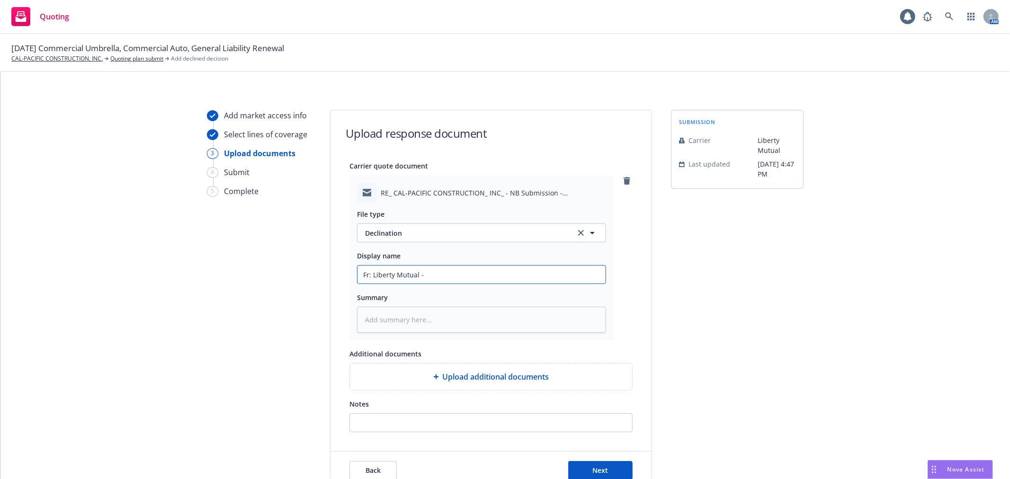
type input "Fr: Liberty Mutual -"
type textarea "x"
type input "Fr: Liberty Mutual - D"
type textarea "x"
type input "Fr: Liberty Mutual - De"
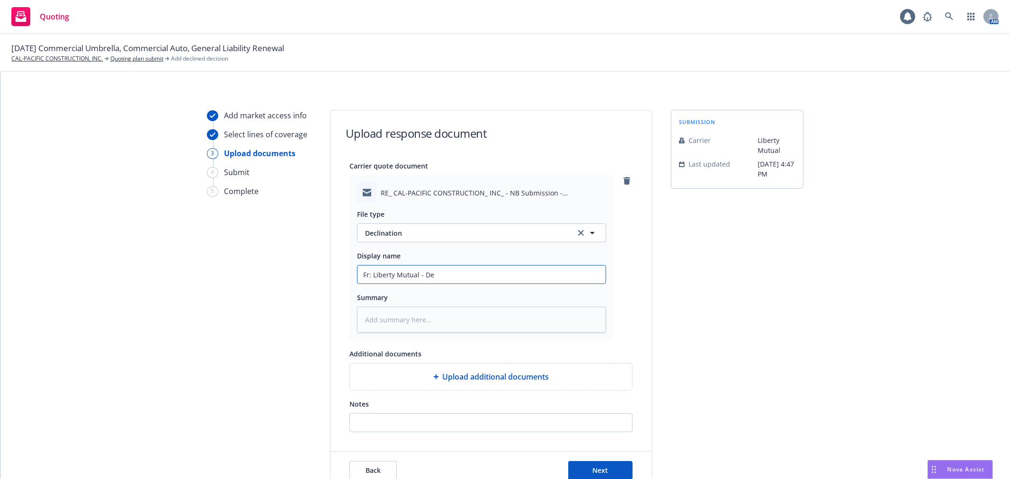
type textarea "x"
type input "Fr: Liberty Mutual - Decl"
type textarea "x"
type input "Fr: Liberty Mutual - Decli"
type textarea "x"
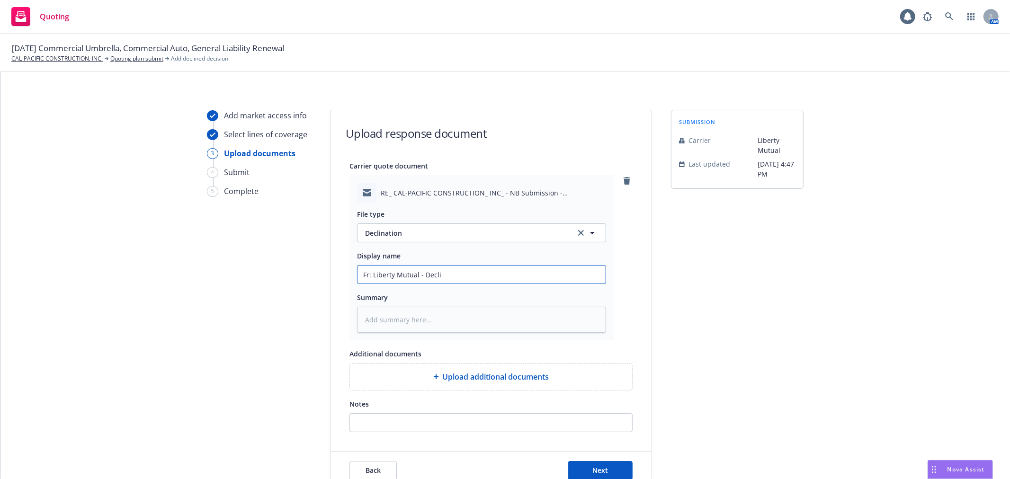
type input "Fr: Liberty Mutual - Declin"
type textarea "x"
type input "Fr: Liberty Mutual - Declina"
type textarea "x"
type input "Fr: Liberty Mutual - Declinat"
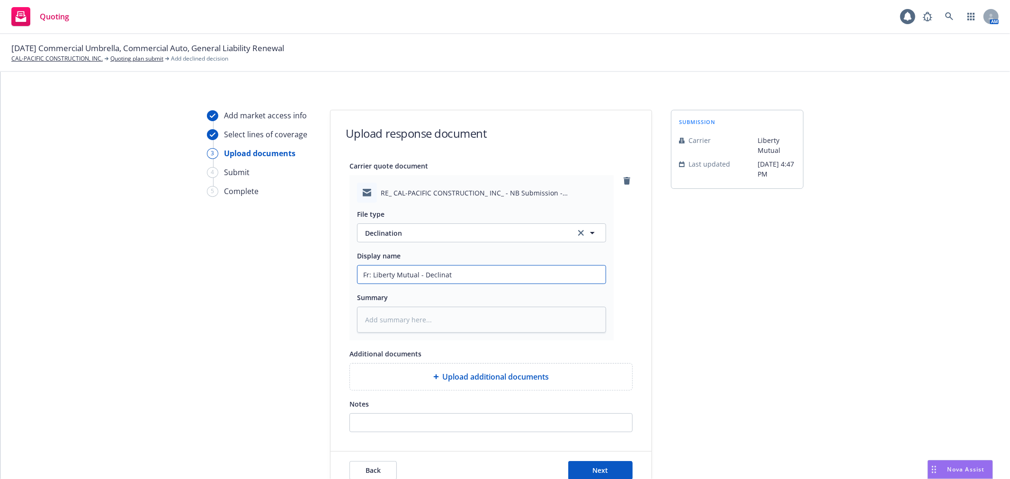
type textarea "x"
type input "Fr: Liberty Mutual - Declinati"
type textarea "x"
type input "Fr: Liberty Mutual - Declinatio"
type textarea "x"
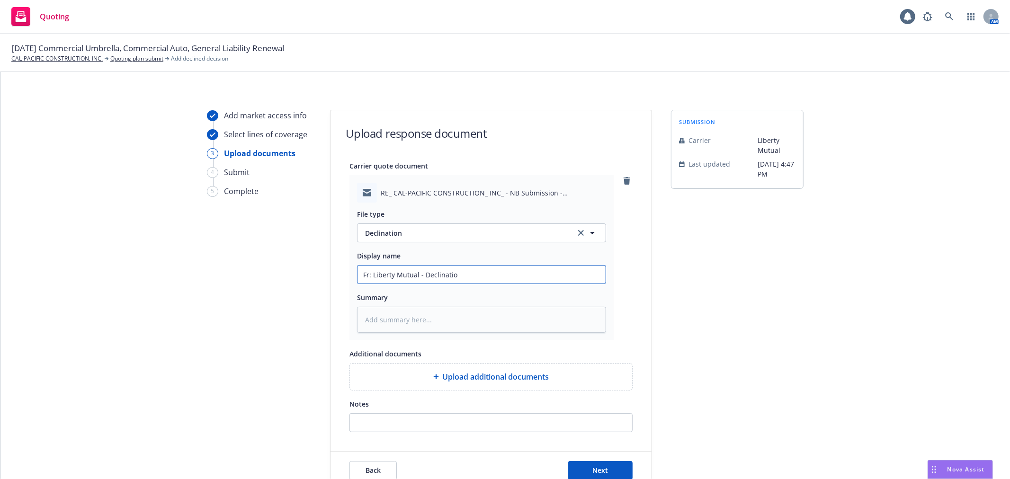
type input "Fr: Liberty Mutual - Declination"
type textarea "x"
type input "Fr: Liberty Mutual - Declination"
type textarea "x"
type input "Fr: Liberty Mutual - Declination d"
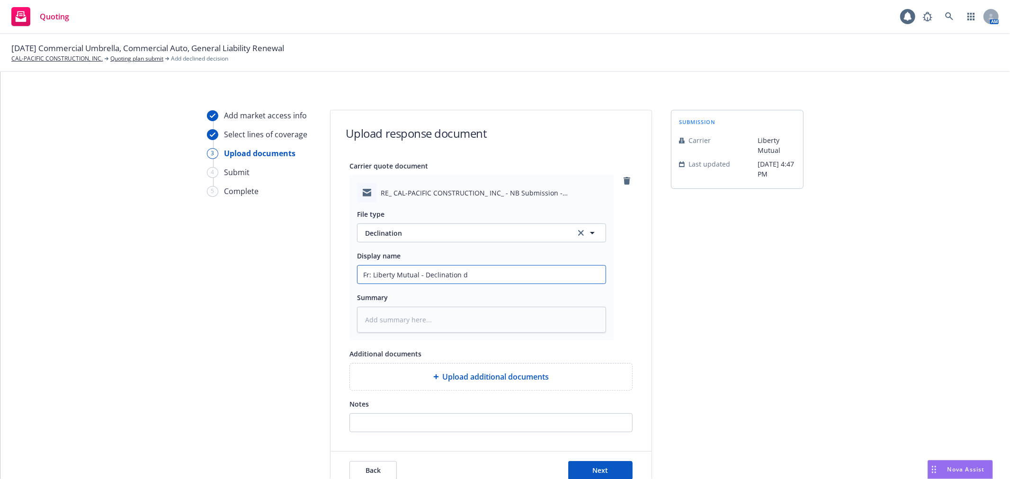
type textarea "x"
type input "Fr: Liberty Mutual - Declination de"
type textarea "x"
type input "Fr: Liberty Mutual - Declination d"
type textarea "x"
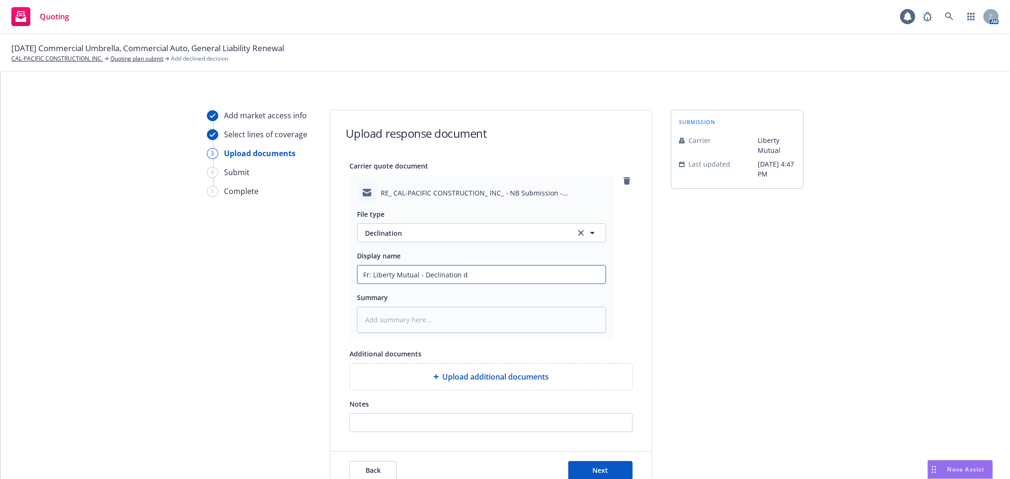
type input "Fr: Liberty Mutual - Declination du"
type textarea "x"
type input "Fr: Liberty Mutual - Declination due"
type textarea "x"
type input "Fr: Liberty Mutual - Declination due"
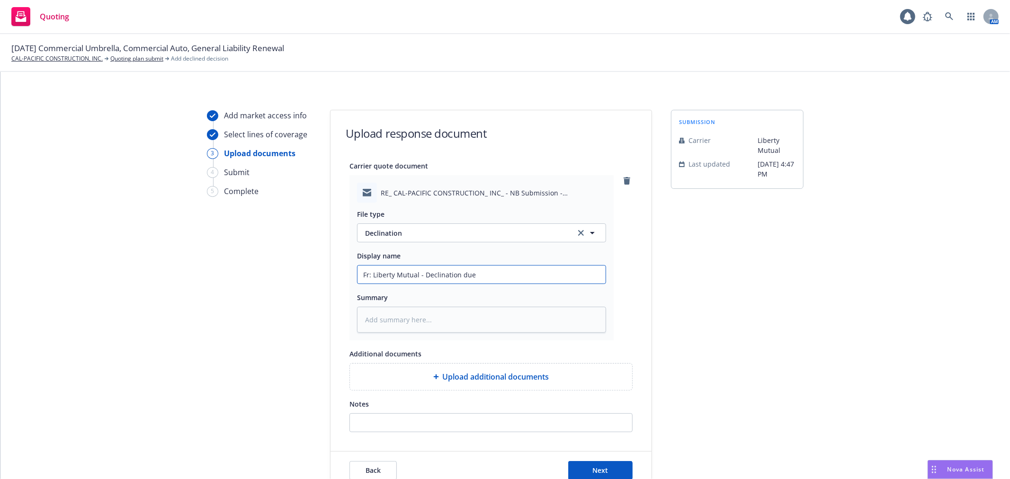
type textarea "x"
type input "Fr: Liberty Mutual - Declination due t"
type textarea "x"
type input "Fr: Liberty Mutual - Declination due to"
type textarea "x"
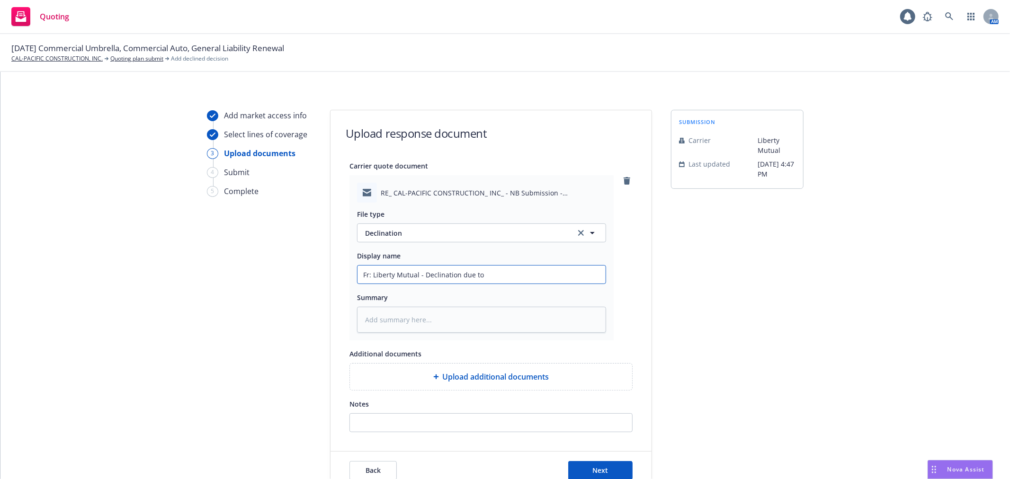
type input "Fr: Liberty Mutual - Declination due to"
type textarea "x"
type input "Fr: Liberty Mutual - Declination due to L"
type textarea "x"
type input "Fr: Liberty Mutual - Declination due to Lo"
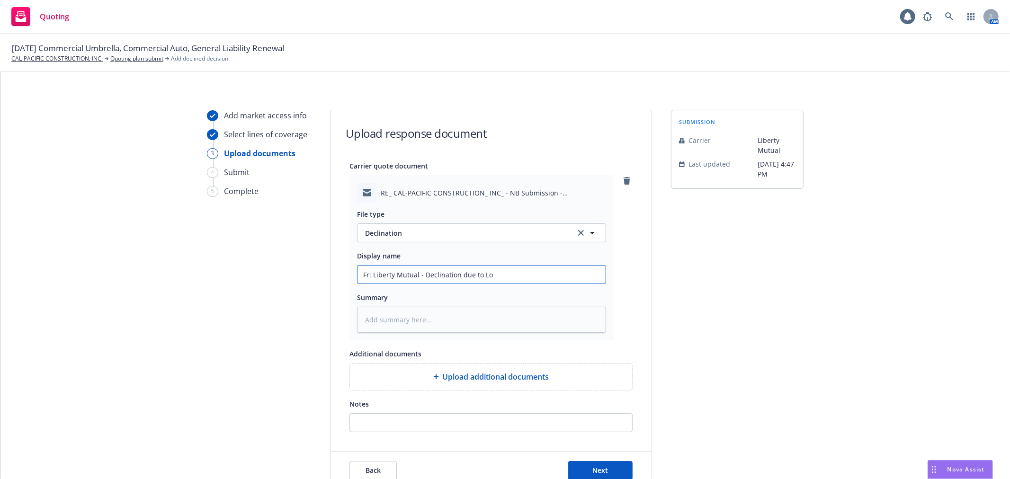
type textarea "x"
type input "Fr: Liberty Mutual - Declination due to Los"
type textarea "x"
type input "Fr: Liberty Mutual - Declination due to Loss"
type textarea "x"
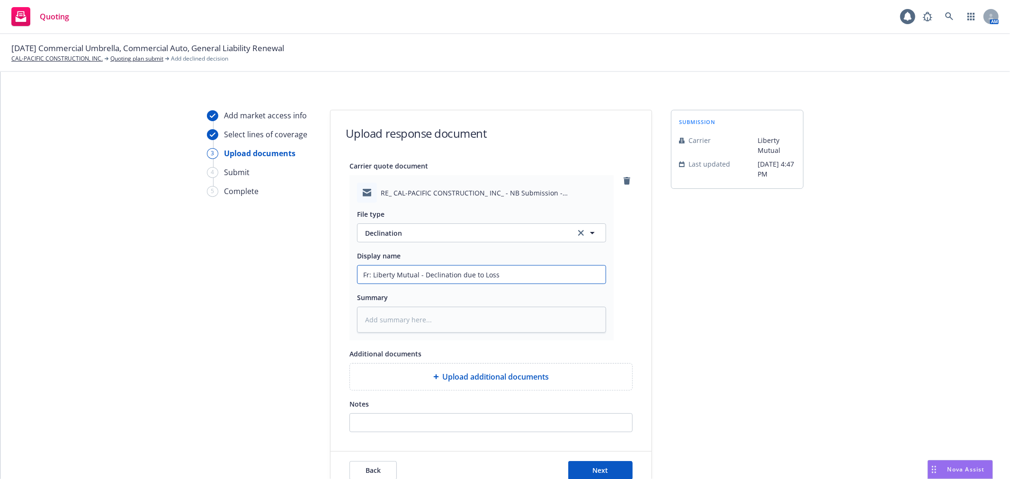
type input "Fr: Liberty Mutual - Declination due to Loss"
type textarea "x"
type input "Fr: Liberty Mutual - Declination due to Loss H"
type textarea "x"
type input "Fr: Liberty Mutual - Declination due to Loss Hi"
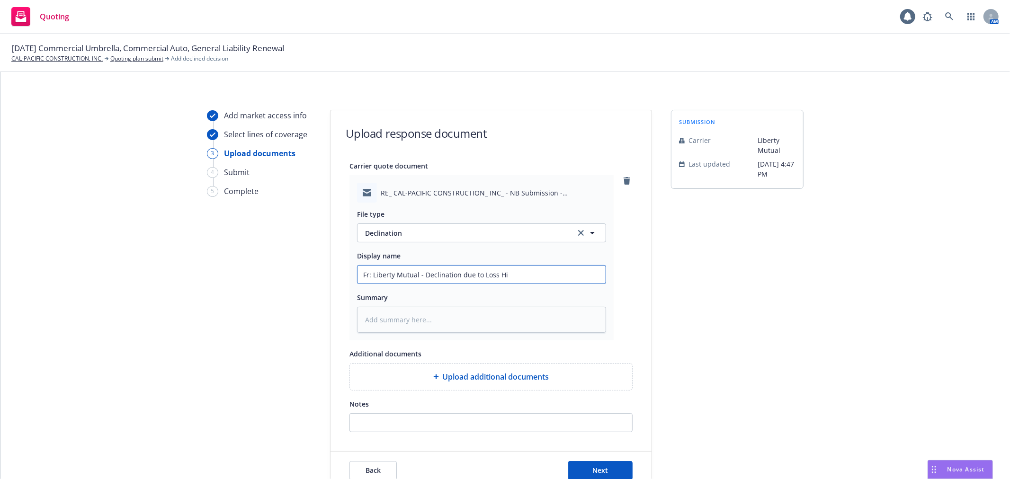
type textarea "x"
type input "Fr: Liberty Mutual - Declination due to Loss Hir"
type textarea "x"
type input "Fr: Liberty Mutual - Declination due to Loss Hi"
type textarea "x"
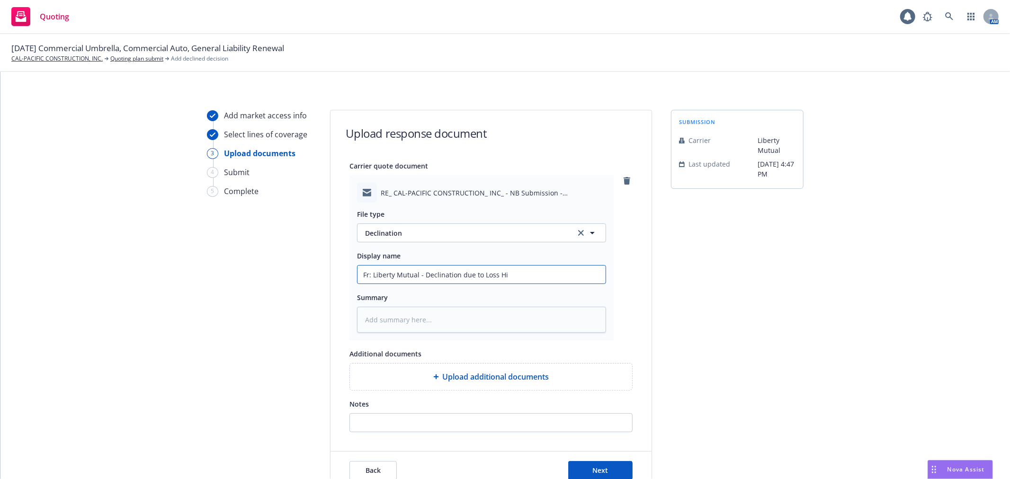
type input "Fr: Liberty Mutual - Declination due to Loss His"
type textarea "x"
type input "Fr: Liberty Mutual - Declination due to Loss Hist"
type textarea "x"
type input "Fr: Liberty Mutual - Declination due to Loss Histo"
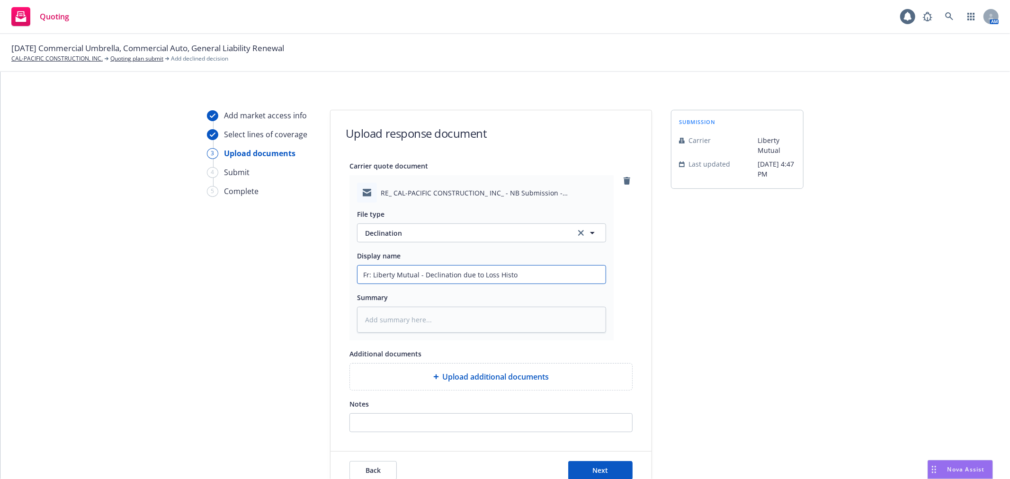
type textarea "x"
type input "Fr: Liberty Mutual - Declination due to Loss Histor"
type textarea "x"
type input "Fr: Liberty Mutual - Declination due to Loss History"
type textarea "x"
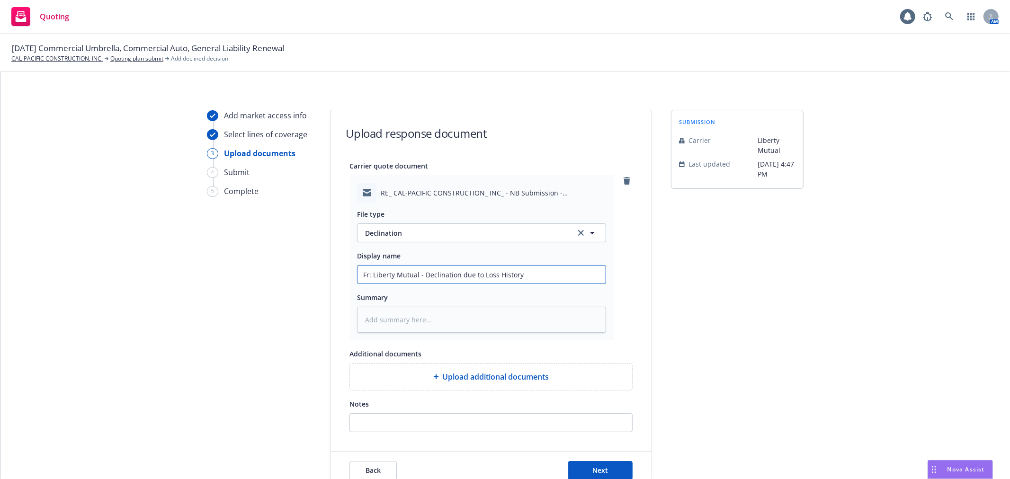
type input "Fr: Liberty Mutual - Declination due to Loss History/"
type textarea "x"
type input "Fr: Liberty Mutual - Declination due to Loss History/o"
type textarea "x"
type input "Fr: Liberty Mutual - Declination due to Loss History/op"
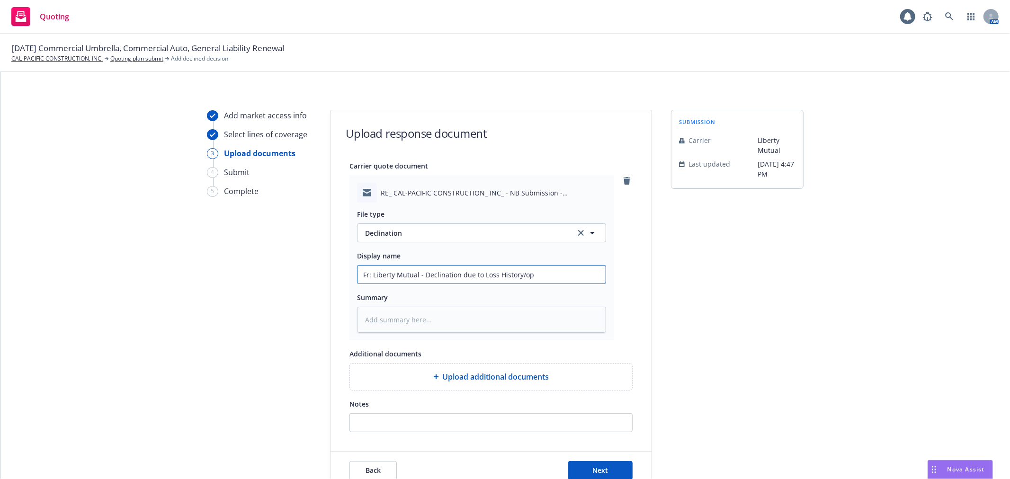
type textarea "x"
type input "Fr: Liberty Mutual - Declination due to Loss History/open"
type textarea "x"
type input "Fr: Liberty Mutual - Declination due to Loss History/open"
type textarea "x"
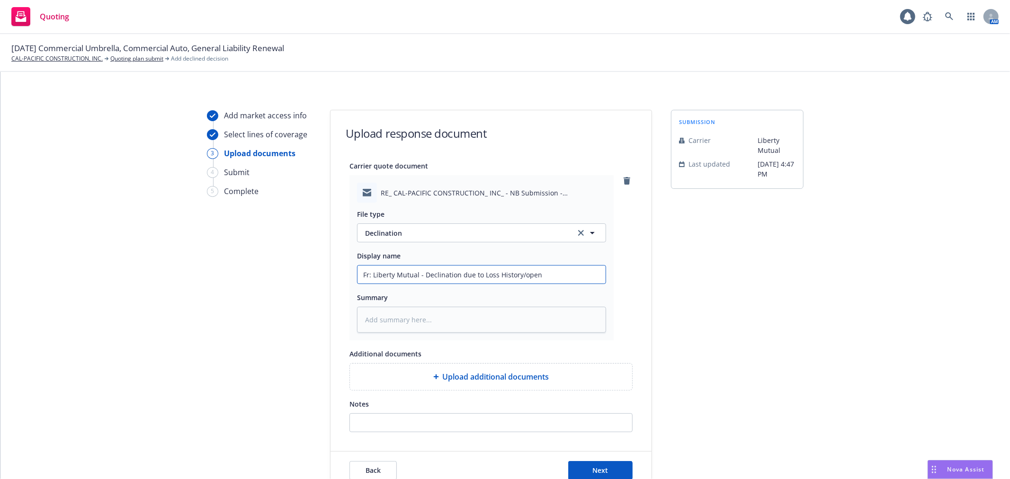
type input "Fr: Liberty Mutual - Declination due to Loss History/open c"
type textarea "x"
type input "Fr: Liberty Mutual - Declination due to Loss History/open cl"
type textarea "x"
type input "Fr: Liberty Mutual - Declination due to Loss History/open cla"
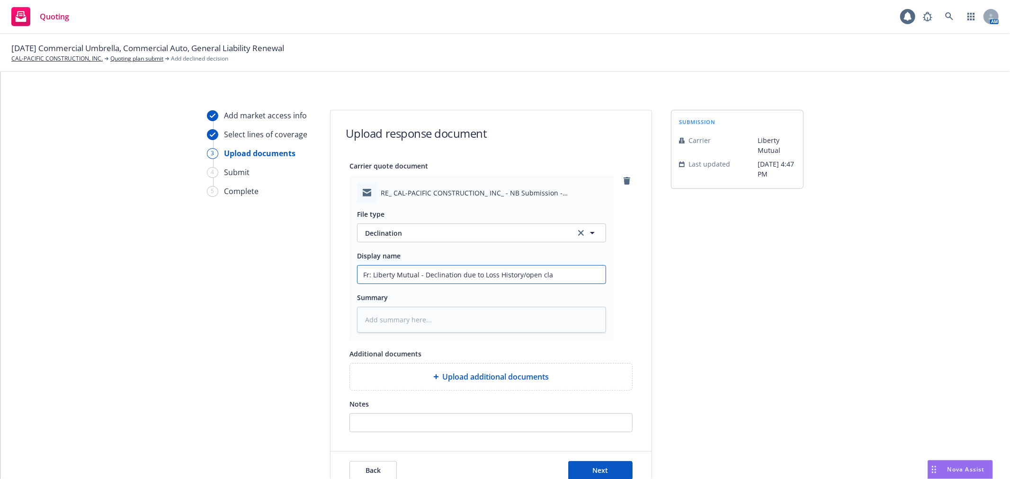
type textarea "x"
type input "Fr: Liberty Mutual - Declination due to Loss History/open clai"
type textarea "x"
type input "Fr: Liberty Mutual - Declination due to Loss History/open claim"
type textarea "x"
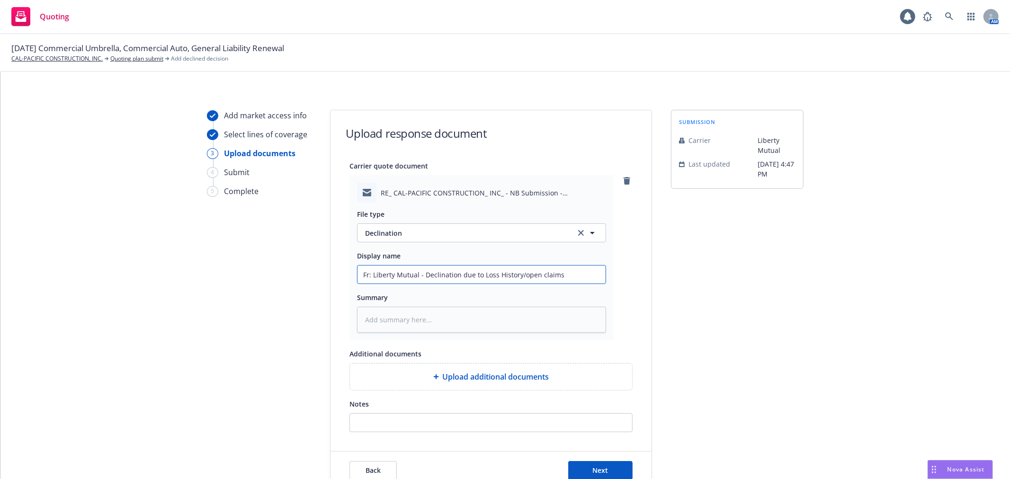
drag, startPoint x: 578, startPoint y: 278, endPoint x: 20, endPoint y: 238, distance: 559.2
click at [20, 238] on div "Add market access info Select lines of coverage 3 Upload documents 4 Submit 5 C…" at bounding box center [505, 300] width 987 height 380
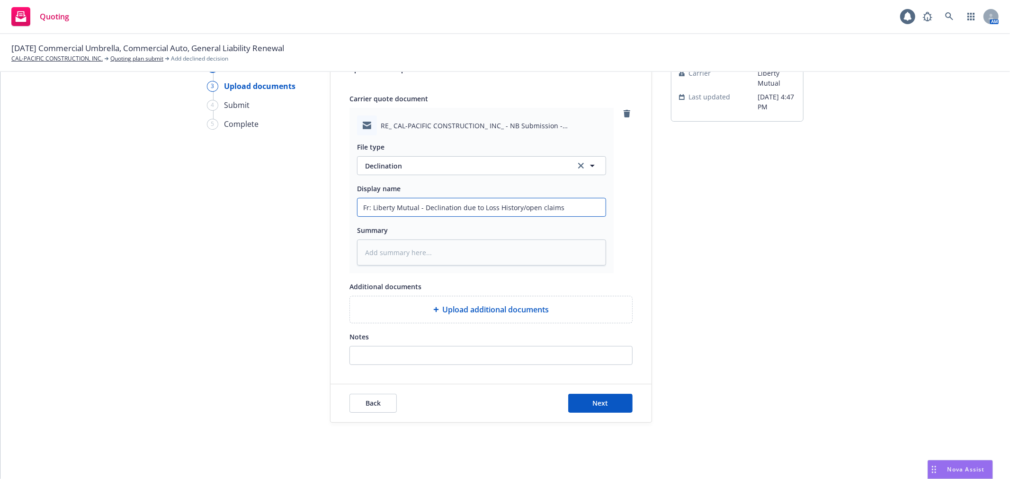
scroll to position [72, 0]
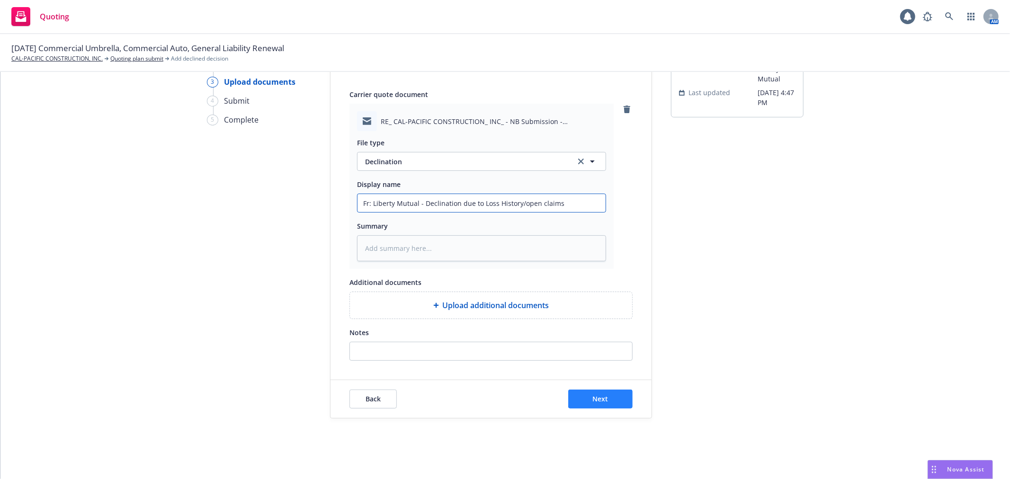
type input "Fr: Liberty Mutual - Declination due to Loss History/open claims"
click at [600, 400] on span "Next" at bounding box center [601, 398] width 16 height 9
type textarea "x"
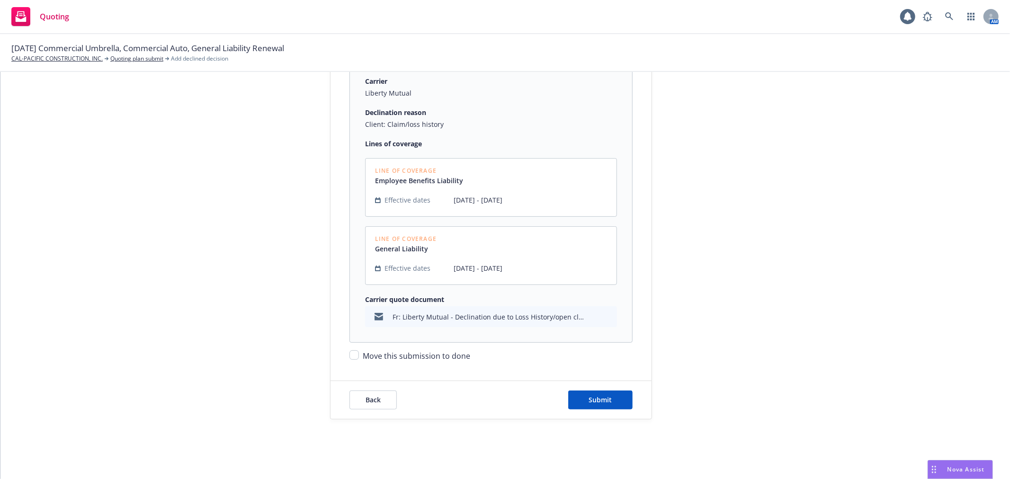
scroll to position [143, 0]
click at [349, 353] on input "Move this submission to done" at bounding box center [353, 353] width 9 height 9
checkbox input "true"
click at [589, 401] on span "Submit" at bounding box center [600, 398] width 23 height 9
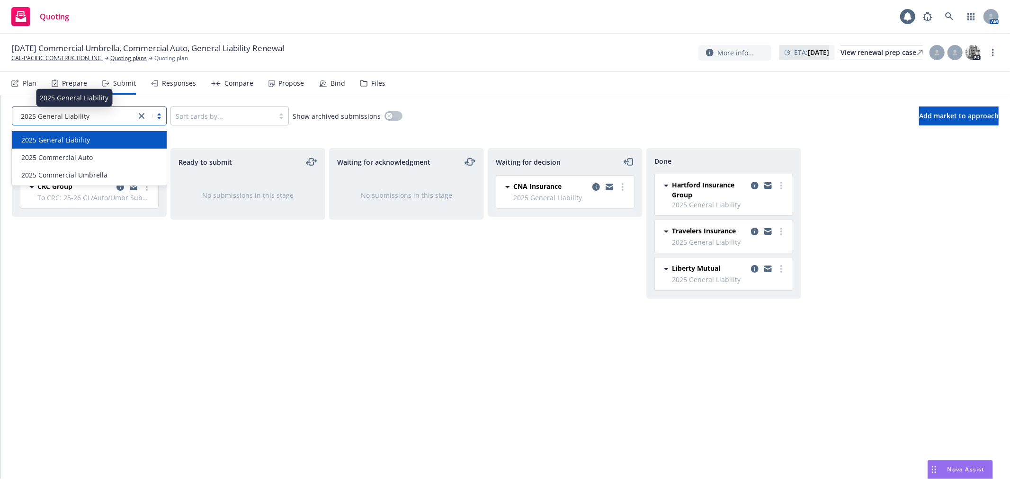
click at [95, 117] on div "2025 General Liability" at bounding box center [74, 116] width 114 height 10
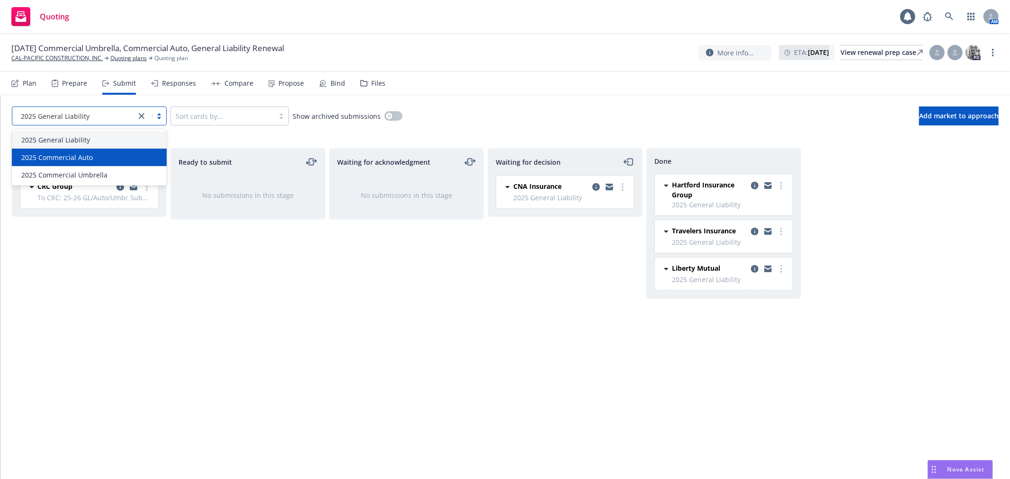
click at [83, 160] on span "2025 Commercial Auto" at bounding box center [56, 157] width 71 height 10
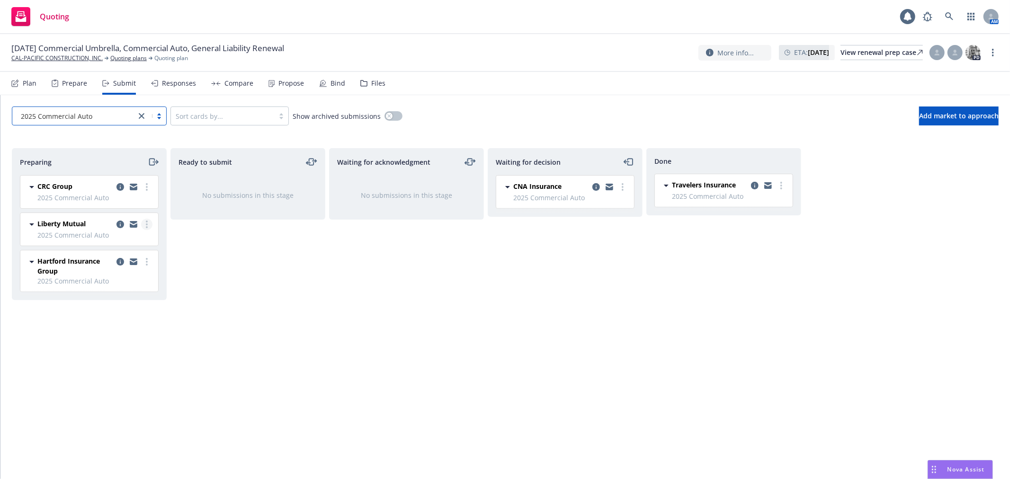
click at [143, 226] on link "more" at bounding box center [146, 224] width 11 height 11
click at [126, 320] on span "Add declined decision" at bounding box center [103, 319] width 93 height 9
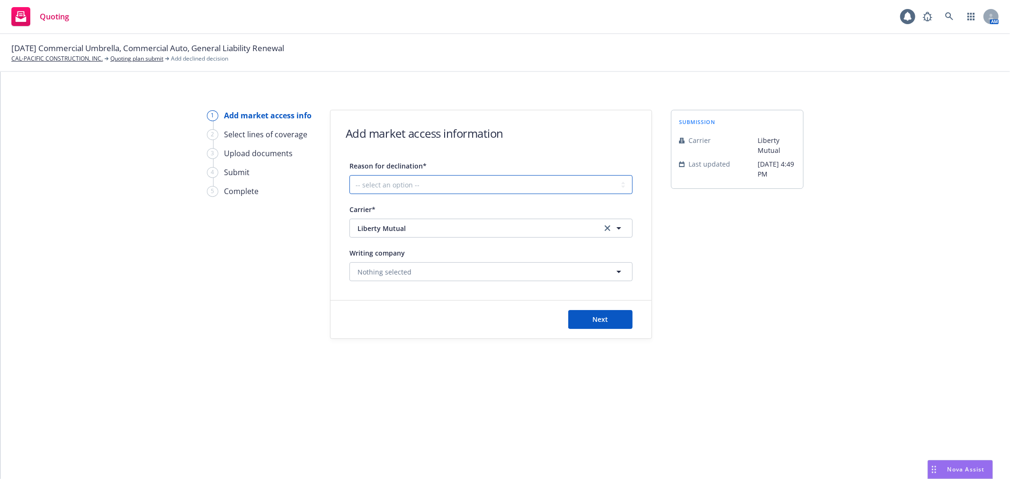
click at [412, 182] on select "-- select an option -- Cannot compete with other markets Carrier non-renewed Ca…" at bounding box center [490, 184] width 283 height 19
select select "CLIENT_CLAIM_LOSS_HISTORY"
click at [349, 175] on select "-- select an option -- Cannot compete with other markets Carrier non-renewed Ca…" at bounding box center [490, 184] width 283 height 19
click at [620, 312] on button "Next" at bounding box center [600, 319] width 64 height 19
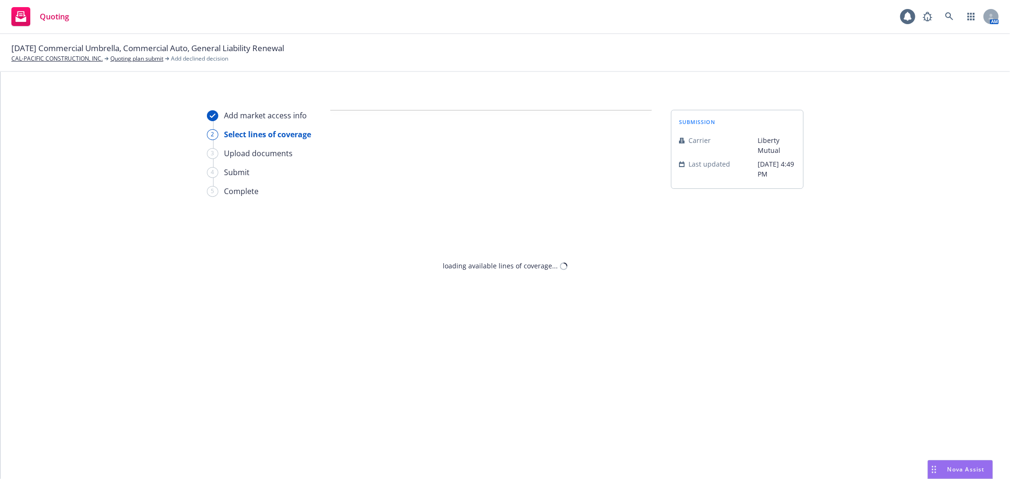
select select "CLIENT_CLAIM_LOSS_HISTORY"
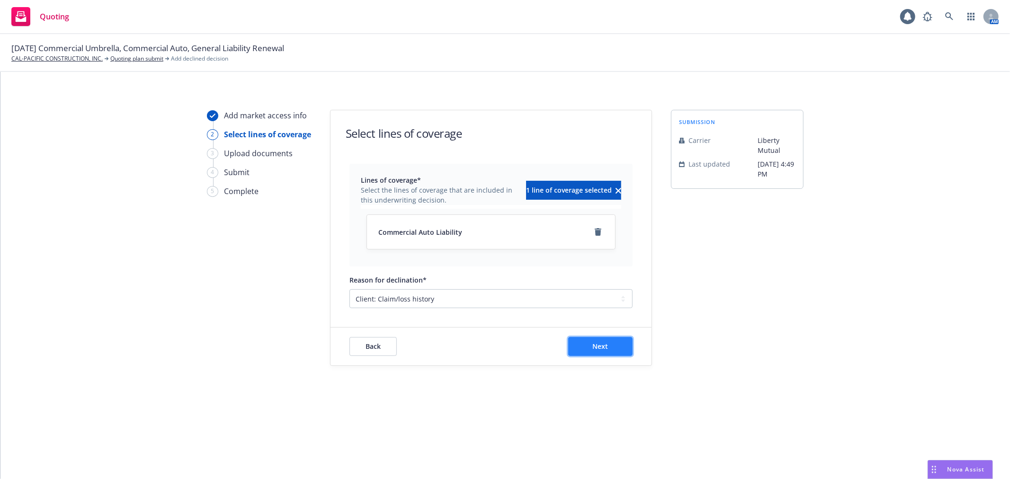
click at [603, 346] on span "Next" at bounding box center [601, 346] width 16 height 9
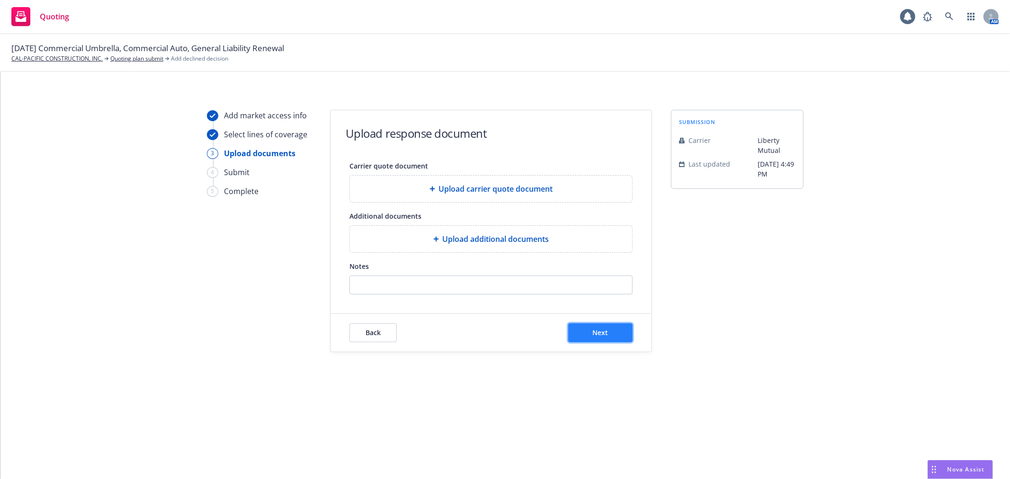
click at [613, 333] on button "Next" at bounding box center [600, 332] width 64 height 19
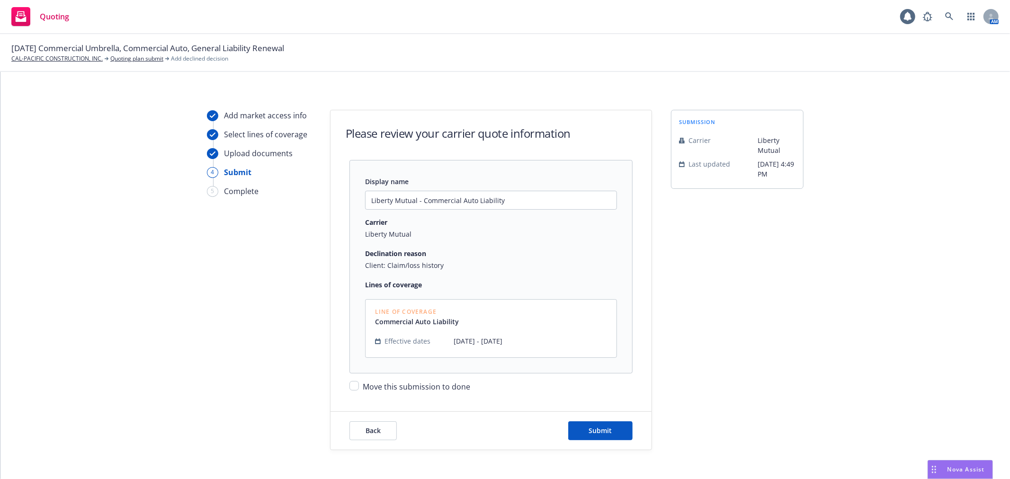
drag, startPoint x: 357, startPoint y: 387, endPoint x: 425, endPoint y: 386, distance: 68.7
click at [361, 387] on div "Move this submission to done" at bounding box center [490, 383] width 283 height 19
click at [349, 385] on input "Move this submission to done" at bounding box center [353, 385] width 9 height 9
checkbox input "true"
click at [609, 433] on button "Submit" at bounding box center [600, 430] width 64 height 19
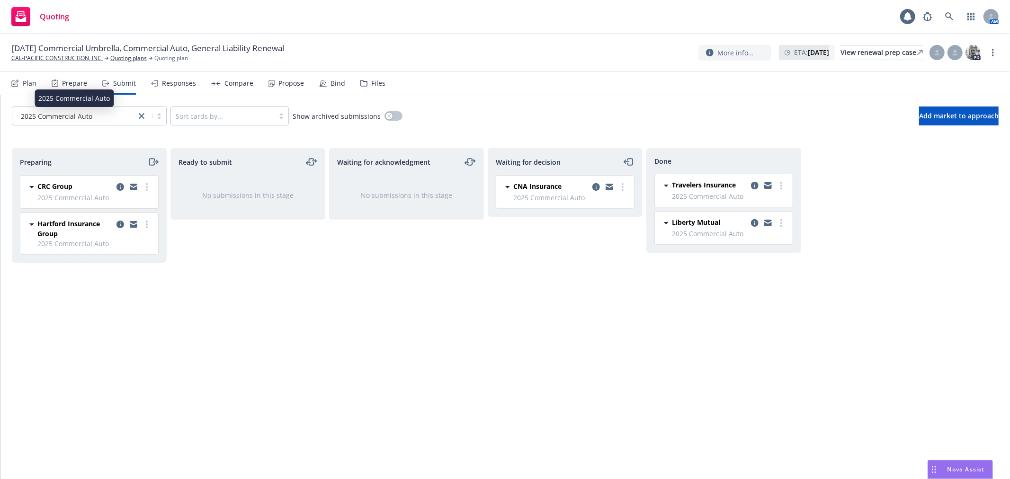
click at [71, 115] on span "2025 Commercial Auto" at bounding box center [56, 116] width 71 height 10
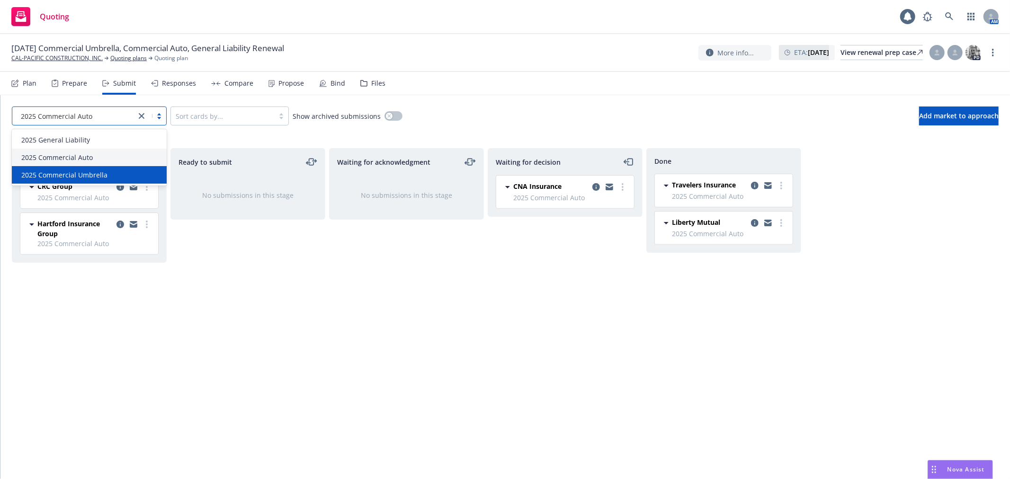
click at [76, 172] on span "2025 Commercial Umbrella" at bounding box center [64, 175] width 86 height 10
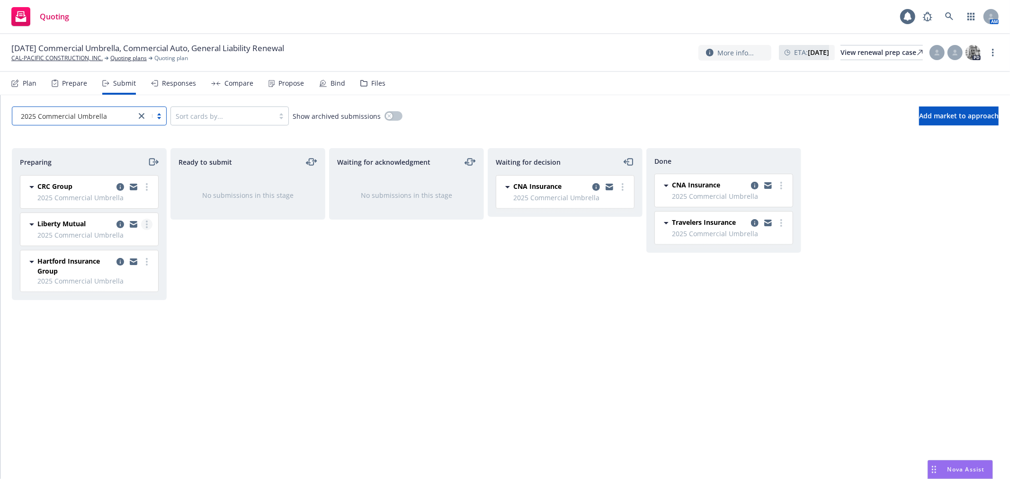
click at [145, 221] on link "more" at bounding box center [146, 224] width 11 height 11
click at [130, 323] on span "Add declined decision" at bounding box center [103, 319] width 93 height 9
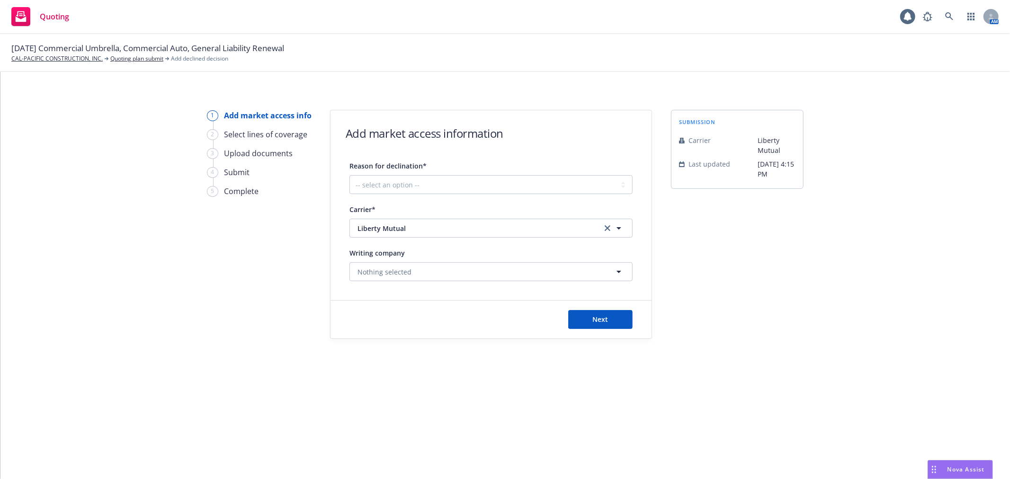
drag, startPoint x: 455, startPoint y: 178, endPoint x: 458, endPoint y: 182, distance: 5.5
click at [457, 181] on div "Reason for declination* -- select an option -- Cannot compete with other market…" at bounding box center [490, 177] width 283 height 34
click at [458, 182] on select "-- select an option -- Cannot compete with other markets Carrier non-renewed Ca…" at bounding box center [490, 184] width 283 height 19
select select "CLIENT_CLAIM_LOSS_HISTORY"
click at [349, 175] on select "-- select an option -- Cannot compete with other markets Carrier non-renewed Ca…" at bounding box center [490, 184] width 283 height 19
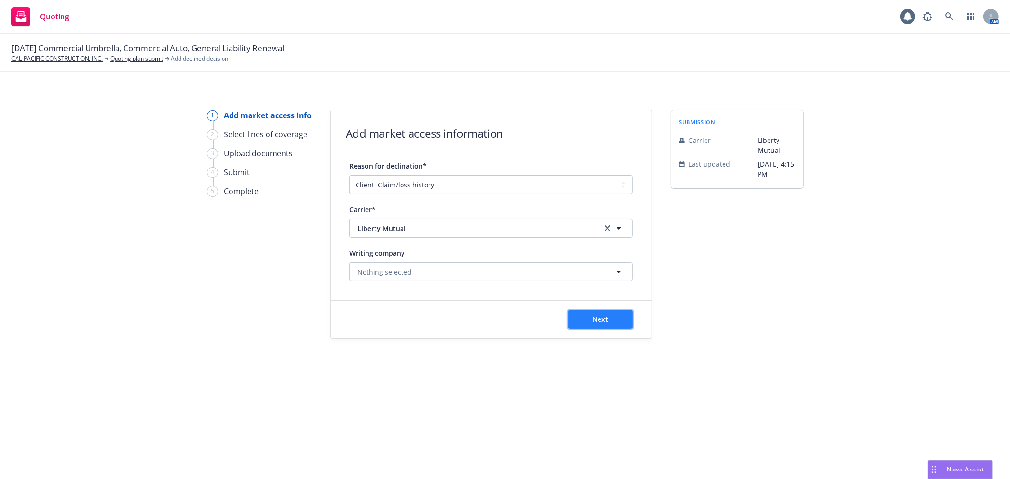
click at [594, 322] on span "Next" at bounding box center [601, 319] width 16 height 9
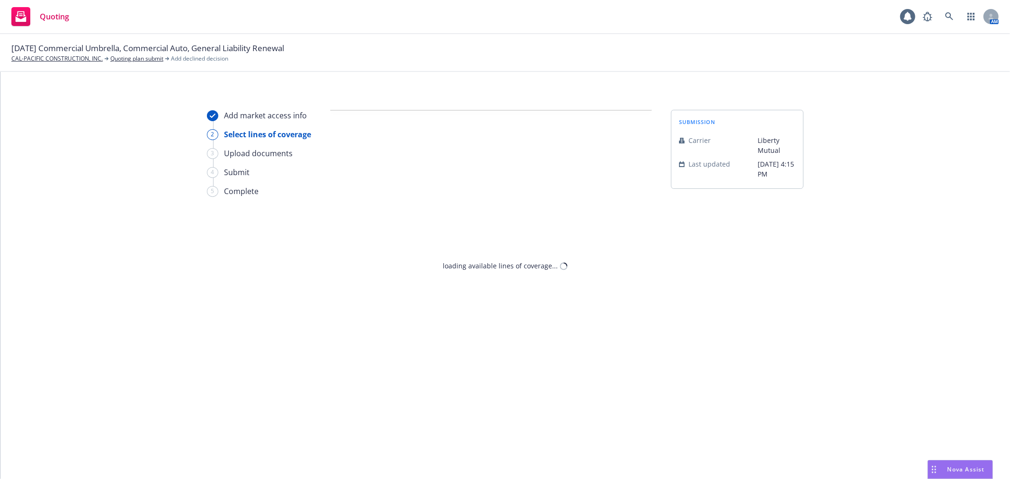
select select "CLIENT_CLAIM_LOSS_HISTORY"
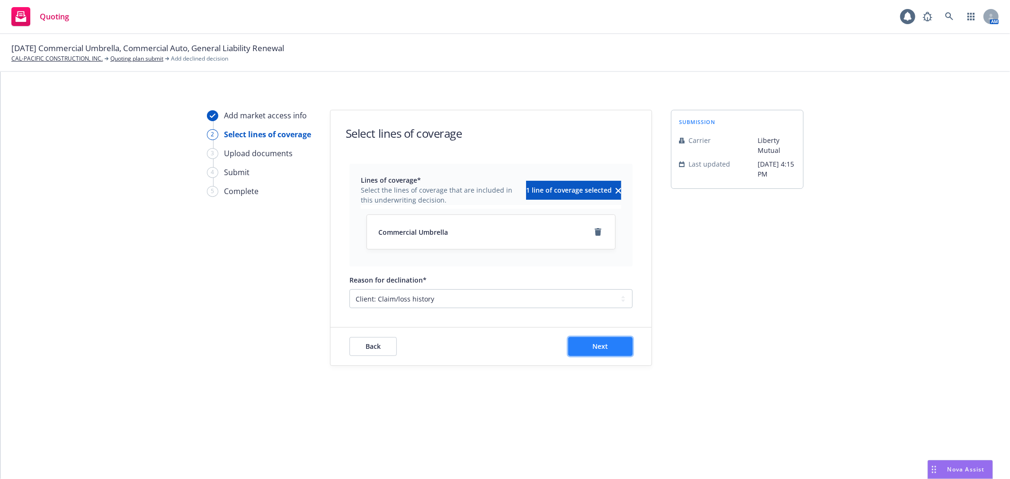
click at [615, 347] on button "Next" at bounding box center [600, 346] width 64 height 19
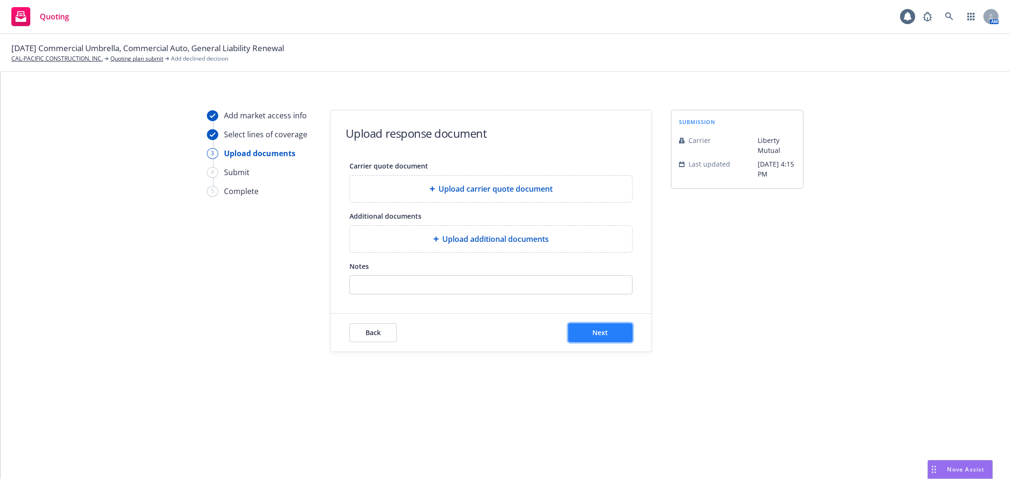
click at [604, 332] on span "Next" at bounding box center [601, 332] width 16 height 9
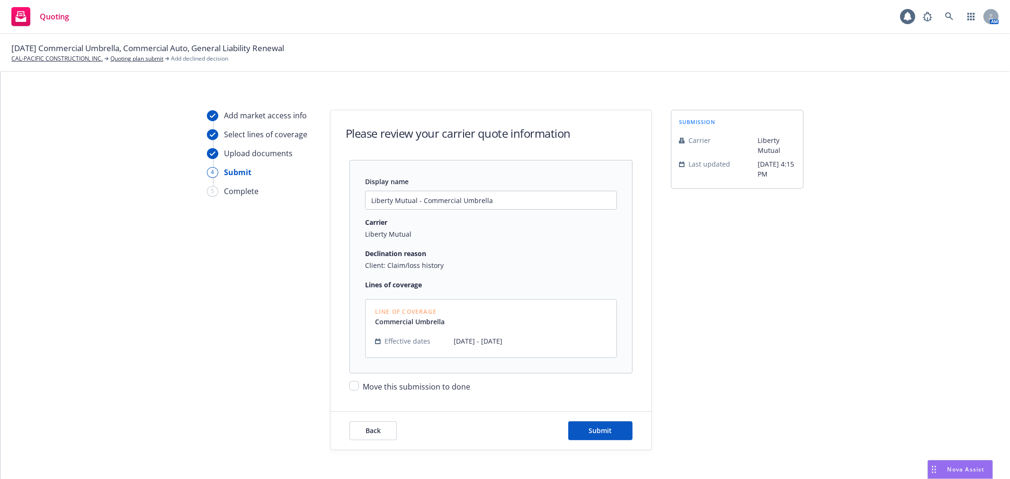
click at [389, 390] on span "Move this submission to done" at bounding box center [416, 387] width 107 height 10
click at [359, 390] on input "Move this submission to done" at bounding box center [353, 385] width 9 height 9
checkbox input "true"
click at [606, 433] on span "Submit" at bounding box center [600, 430] width 23 height 9
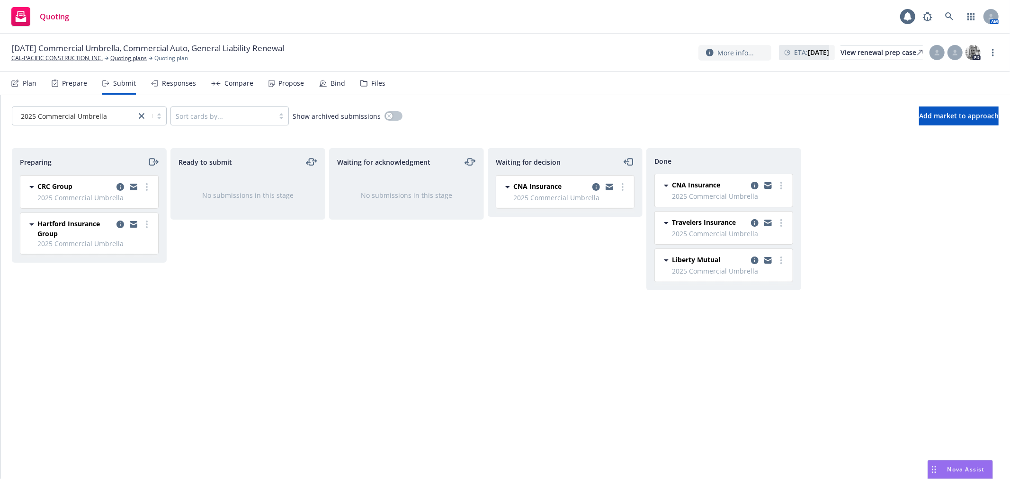
click at [936, 463] on div "Drag to move" at bounding box center [934, 470] width 12 height 18
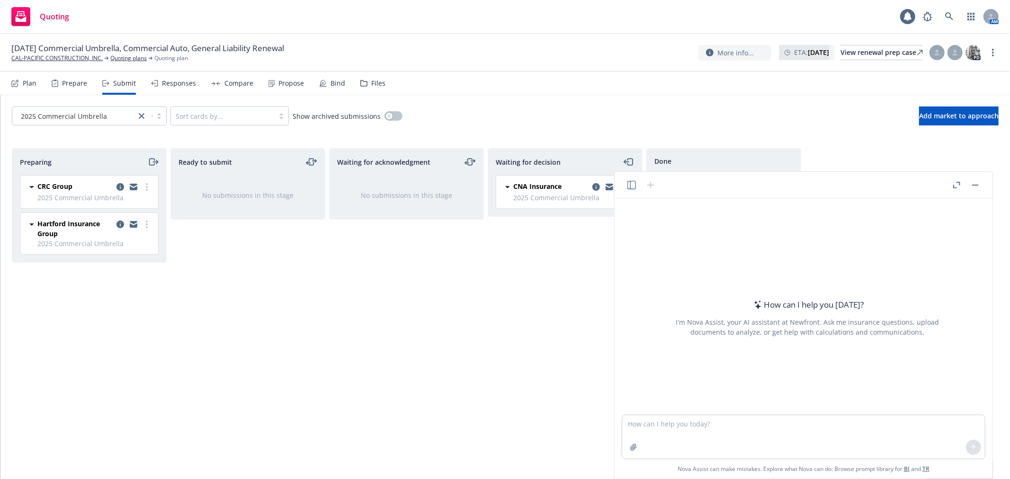
click at [626, 184] on button "button" at bounding box center [631, 184] width 11 height 11
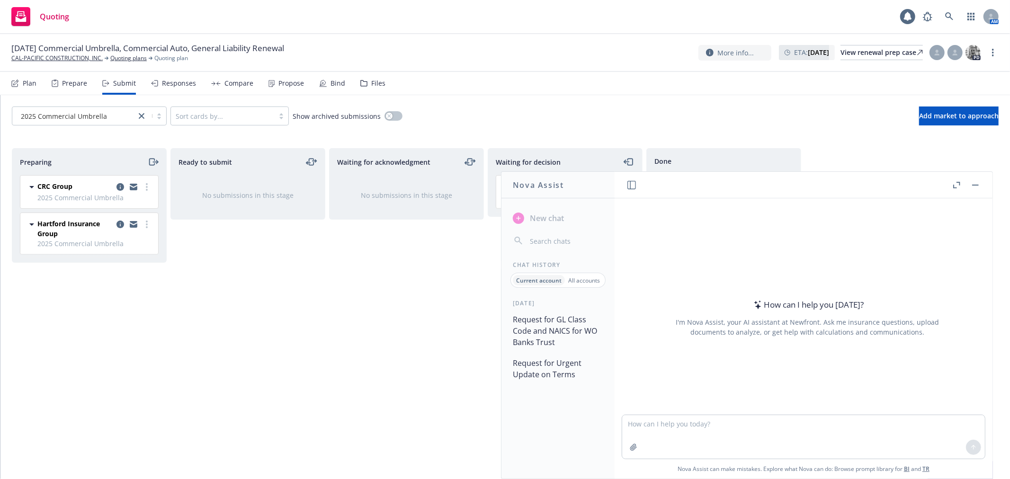
click at [594, 283] on p "All accounts" at bounding box center [584, 280] width 32 height 8
click at [579, 334] on button "Estimating Insurance Rate for Scottsdale Construction Project" at bounding box center [558, 331] width 98 height 40
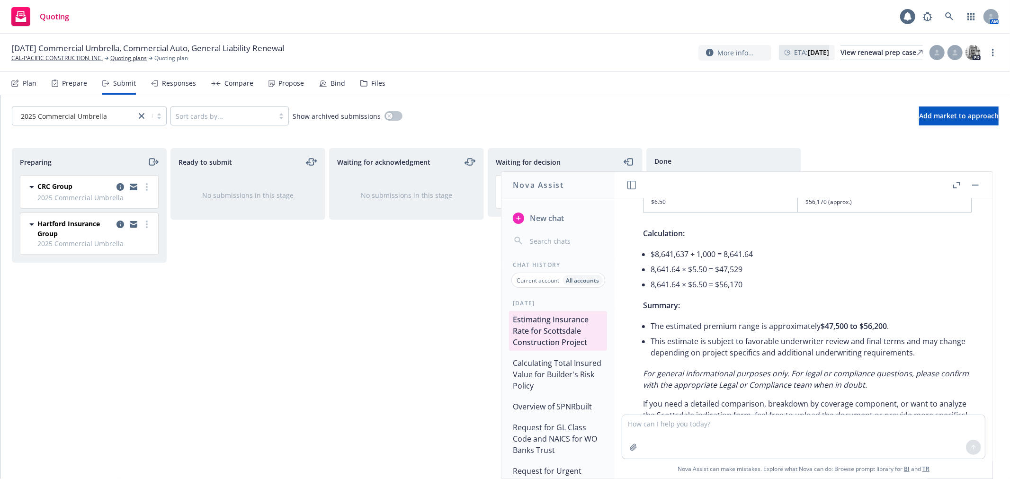
scroll to position [303, 0]
click at [978, 185] on icon "button" at bounding box center [975, 185] width 7 height 1
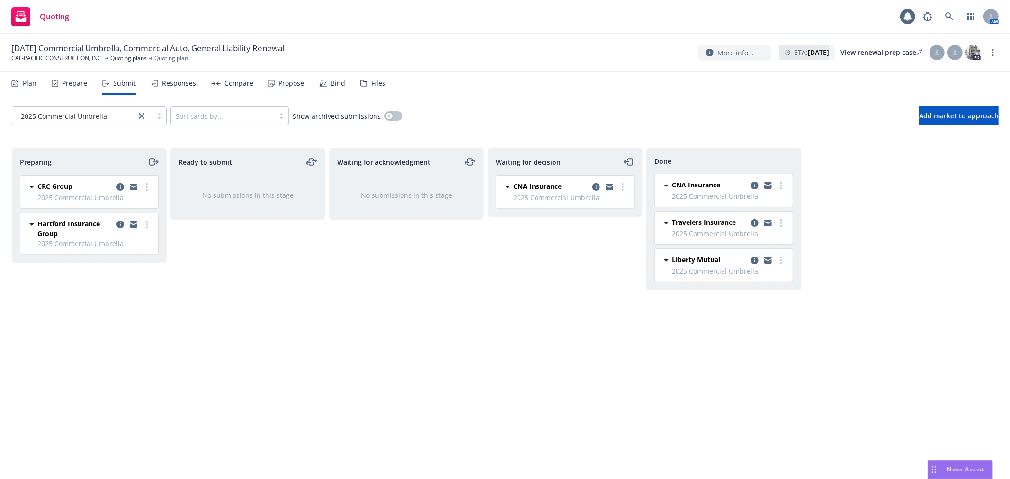
click at [769, 129] on div "2025 Commercial Umbrella Sort cards by... Show archived submissions Add market …" at bounding box center [504, 116] width 1009 height 42
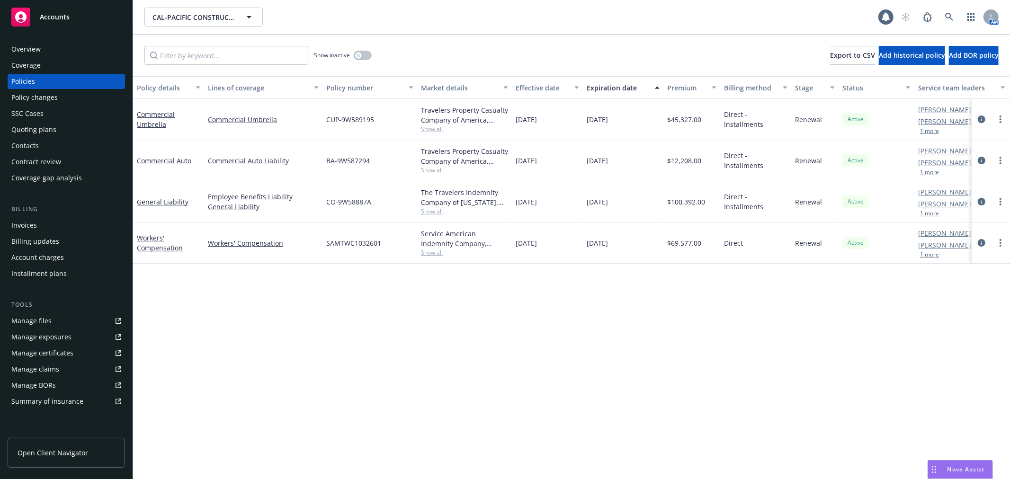
click at [59, 16] on span "Accounts" at bounding box center [55, 17] width 30 height 8
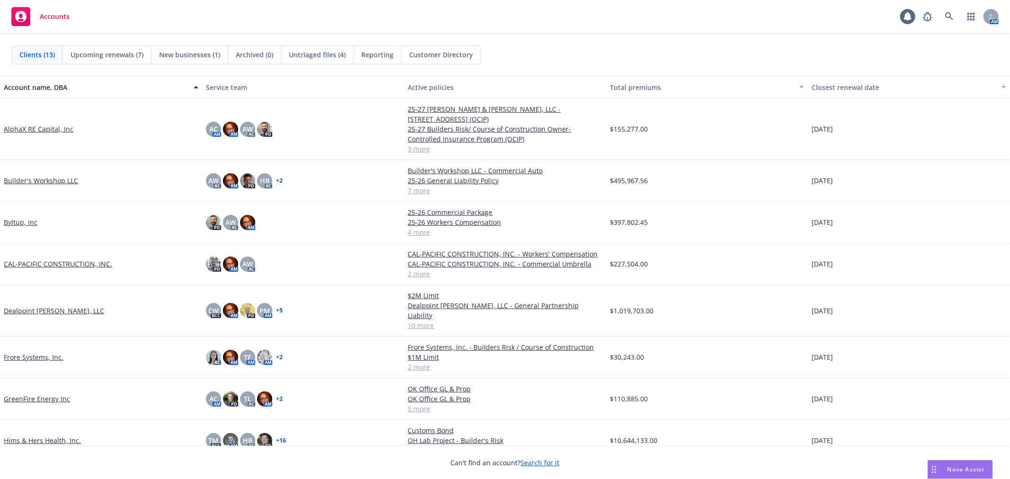
click at [33, 352] on link "Frore Systems, Inc." at bounding box center [34, 357] width 60 height 10
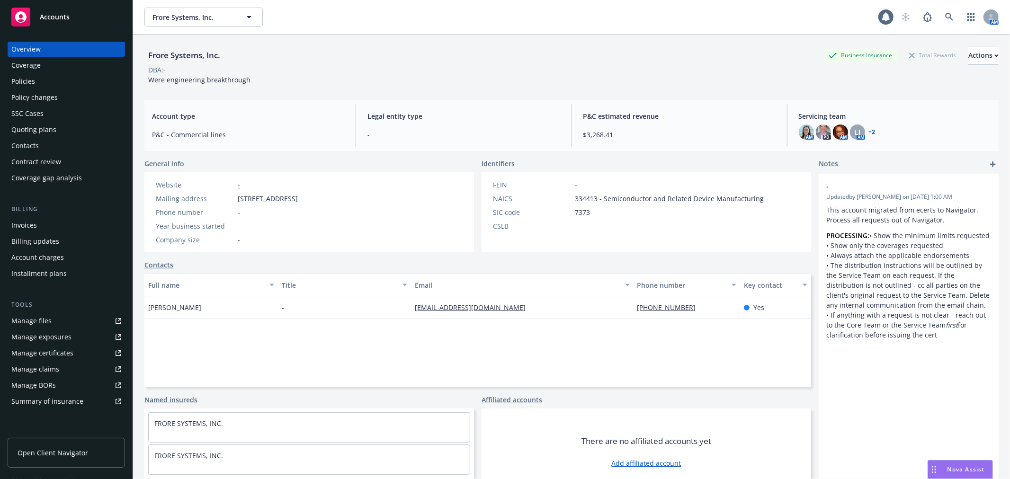
click at [30, 77] on div "Policies" at bounding box center [23, 81] width 24 height 15
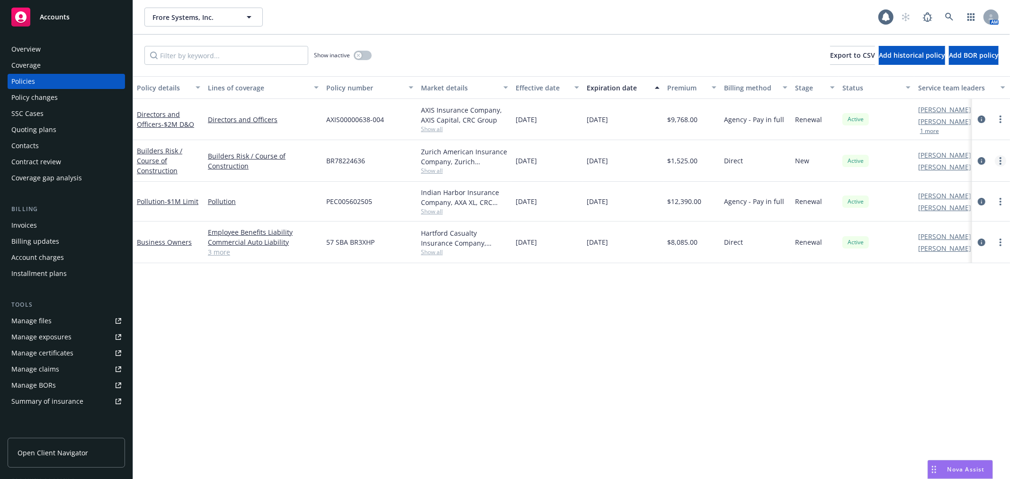
click at [1002, 161] on link "more" at bounding box center [1000, 160] width 11 height 11
click at [949, 296] on link "Copy logging email" at bounding box center [949, 294] width 111 height 19
click at [53, 16] on span "Accounts" at bounding box center [55, 17] width 30 height 8
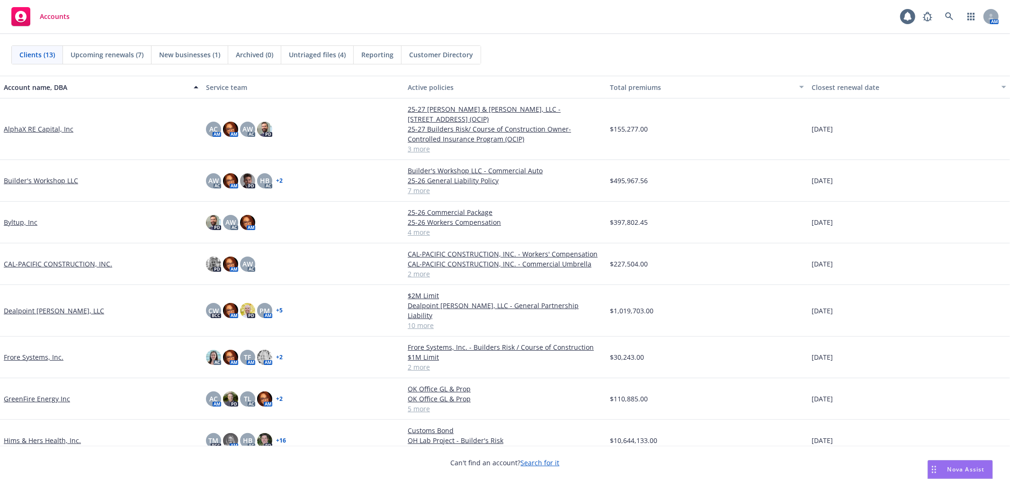
click at [38, 176] on link "Builder's Workshop LLC" at bounding box center [41, 181] width 74 height 10
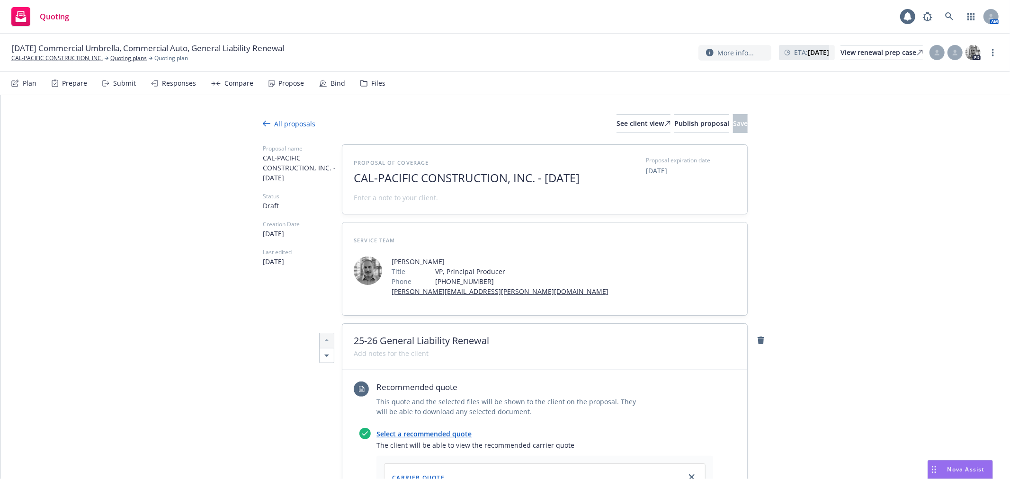
click at [365, 83] on div "Files" at bounding box center [372, 83] width 25 height 23
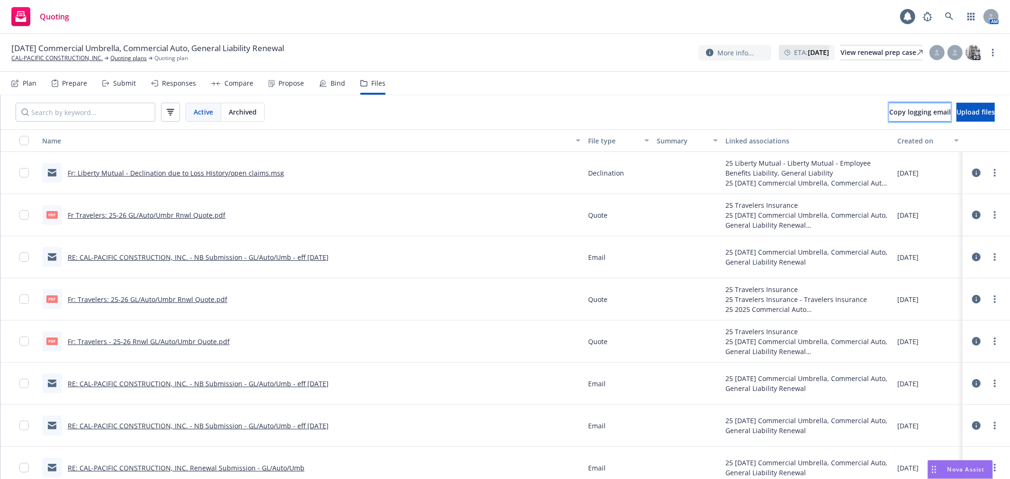
click at [889, 114] on span "Copy logging email" at bounding box center [920, 111] width 62 height 9
